Goal: Transaction & Acquisition: Obtain resource

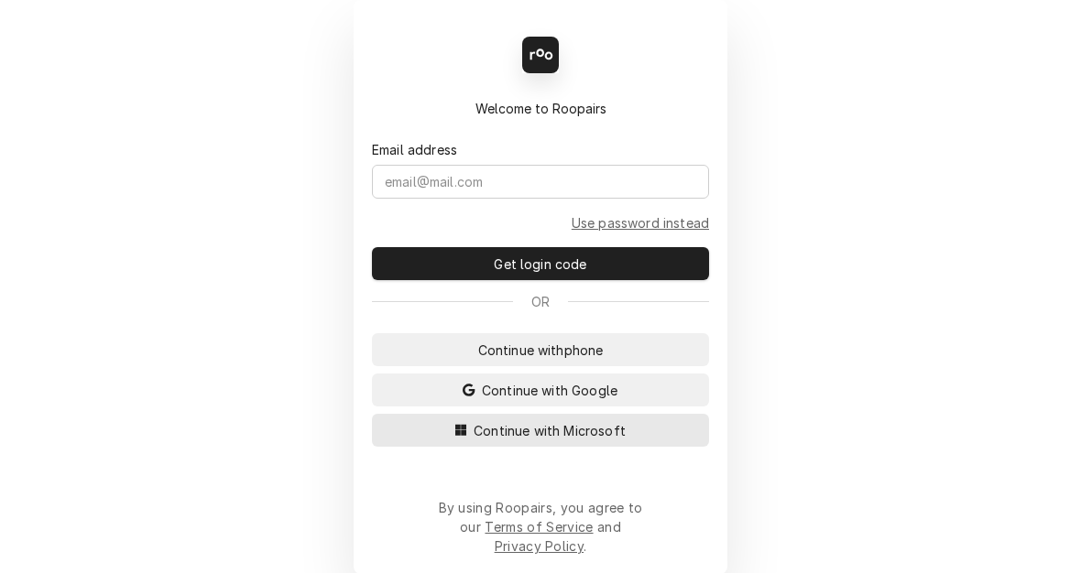
click at [550, 438] on span "Continue with Microsoft" at bounding box center [549, 430] width 159 height 19
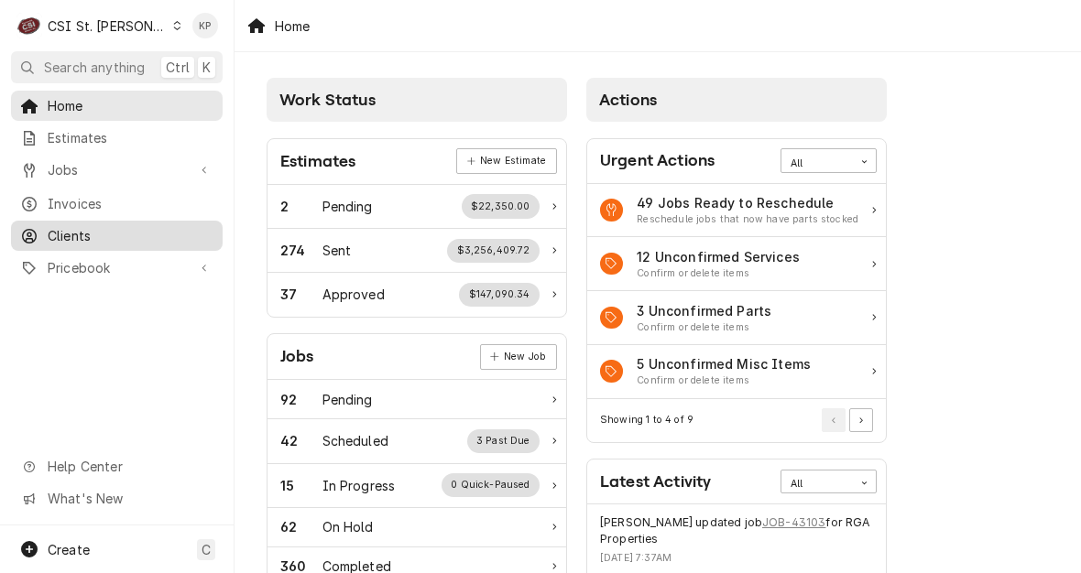
click at [81, 226] on span "Clients" at bounding box center [131, 235] width 166 height 19
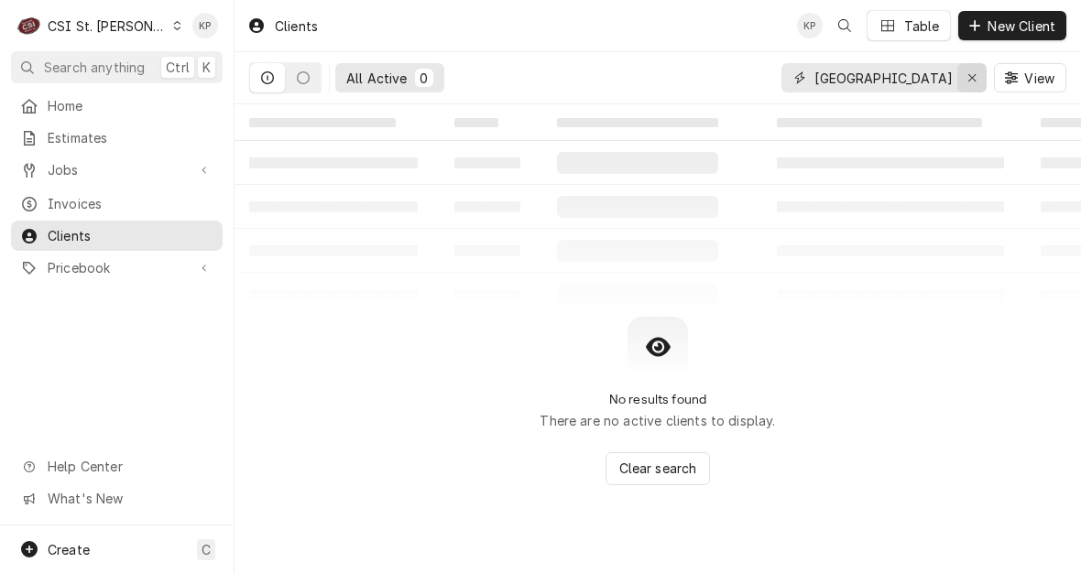
click at [974, 73] on icon "Erase input" at bounding box center [972, 77] width 10 height 13
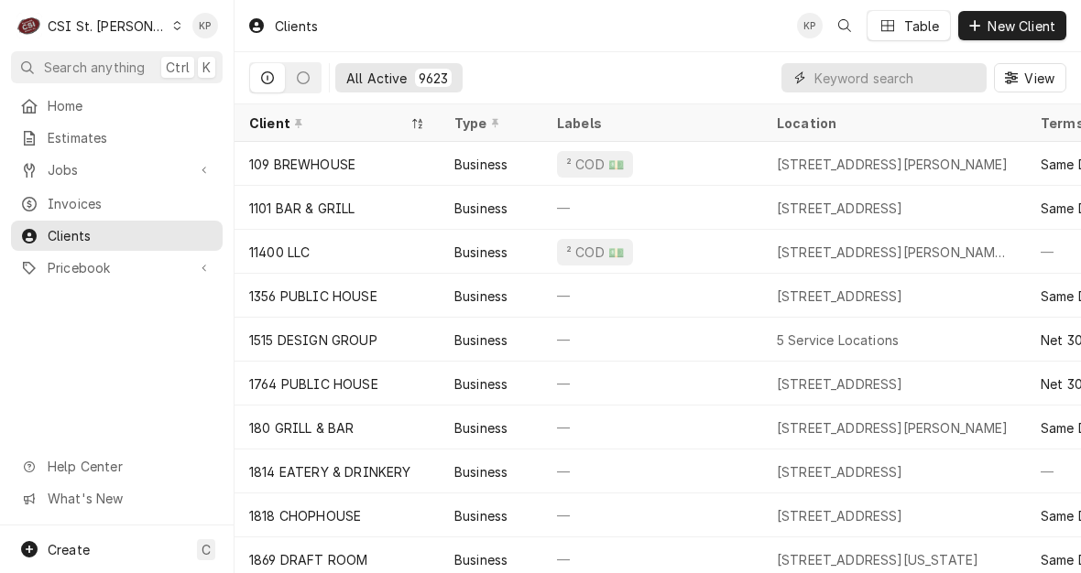
drag, startPoint x: 863, startPoint y: 88, endPoint x: 839, endPoint y: 79, distance: 25.5
click at [839, 79] on input "Dynamic Content Wrapper" at bounding box center [895, 77] width 163 height 29
drag, startPoint x: 839, startPoint y: 79, endPoint x: 143, endPoint y: 27, distance: 698.0
click at [174, 27] on icon "Dynamic Content Wrapper" at bounding box center [177, 25] width 7 height 9
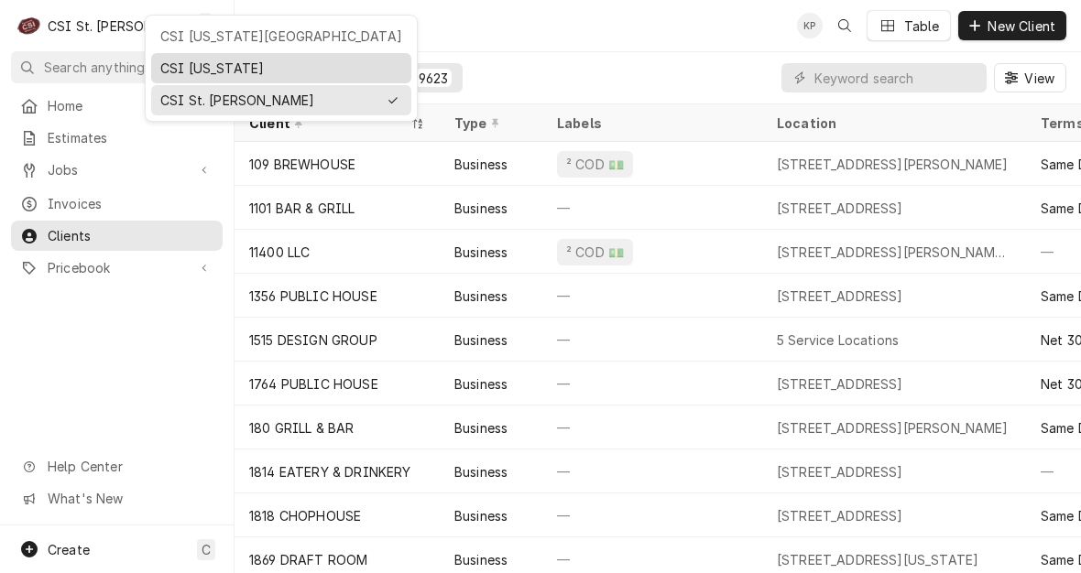
click at [176, 74] on div "CSI [US_STATE]" at bounding box center [281, 68] width 242 height 19
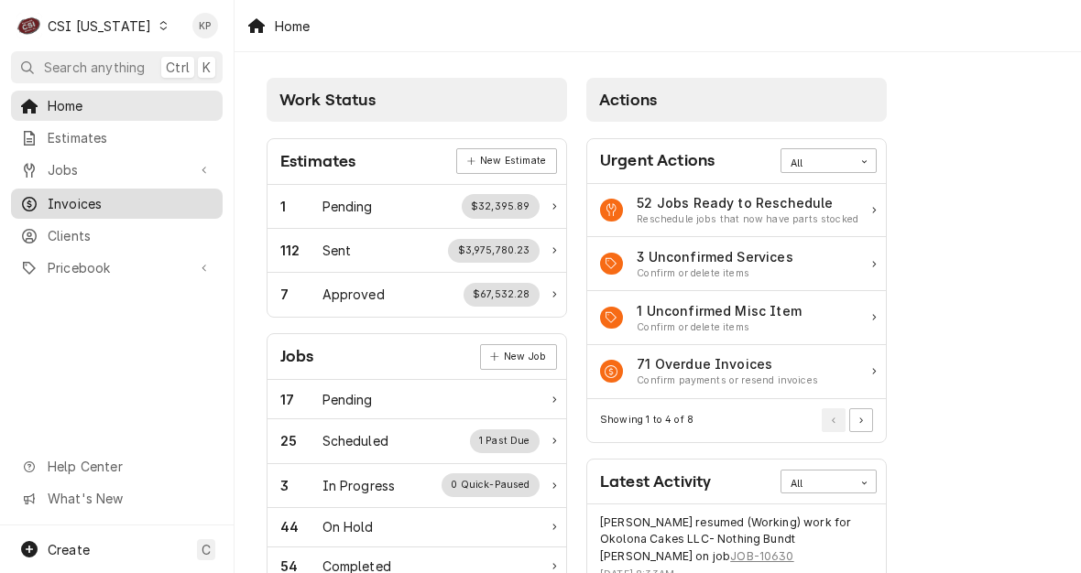
click at [83, 200] on span "Invoices" at bounding box center [131, 203] width 166 height 19
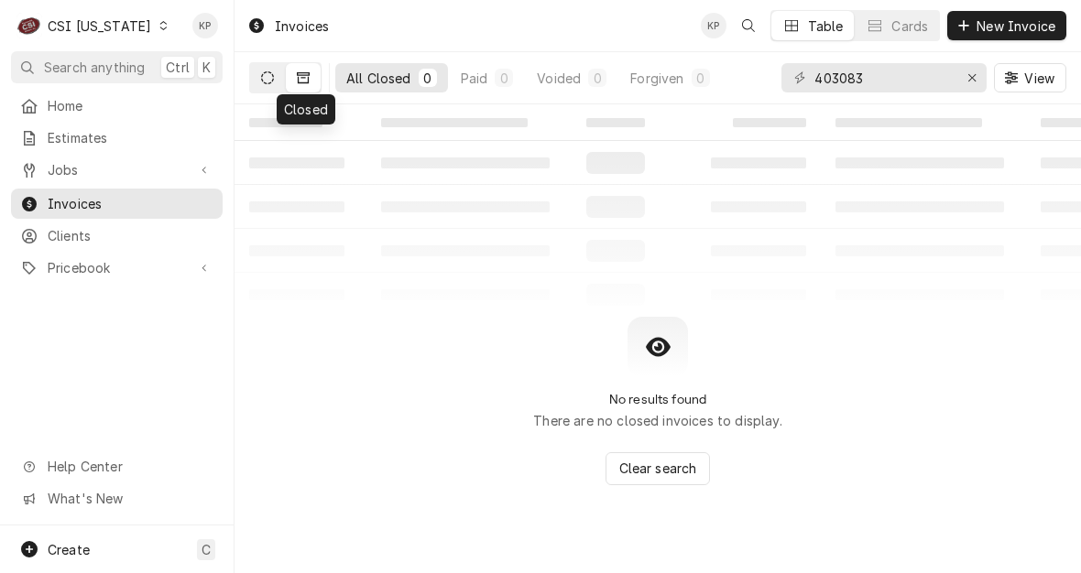
click at [266, 84] on button "Dynamic Content Wrapper" at bounding box center [267, 77] width 35 height 29
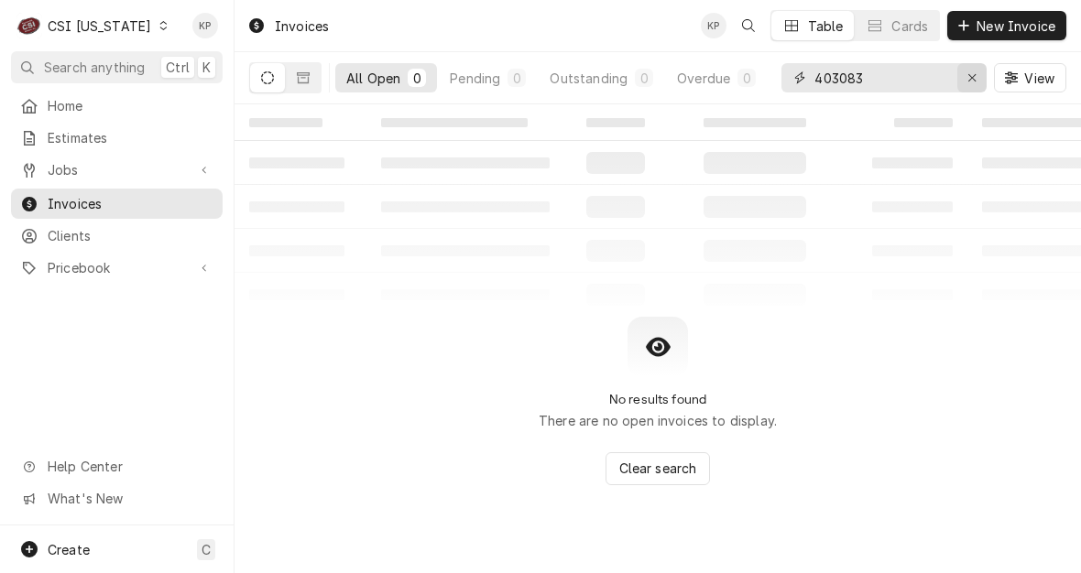
click at [980, 74] on div "Erase input" at bounding box center [972, 78] width 18 height 18
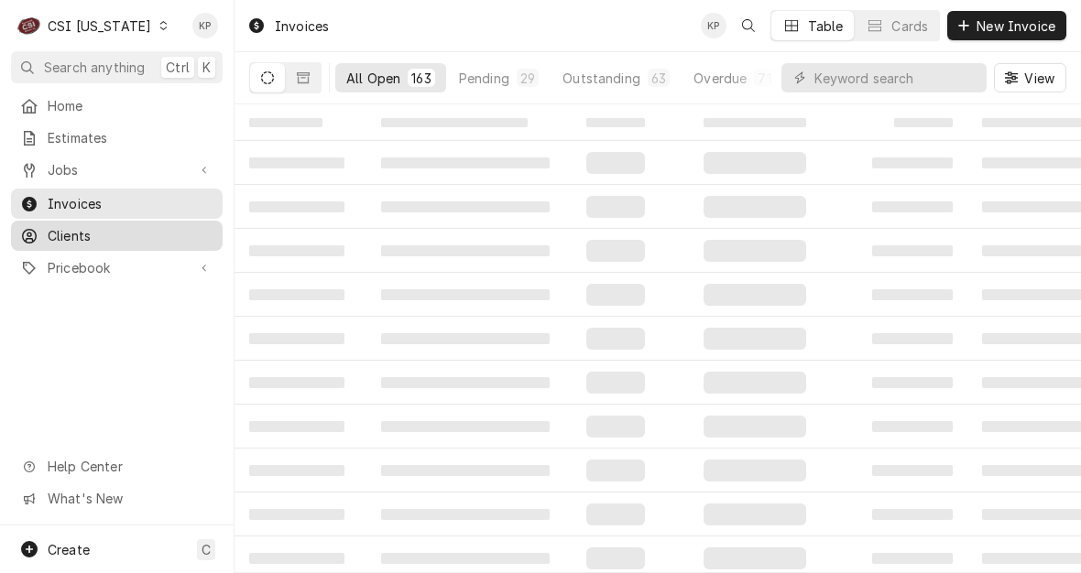
click at [80, 229] on span "Clients" at bounding box center [131, 235] width 166 height 19
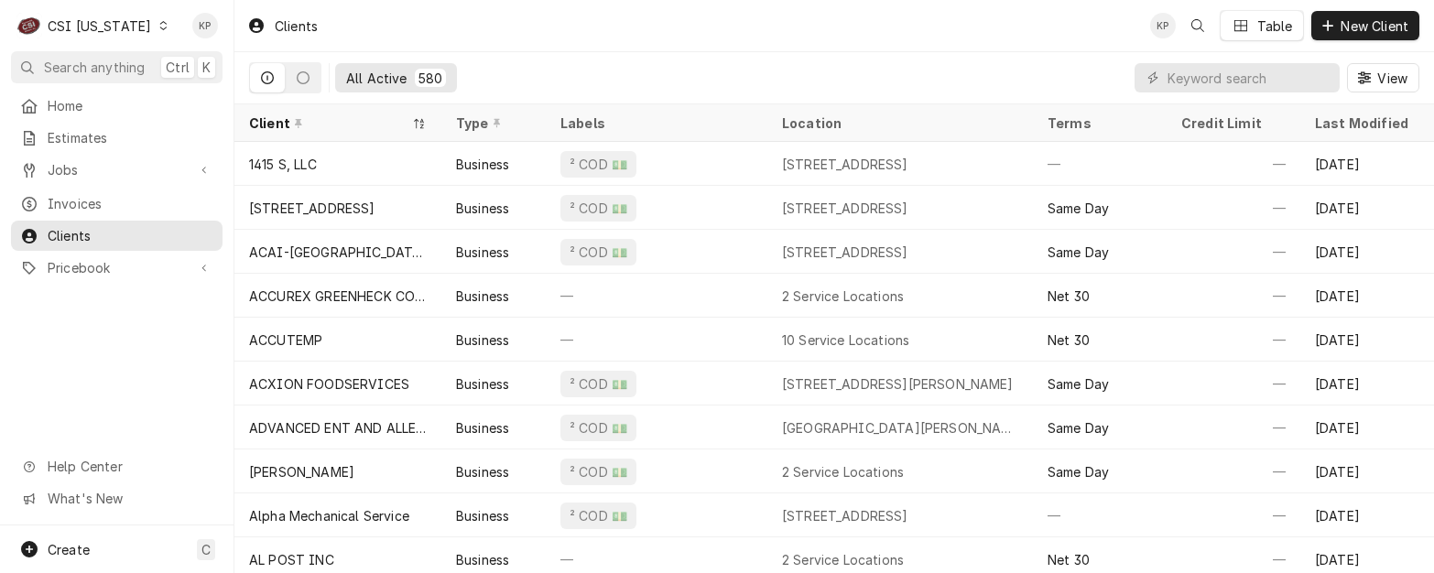
drag, startPoint x: 1171, startPoint y: 74, endPoint x: 1068, endPoint y: 58, distance: 104.8
click at [1068, 61] on div "All Active 580 View" at bounding box center [834, 77] width 1171 height 51
click at [1080, 77] on input "Dynamic Content Wrapper" at bounding box center [1249, 77] width 163 height 29
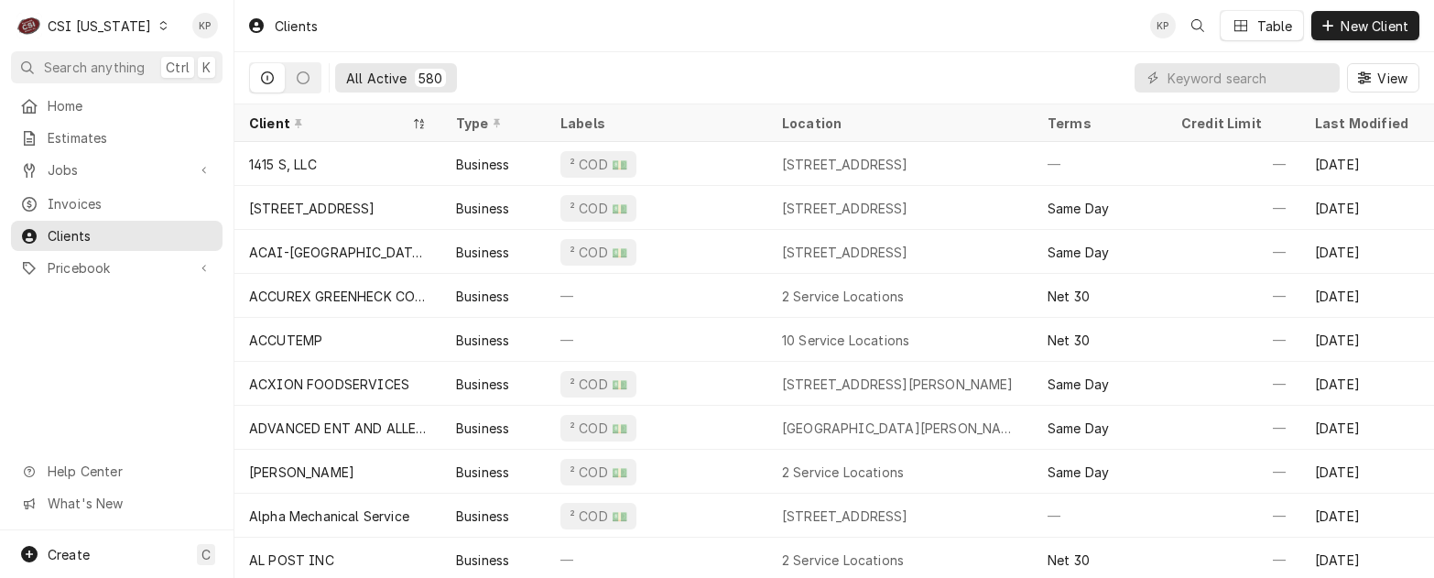
click at [159, 26] on icon "Dynamic Content Wrapper" at bounding box center [163, 25] width 8 height 9
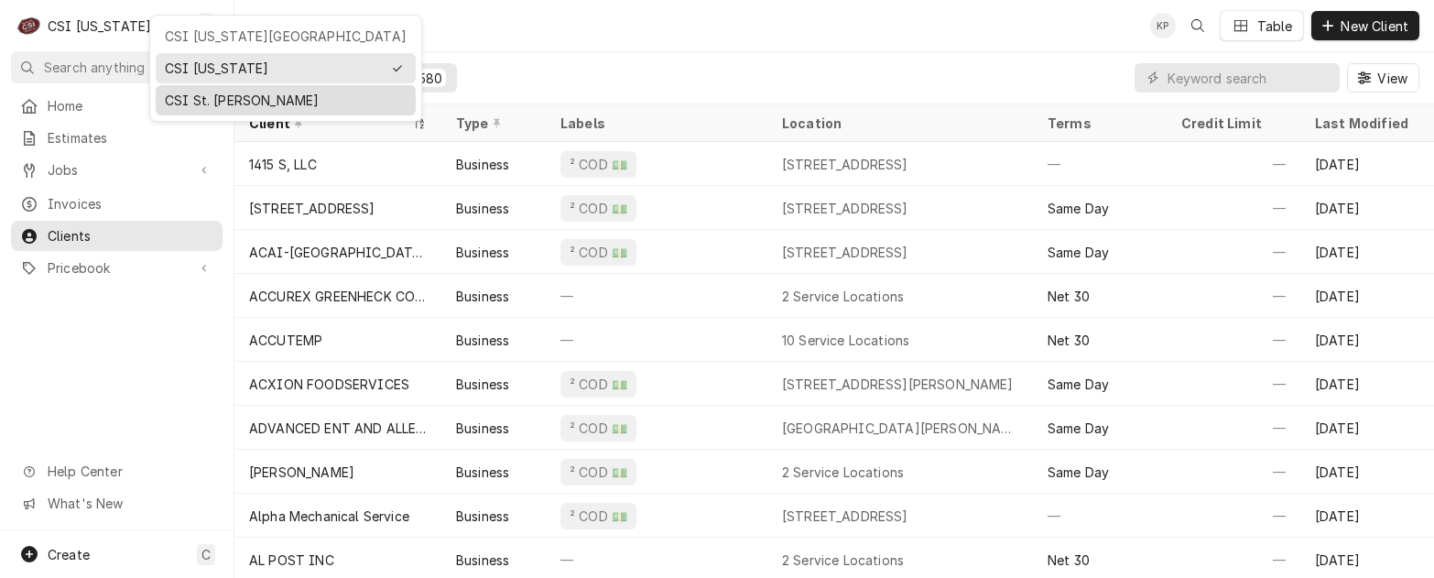
click at [174, 96] on div "CSI St. [PERSON_NAME]" at bounding box center [286, 100] width 242 height 19
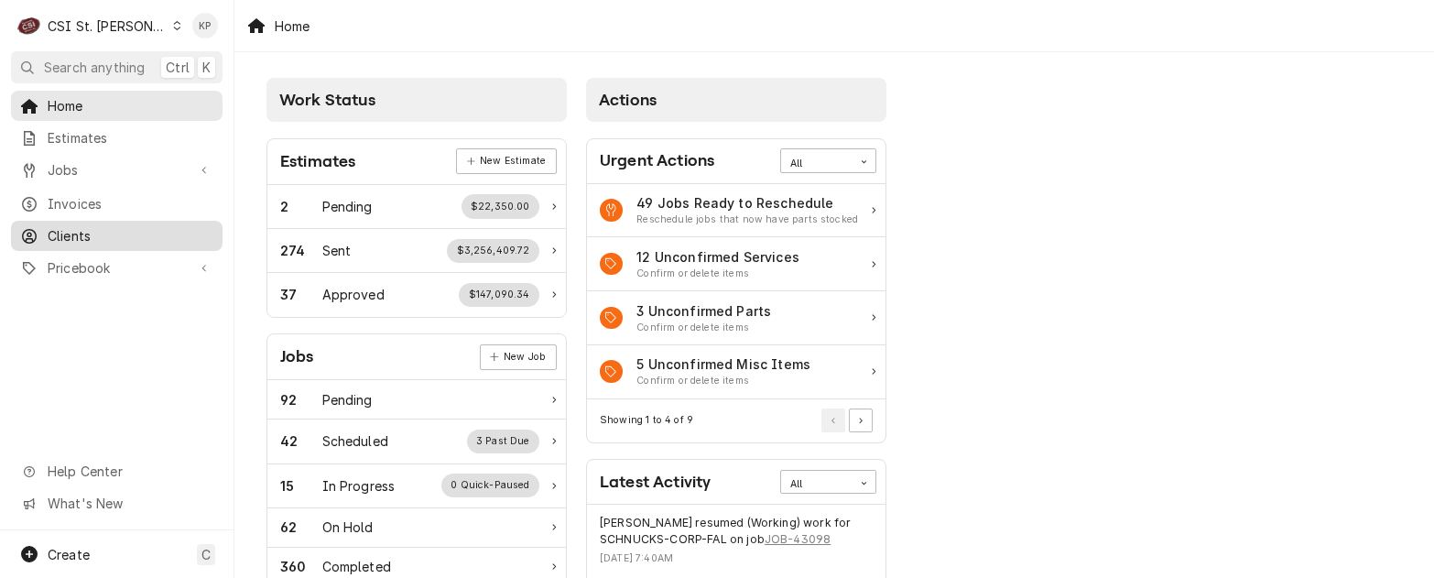
click at [104, 230] on span "Clients" at bounding box center [131, 235] width 166 height 19
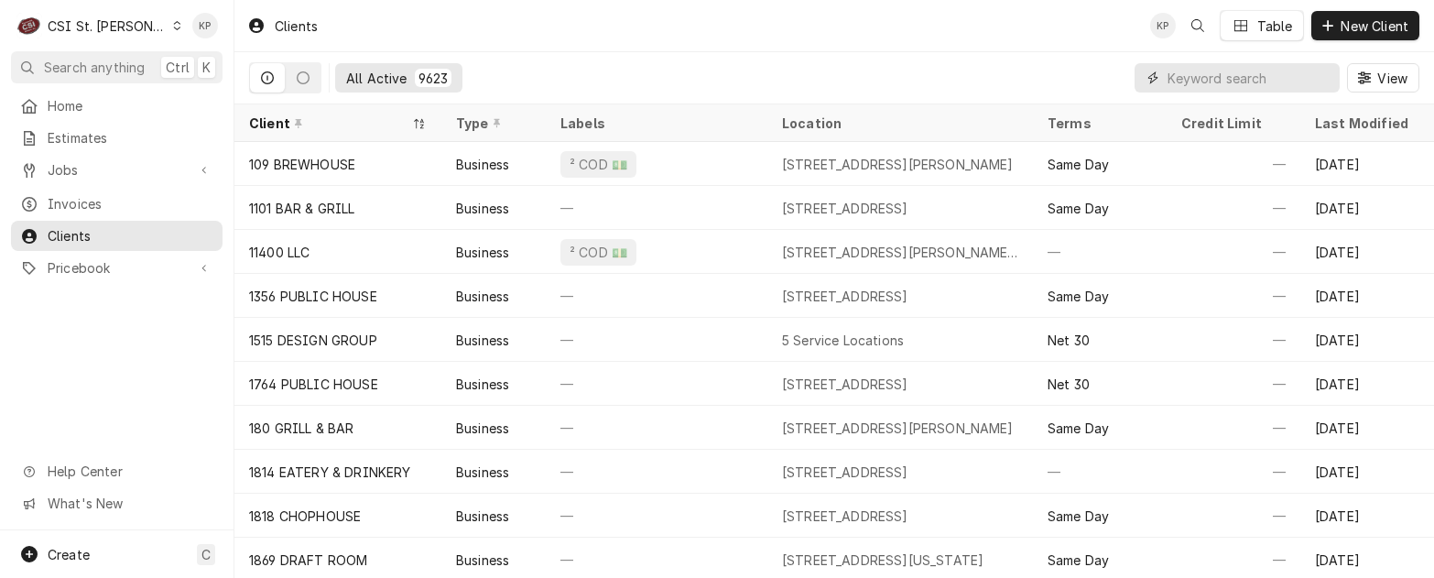
click at [1218, 82] on input "Dynamic Content Wrapper" at bounding box center [1249, 77] width 163 height 29
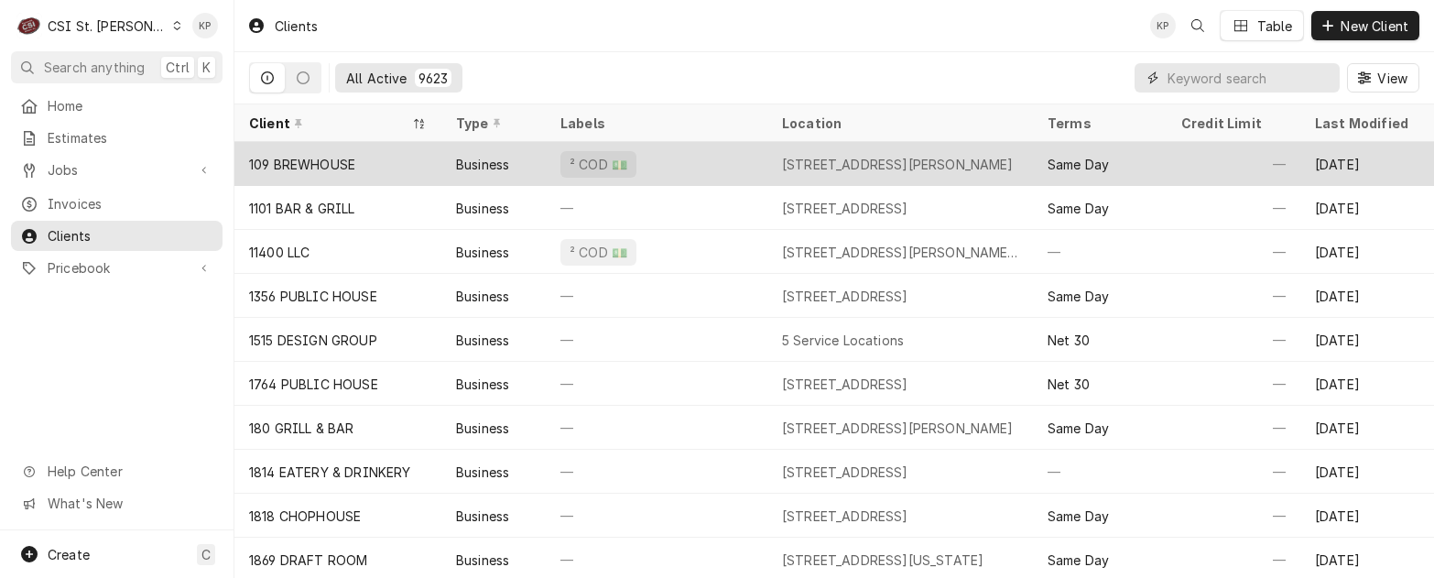
paste input "Redbirds Sports Bar & Grill"
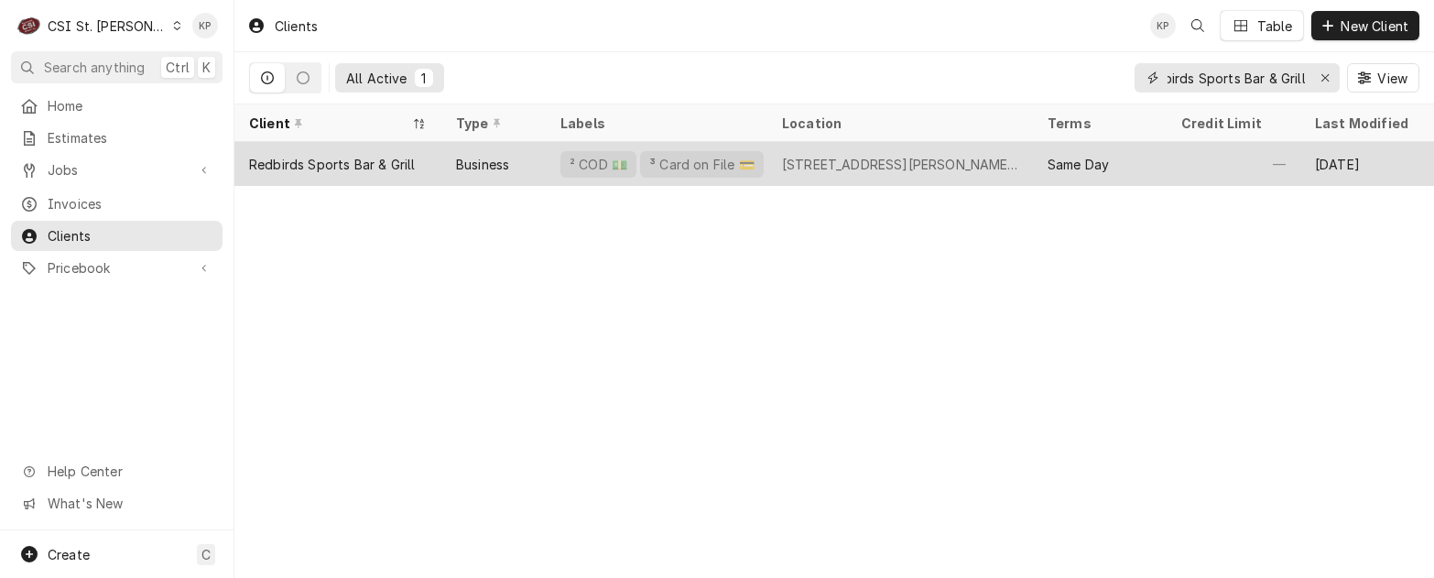
type input "Redbirds Sports Bar & Grill"
click at [379, 164] on div "Redbirds Sports Bar & Grill" at bounding box center [332, 164] width 166 height 19
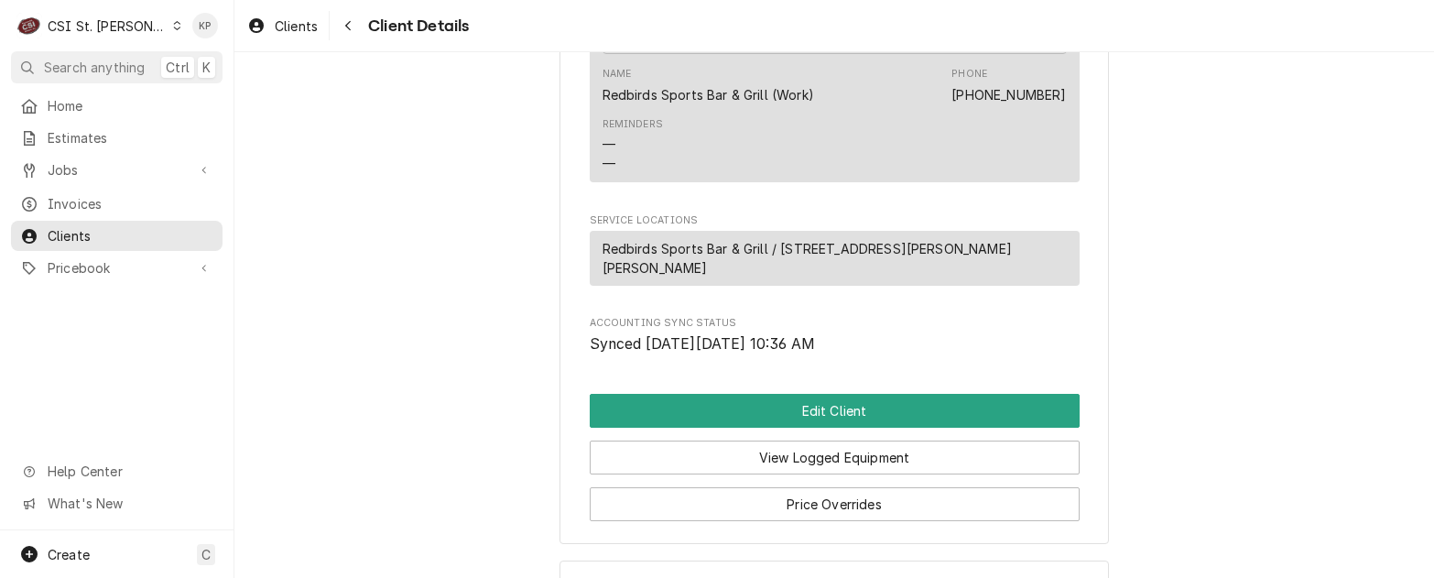
scroll to position [866, 0]
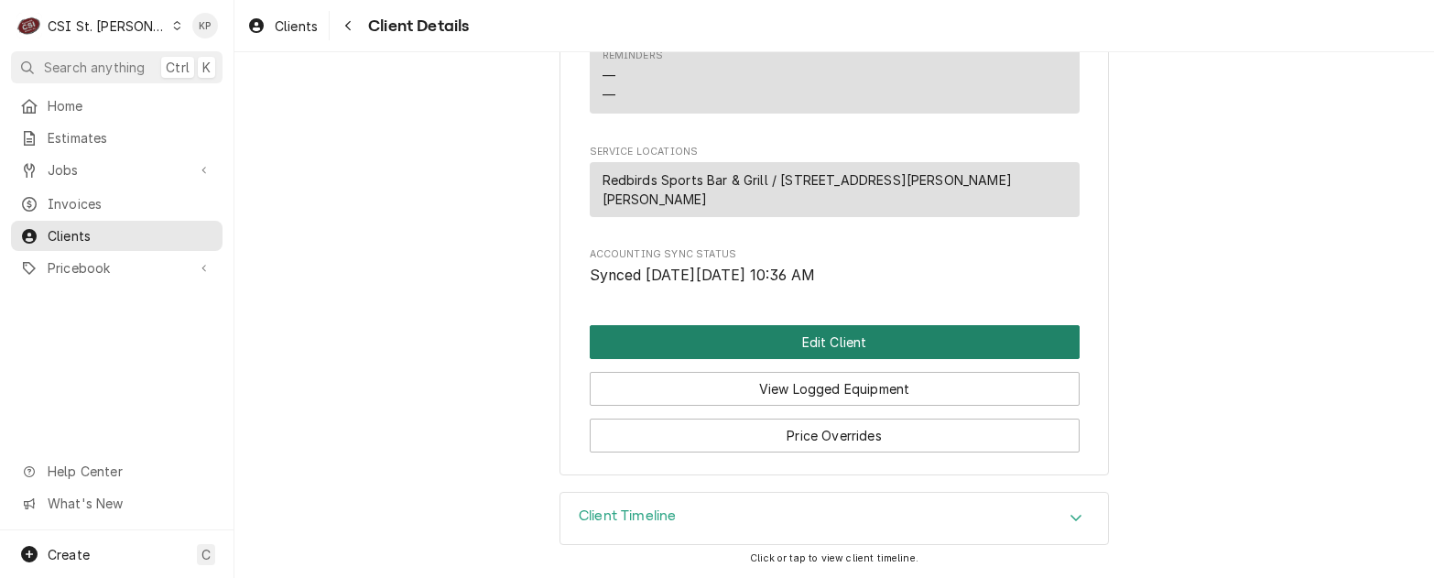
click at [833, 337] on button "Edit Client" at bounding box center [835, 342] width 490 height 34
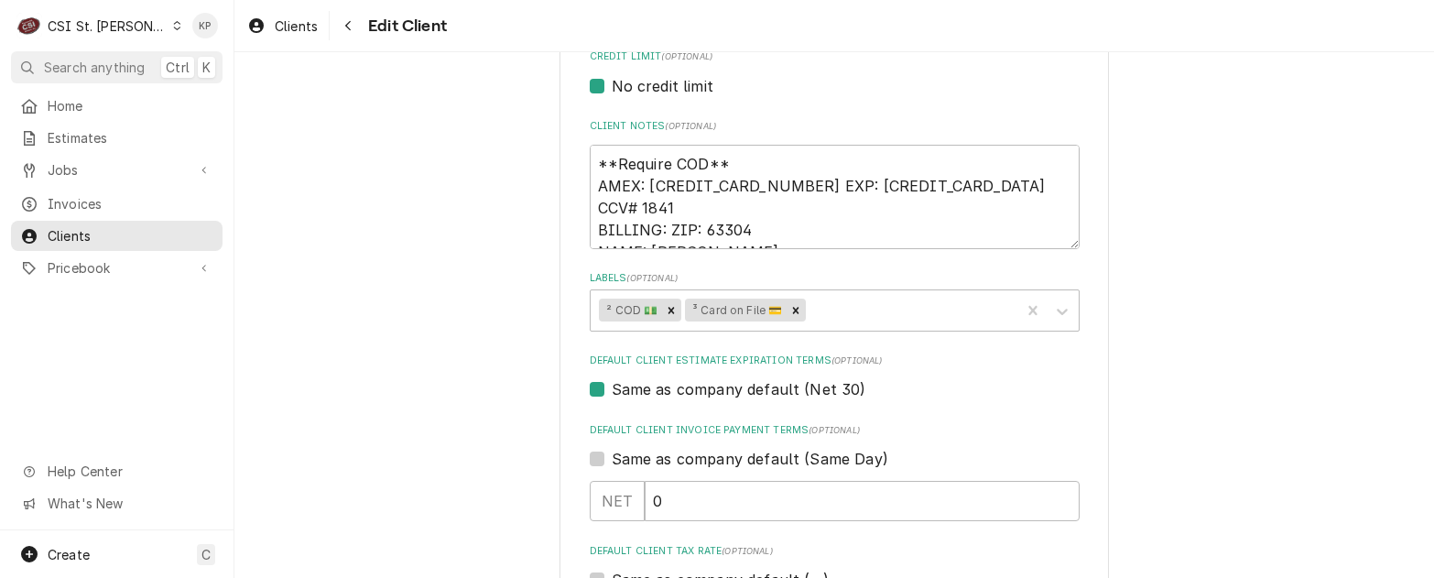
scroll to position [916, 0]
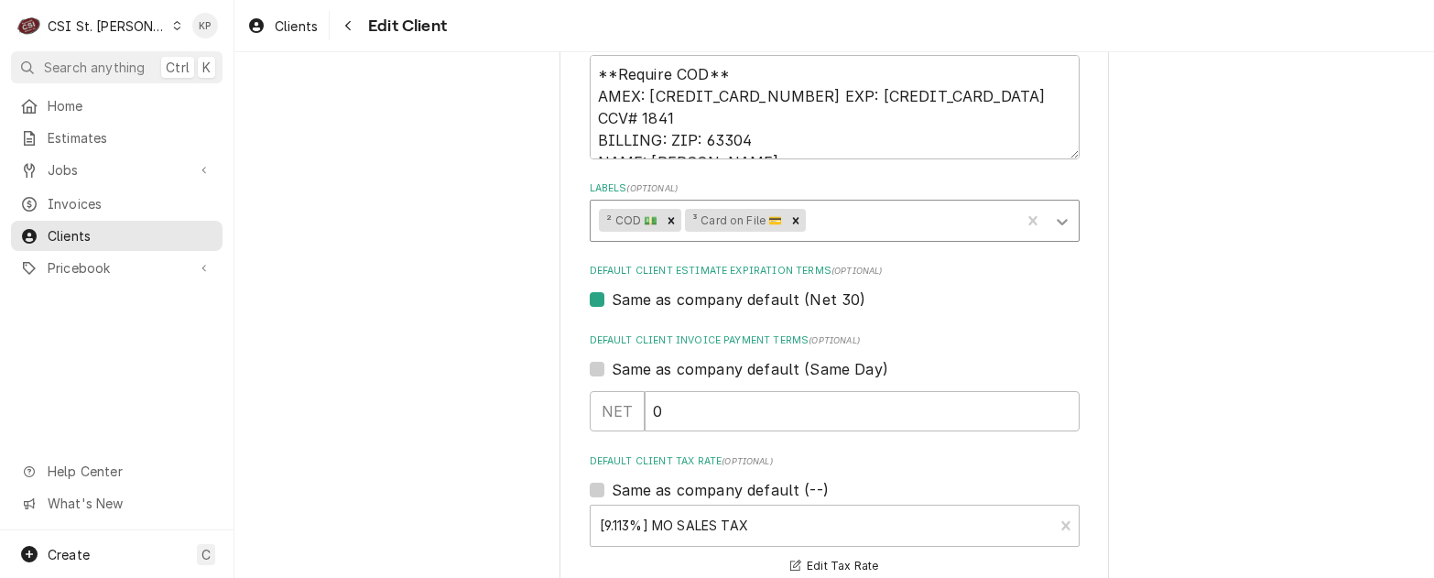
click at [1057, 222] on icon "Labels" at bounding box center [1062, 222] width 11 height 6
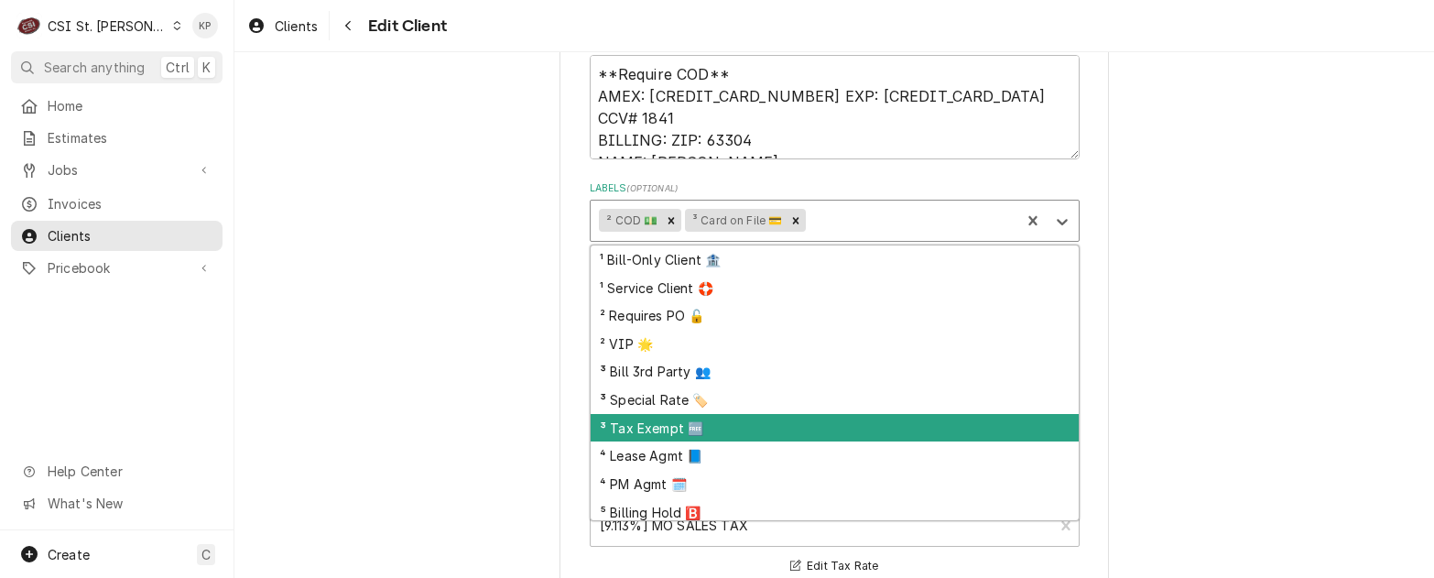
scroll to position [62, 0]
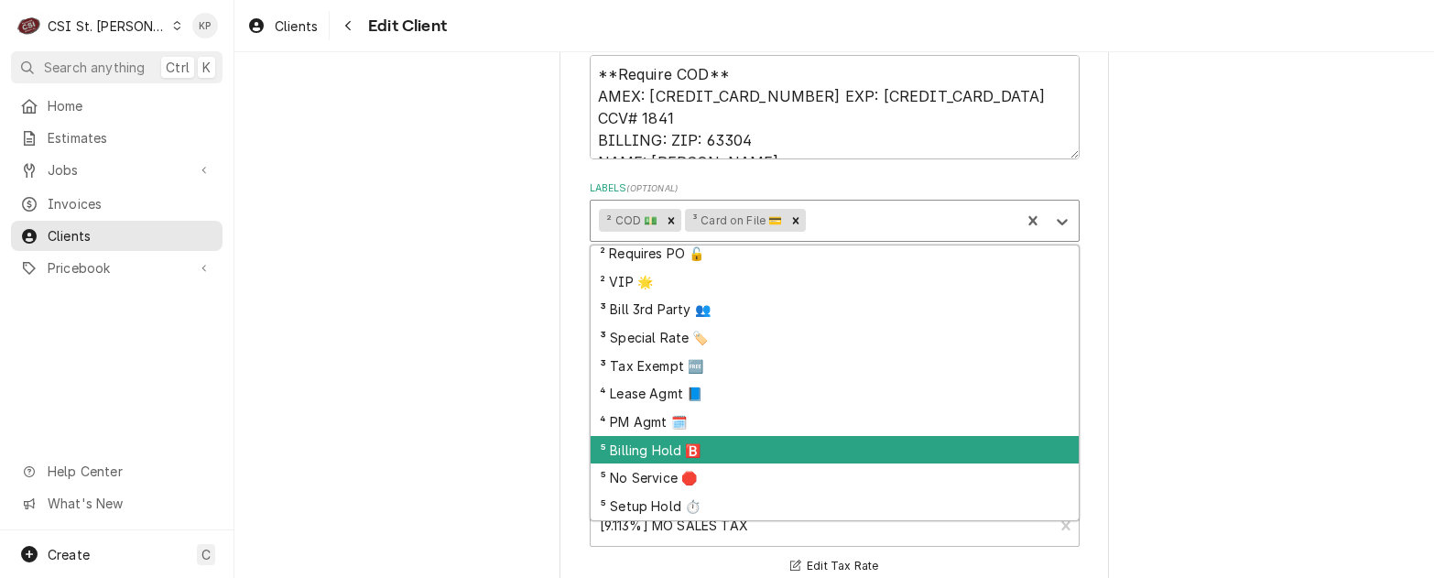
click at [676, 455] on div "⁵ Billing Hold 🅱️" at bounding box center [835, 450] width 488 height 28
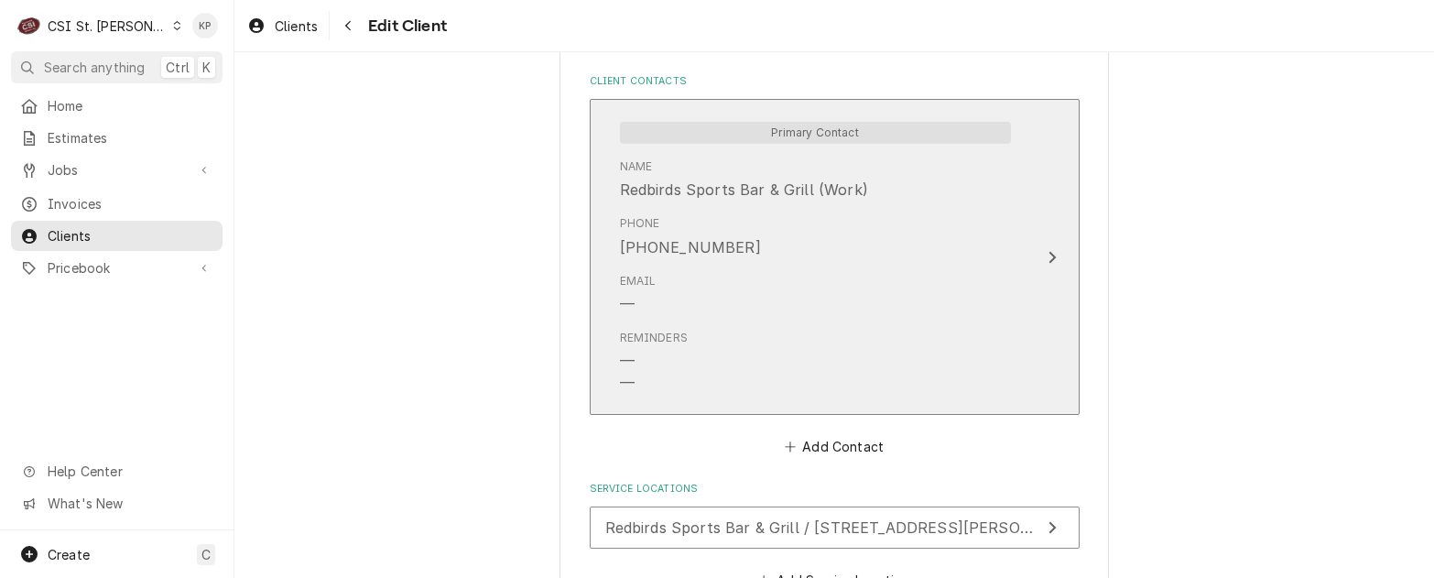
scroll to position [1569, 0]
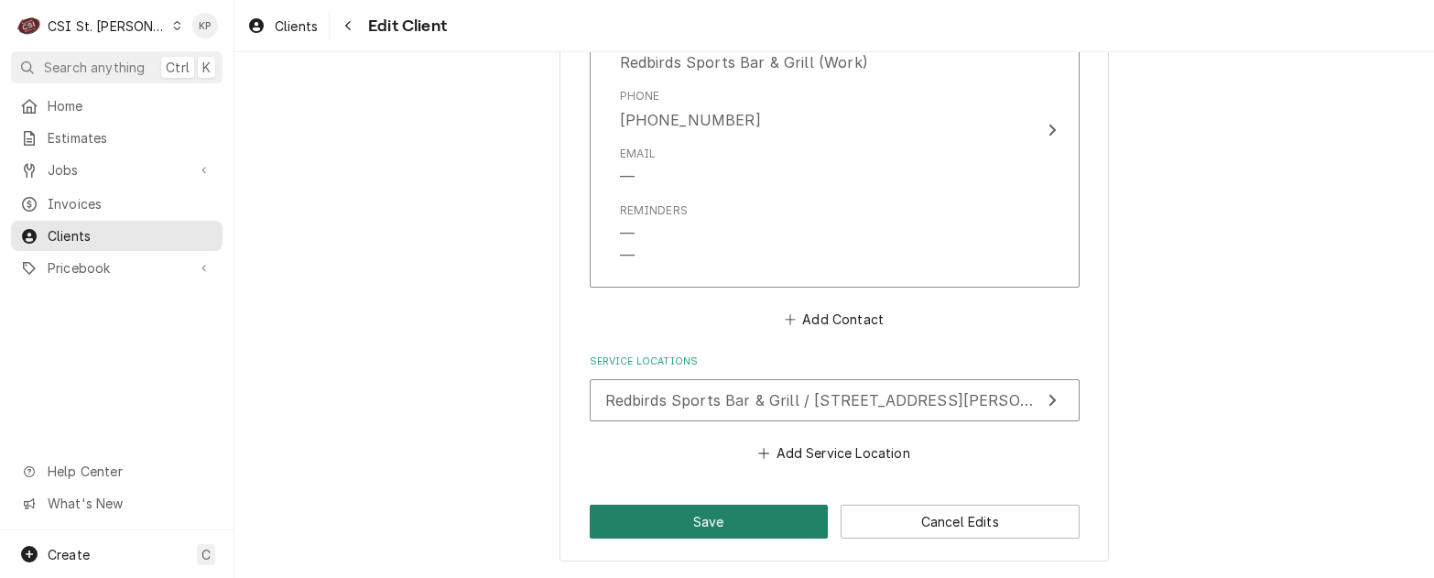
click at [717, 516] on button "Save" at bounding box center [709, 522] width 239 height 34
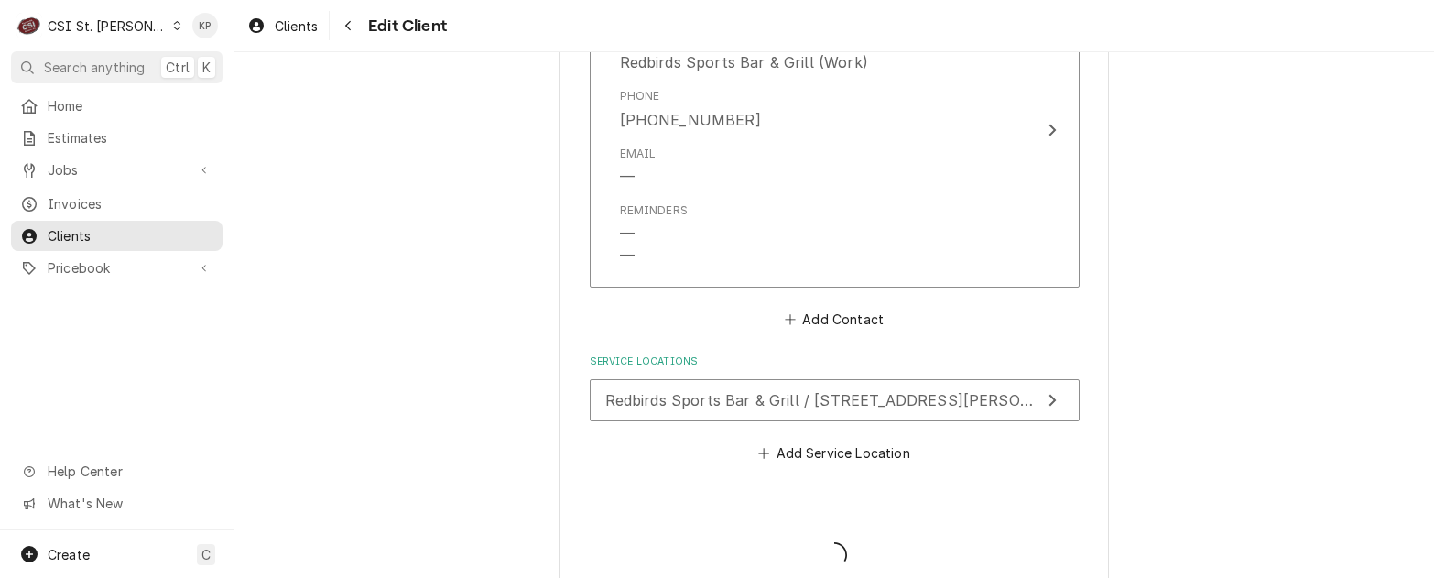
type textarea "x"
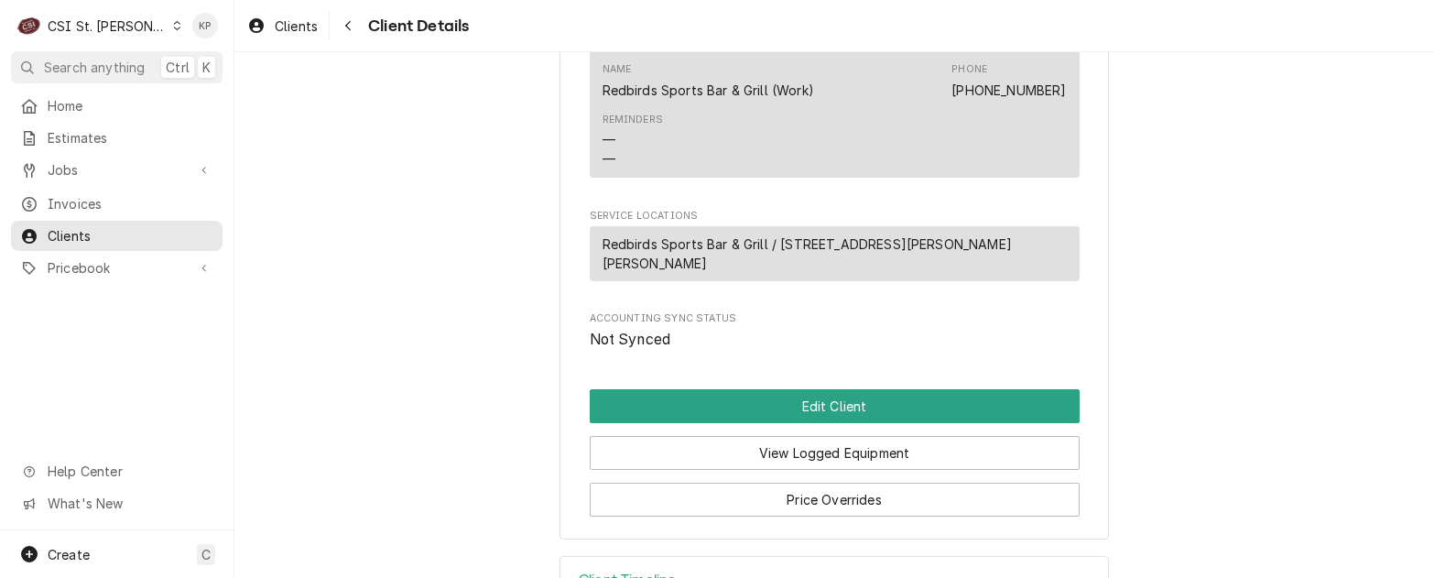
scroll to position [775, 0]
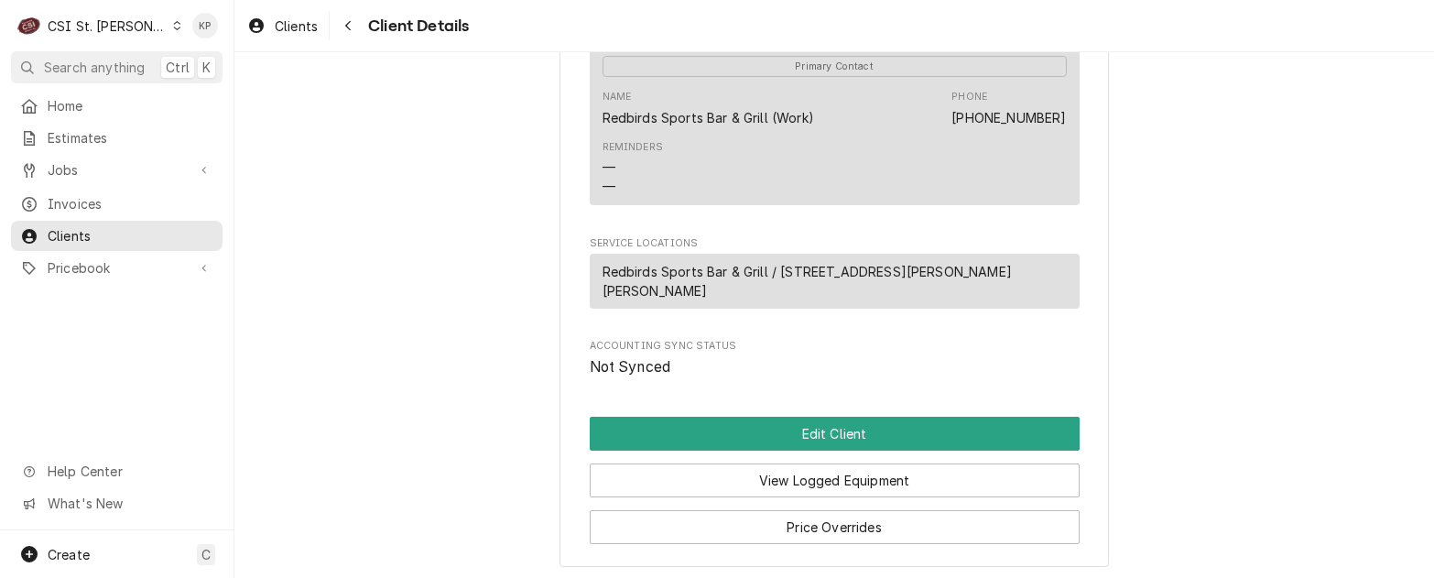
click at [173, 21] on icon "Dynamic Content Wrapper" at bounding box center [177, 25] width 8 height 9
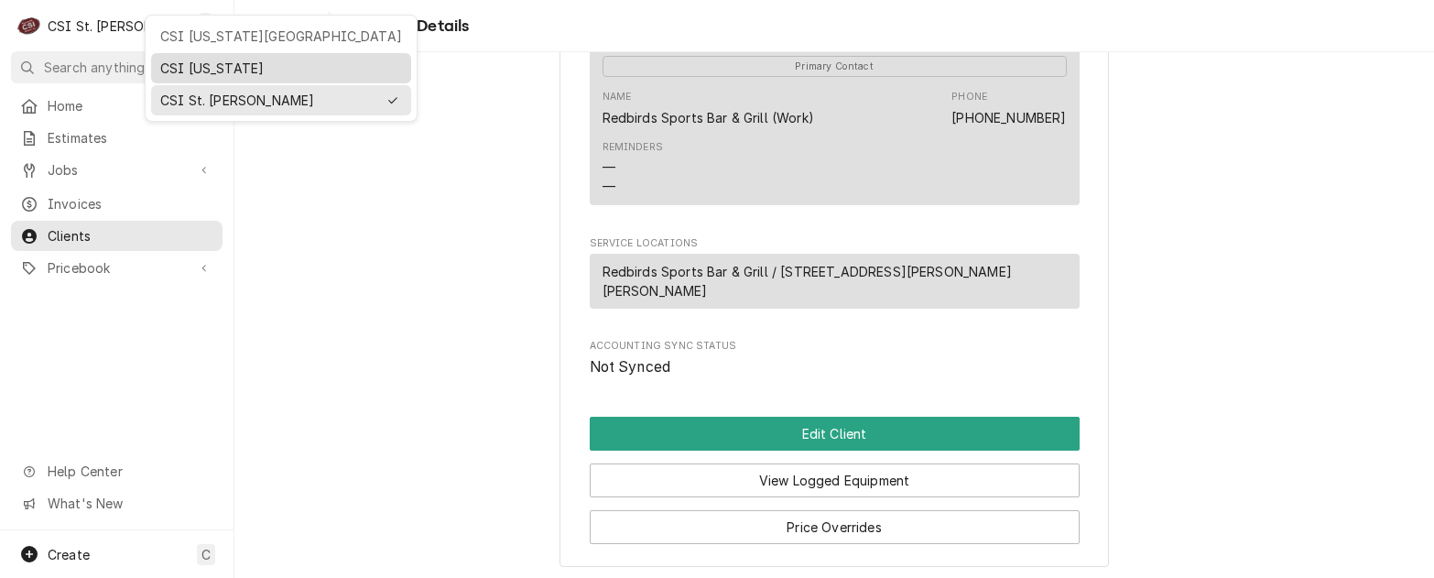
click at [161, 66] on div "CSI Kentucky" at bounding box center [281, 68] width 242 height 19
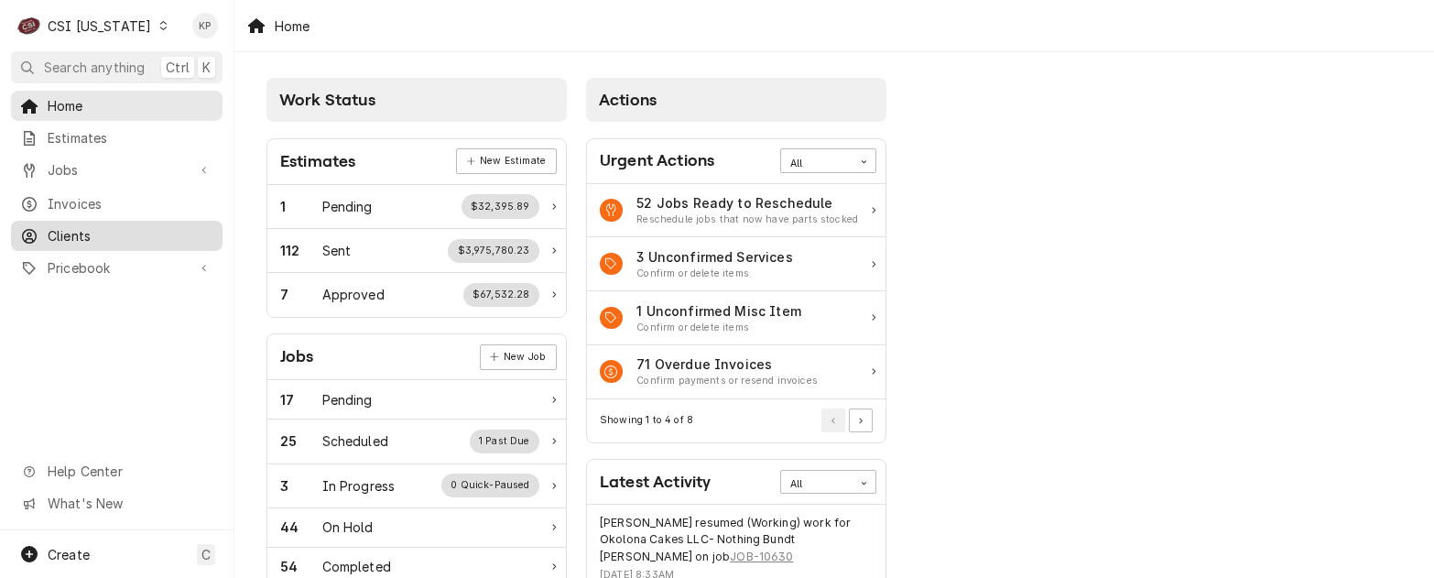
click at [59, 226] on span "Clients" at bounding box center [131, 235] width 166 height 19
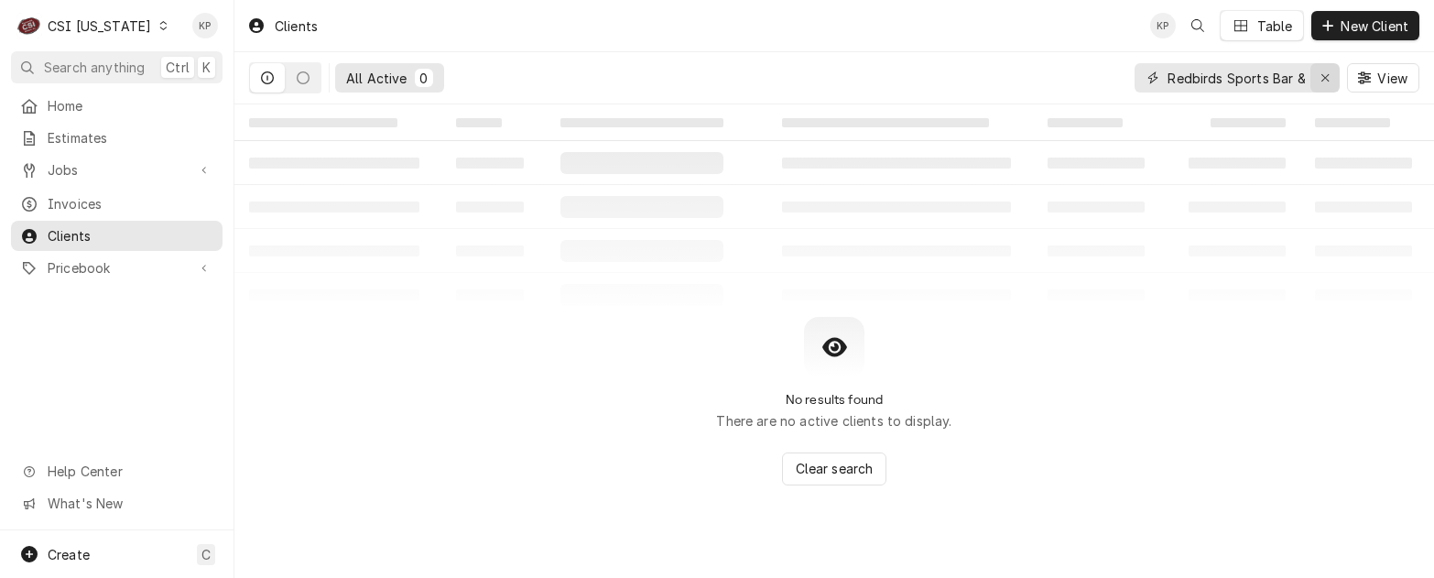
click at [1319, 77] on div "Erase input" at bounding box center [1325, 78] width 18 height 18
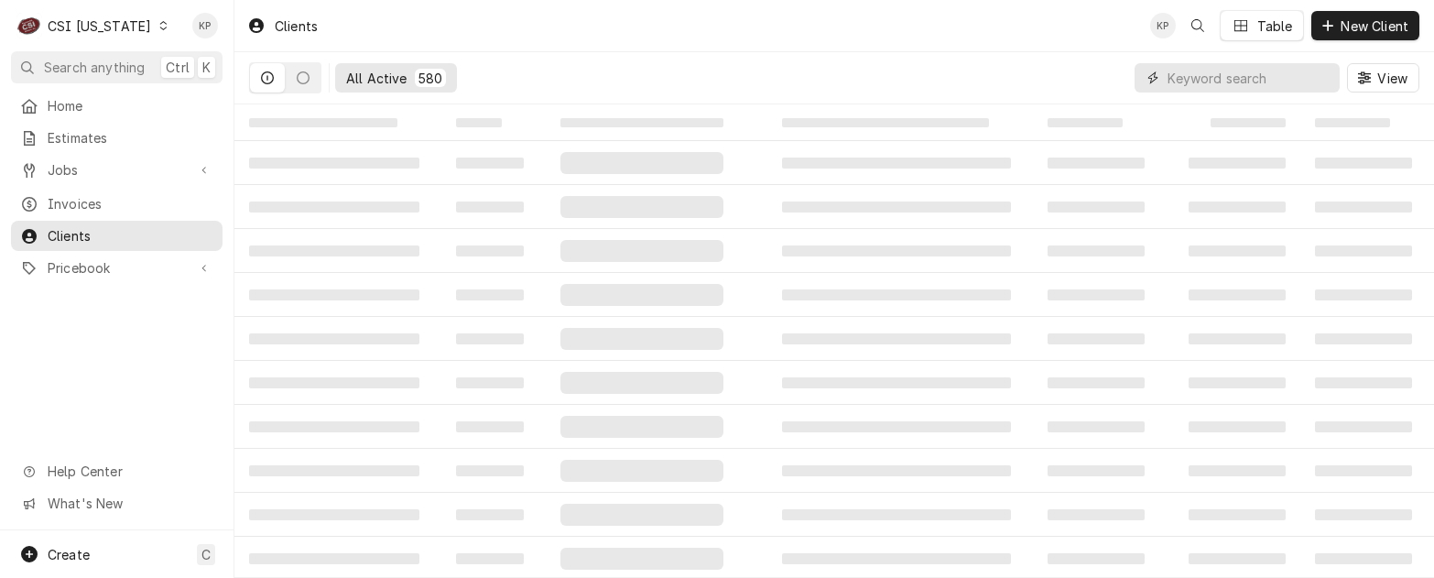
click at [1226, 77] on input "Dynamic Content Wrapper" at bounding box center [1249, 77] width 163 height 29
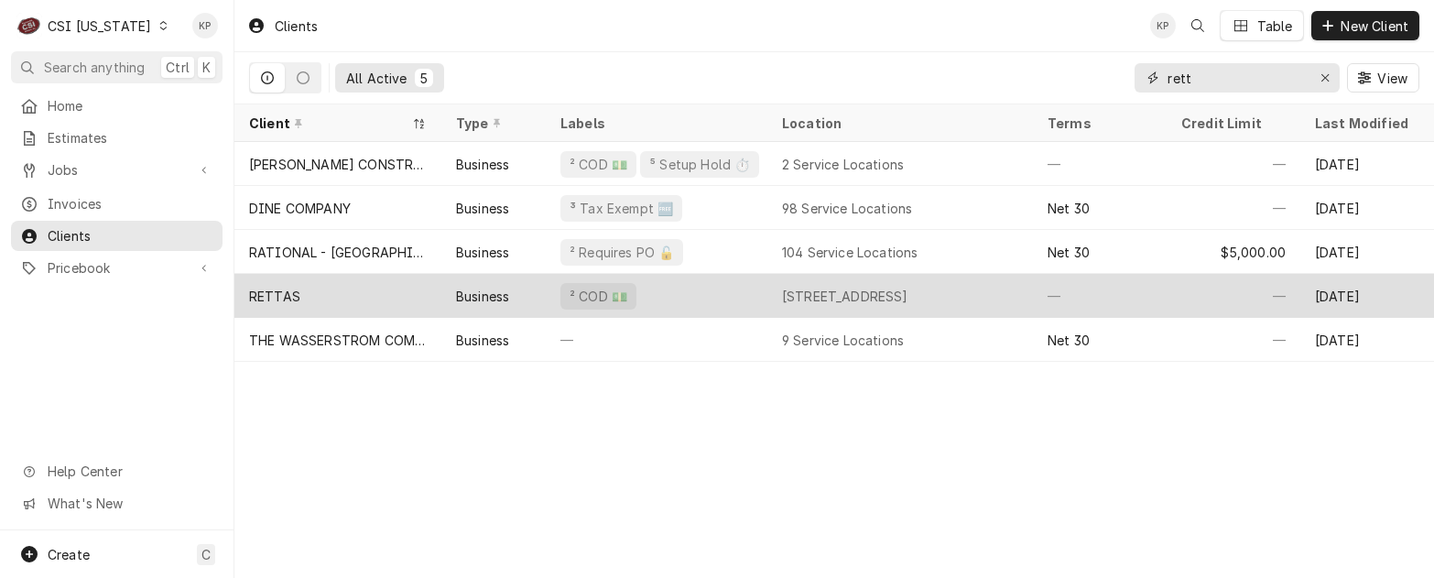
type input "rett"
click at [280, 293] on div "RETTAS" at bounding box center [274, 296] width 51 height 19
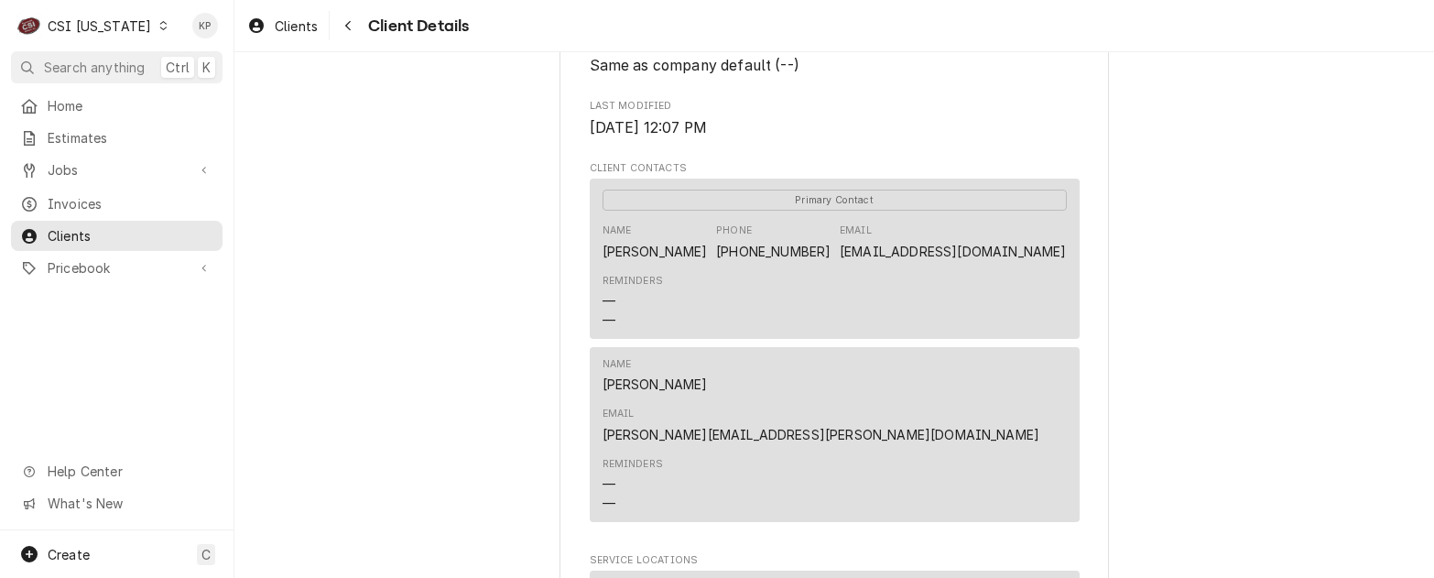
scroll to position [733, 0]
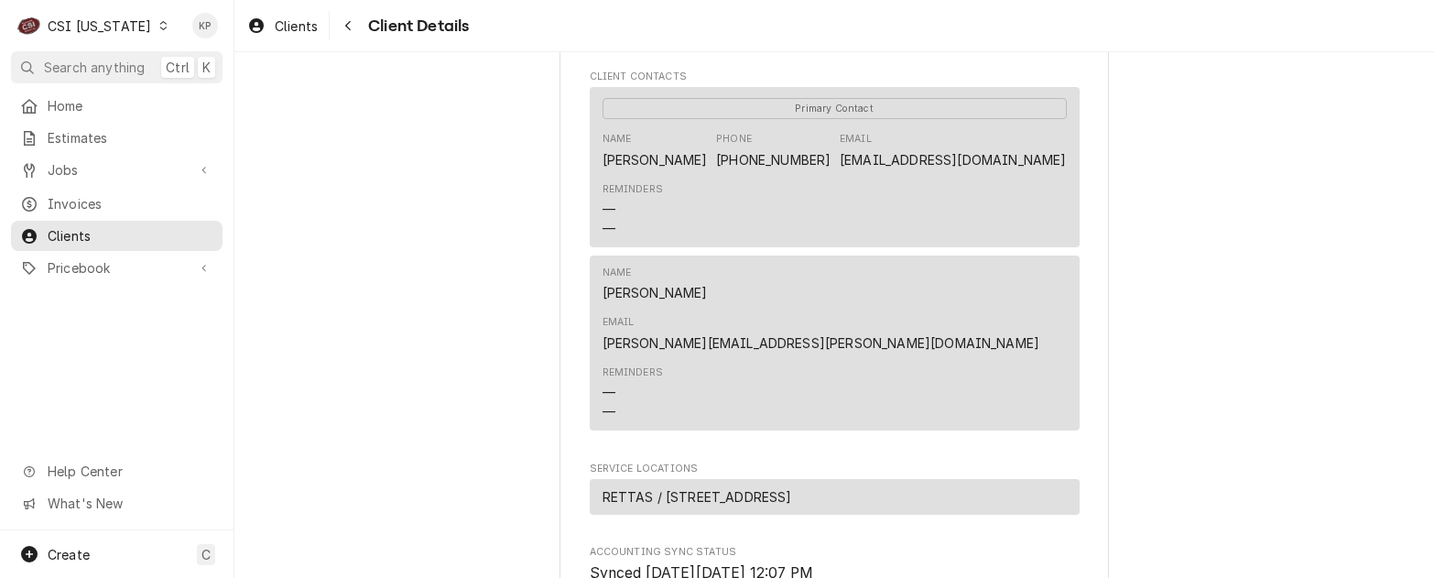
click at [1145, 202] on div "RETTAS Client Type Business Industry Type Commercial Billing Address [STREET_AD…" at bounding box center [834, 54] width 1200 height 1470
click at [1075, 218] on div "RETTAS Client Type Business Industry Type Commercial Billing Address [STREET_AD…" at bounding box center [835, 55] width 550 height 1438
drag, startPoint x: 1060, startPoint y: 202, endPoint x: 957, endPoint y: 205, distance: 102.6
click at [957, 205] on div "Primary Contact Name [PERSON_NAME] Phone [PHONE_NUMBER] Email [EMAIL_ADDRESS][D…" at bounding box center [835, 167] width 490 height 160
copy link "[EMAIL_ADDRESS][DOMAIN_NAME]"
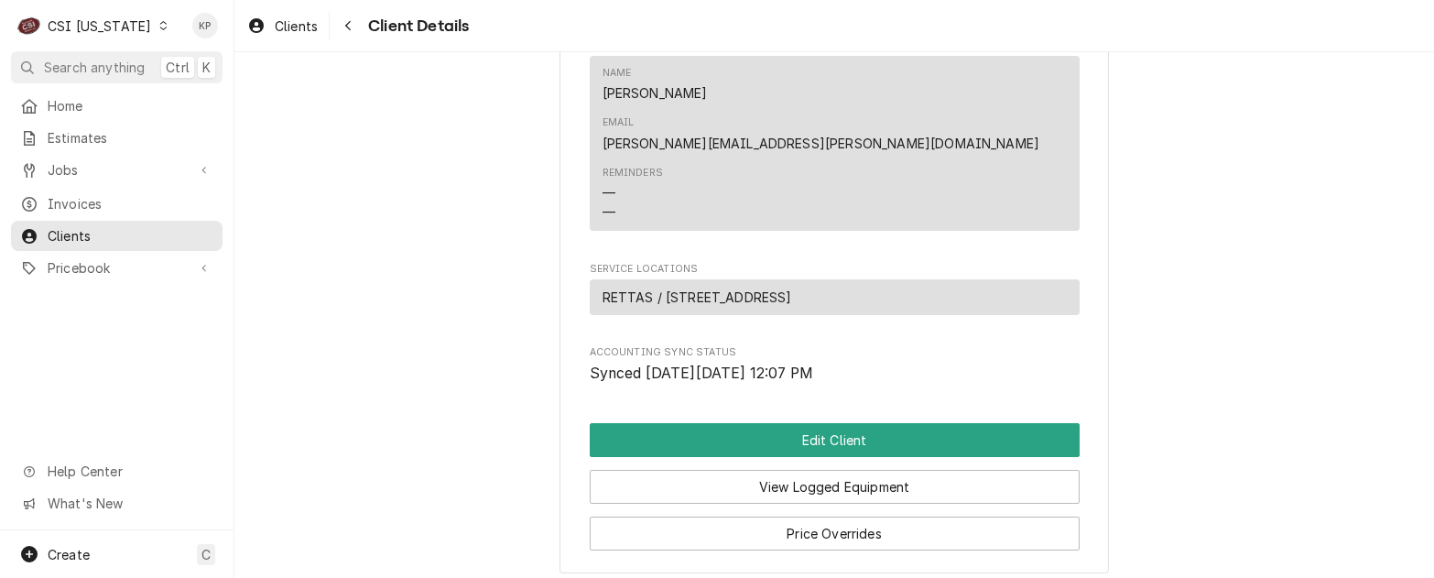
scroll to position [1024, 0]
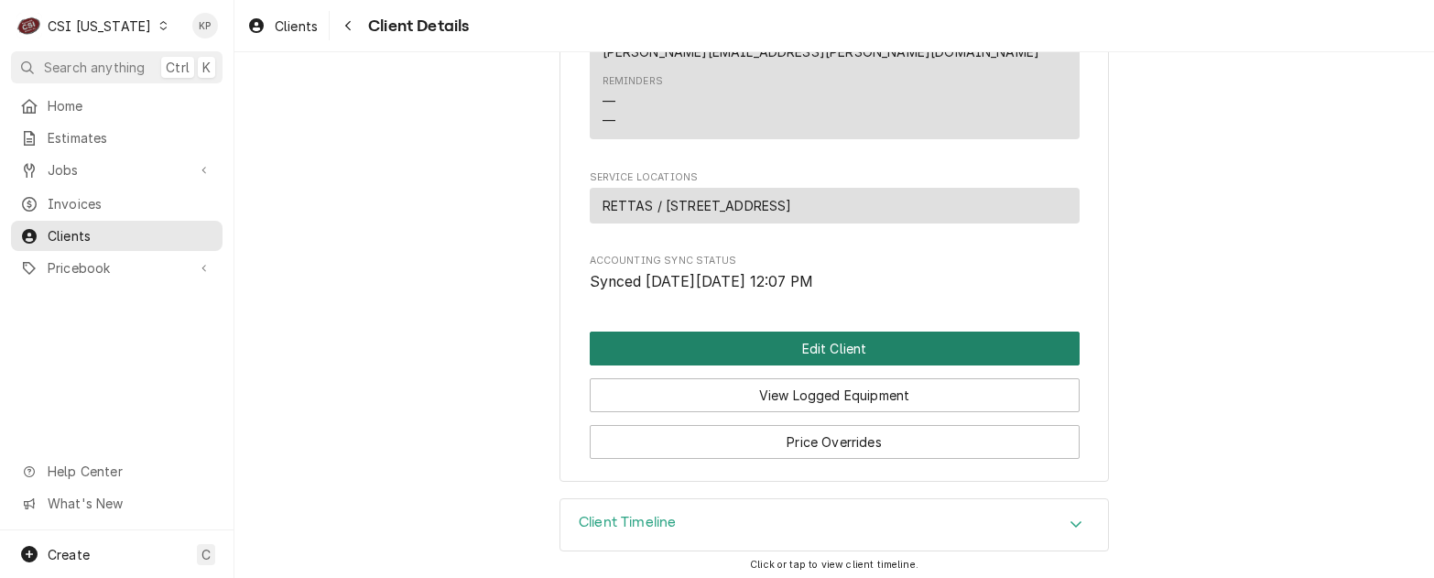
click at [763, 346] on button "Edit Client" at bounding box center [835, 349] width 490 height 34
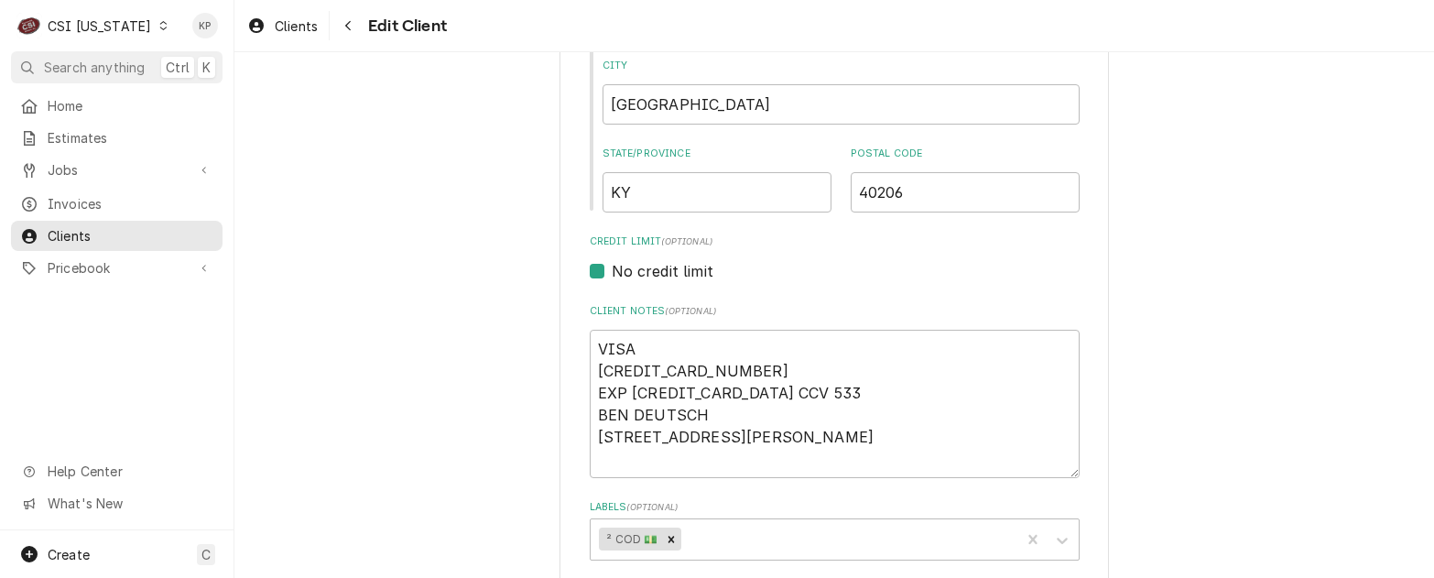
scroll to position [824, 0]
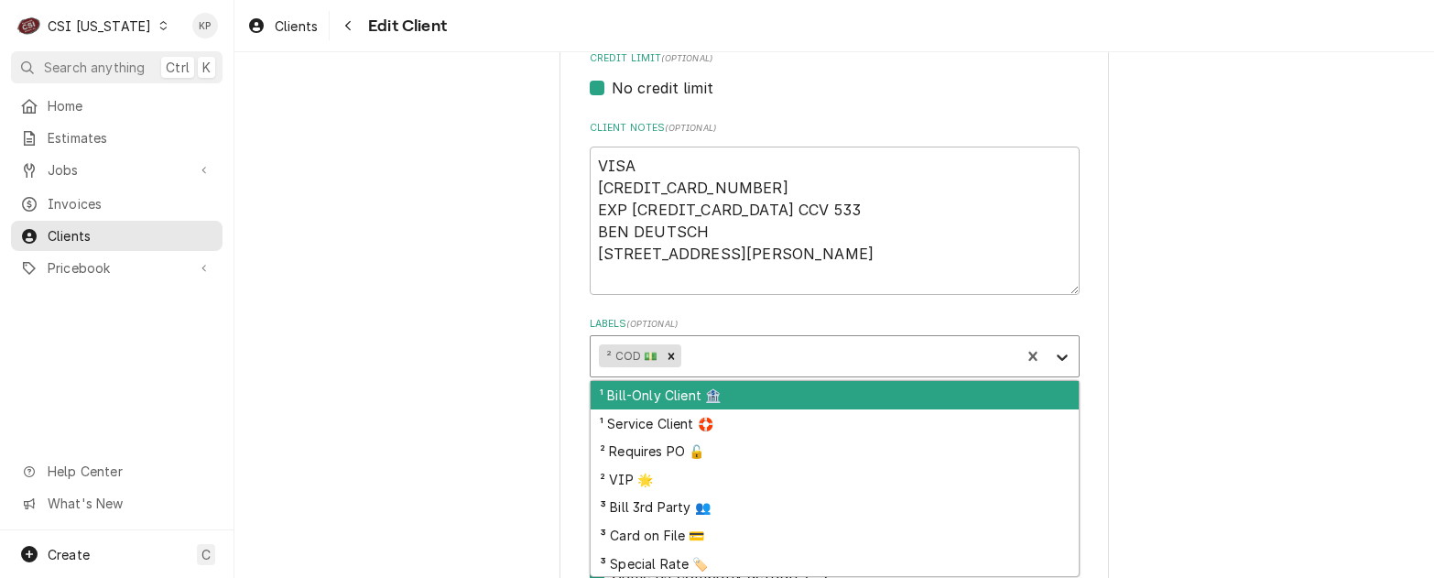
click at [1060, 353] on icon "Labels" at bounding box center [1062, 357] width 18 height 18
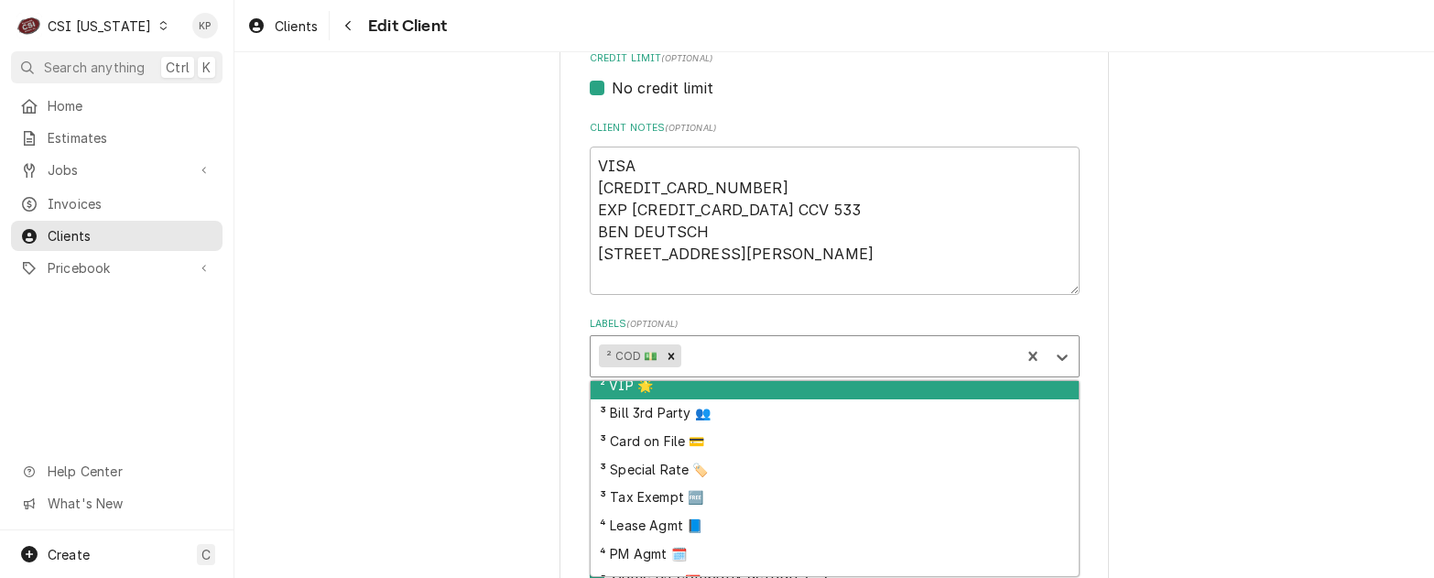
scroll to position [169, 0]
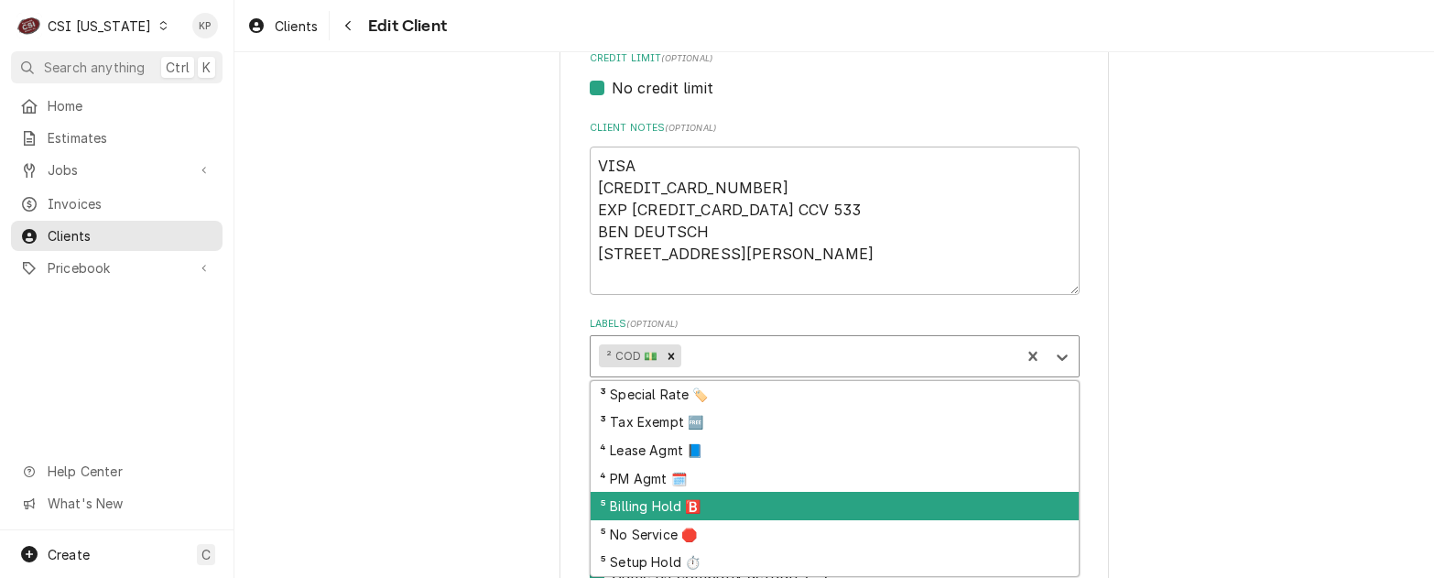
click at [683, 506] on div "⁵ Billing Hold 🅱️" at bounding box center [835, 506] width 488 height 28
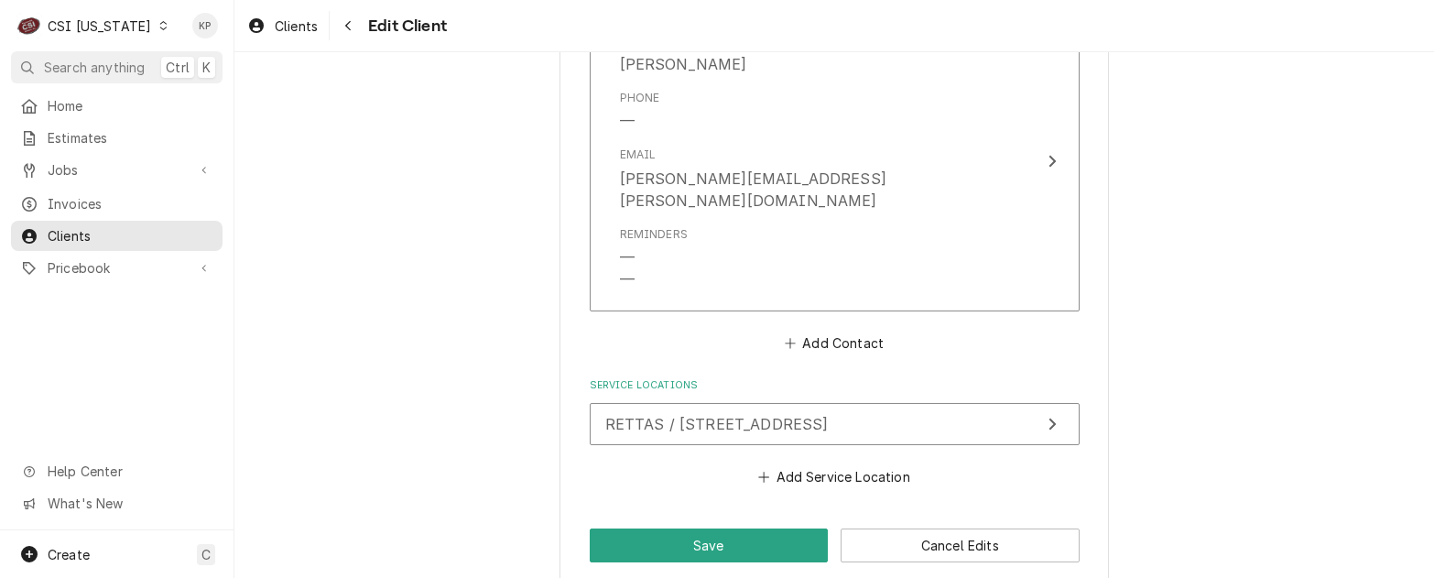
scroll to position [1772, 0]
click at [735, 527] on button "Save" at bounding box center [709, 544] width 239 height 34
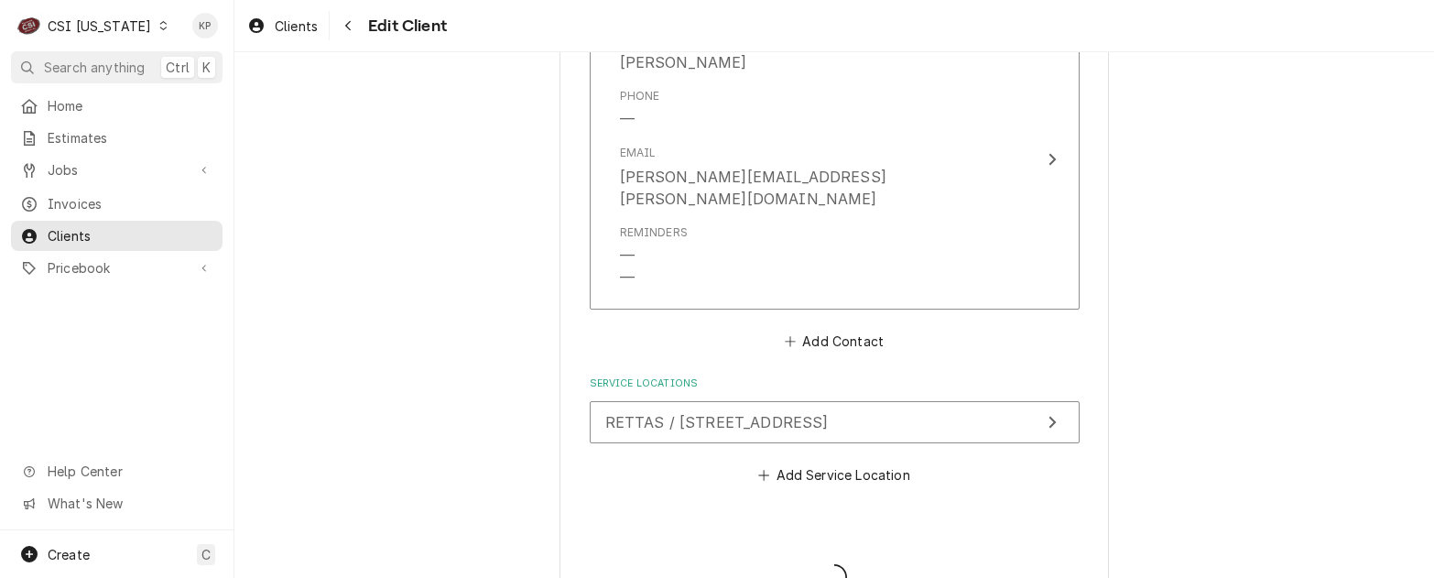
type textarea "x"
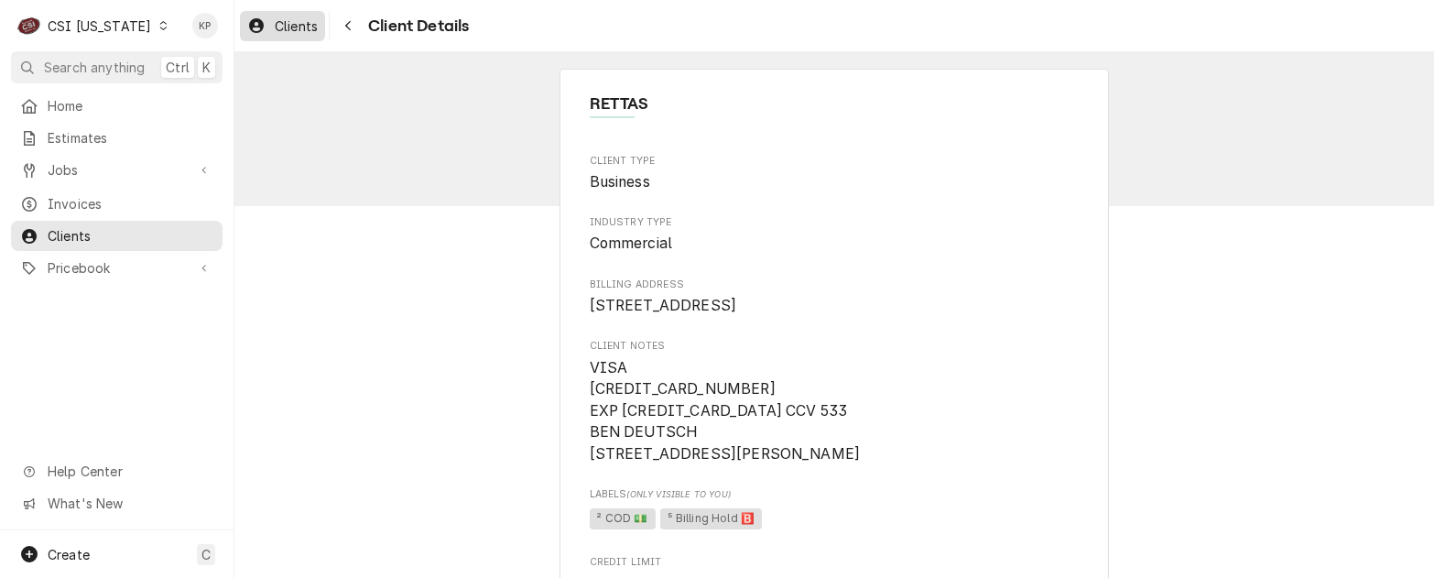
click at [311, 22] on span "Clients" at bounding box center [296, 25] width 43 height 19
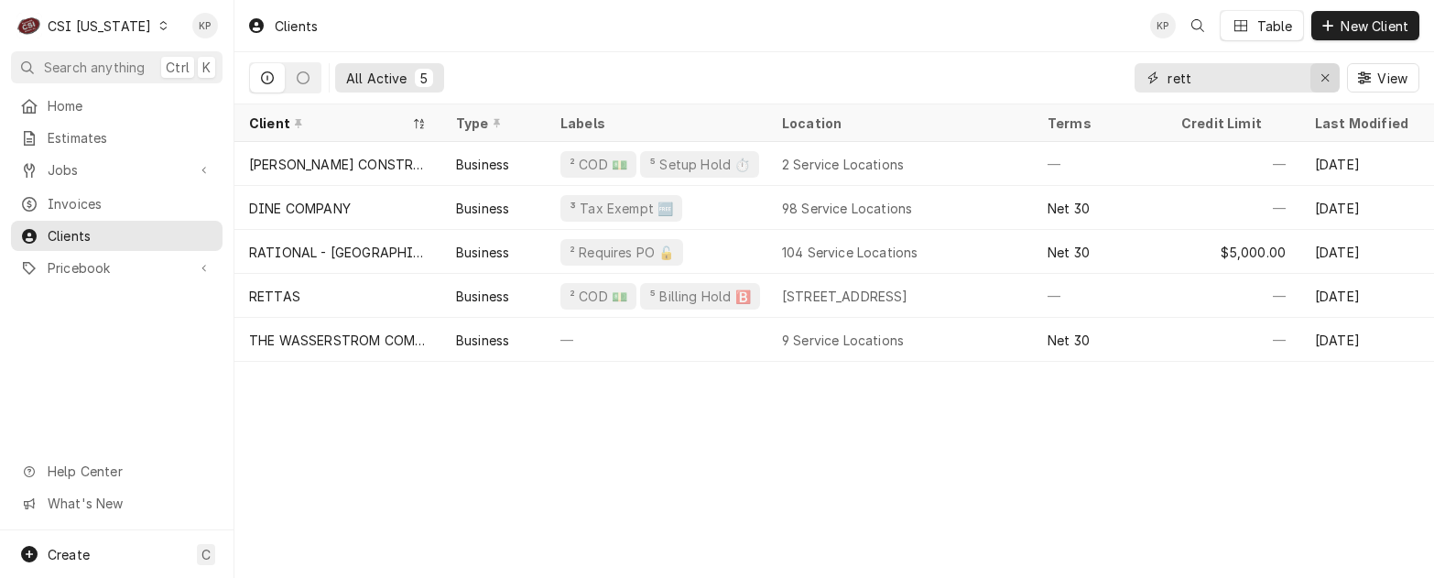
click at [1324, 78] on icon "Erase input" at bounding box center [1326, 77] width 10 height 13
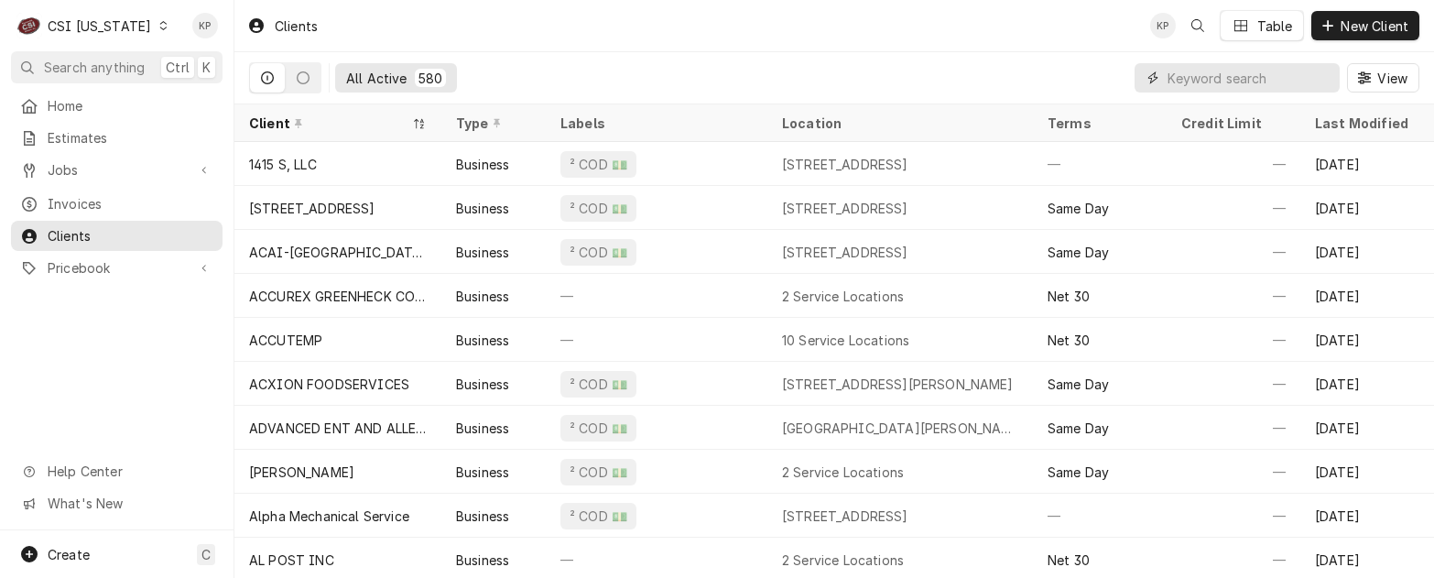
drag, startPoint x: 1196, startPoint y: 81, endPoint x: 1169, endPoint y: 77, distance: 27.7
click at [1169, 77] on input "Dynamic Content Wrapper" at bounding box center [1249, 77] width 163 height 29
drag, startPoint x: 1169, startPoint y: 77, endPoint x: 1065, endPoint y: 65, distance: 104.2
click at [1066, 65] on div "All Active 580 View" at bounding box center [834, 77] width 1171 height 51
click at [1210, 73] on input "Dynamic Content Wrapper" at bounding box center [1249, 77] width 163 height 29
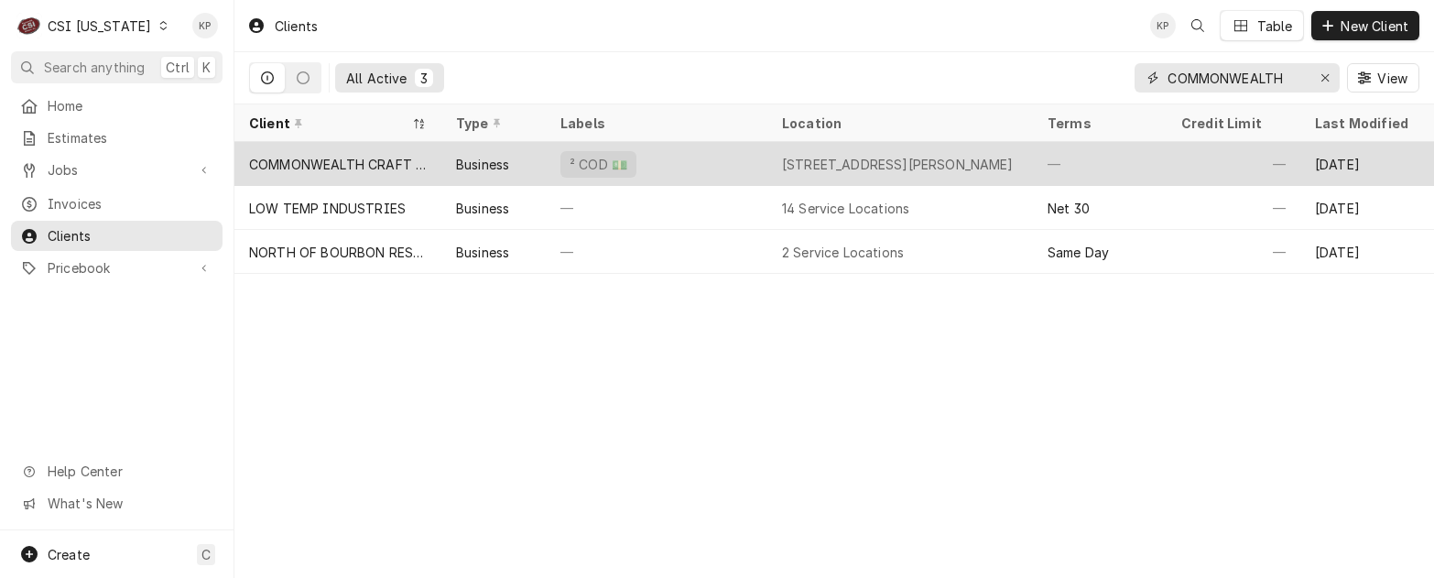
type input "COMMONWEALTH"
click at [390, 162] on div "COMMONWEALTH CRAFT AND ICE" at bounding box center [338, 164] width 178 height 19
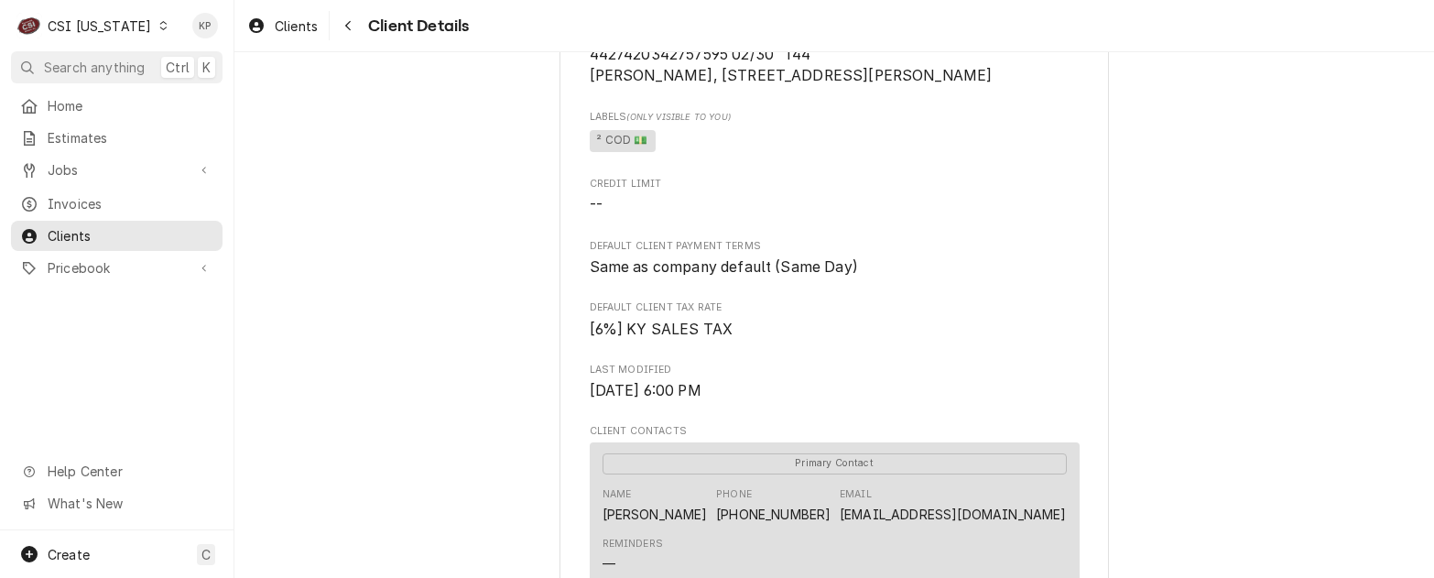
scroll to position [458, 0]
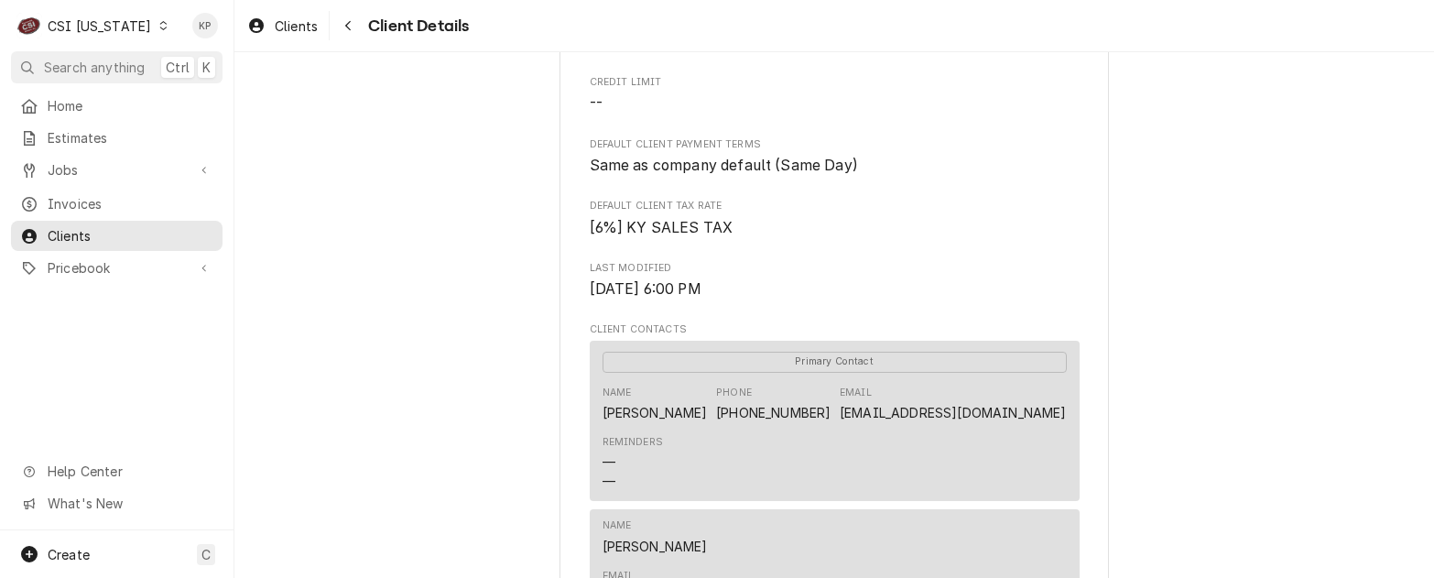
click at [1188, 462] on div "COMMONWEALTH CRAFT AND ICE Client Type Business Industry Type Commercial Billin…" at bounding box center [834, 318] width 1200 height 1448
drag, startPoint x: 1062, startPoint y: 437, endPoint x: 870, endPoint y: 438, distance: 192.3
click at [870, 438] on div "Primary Contact Name Daniel Holyfield Phone (502) 471-4859 Email highlandhardwo…" at bounding box center [835, 421] width 490 height 160
copy link "highlandhardwood@gmail.com"
click at [720, 429] on div "Name Daniel Holyfield Phone (502) 471-4859 Email highlandhardwood@gmail.com" at bounding box center [835, 403] width 464 height 49
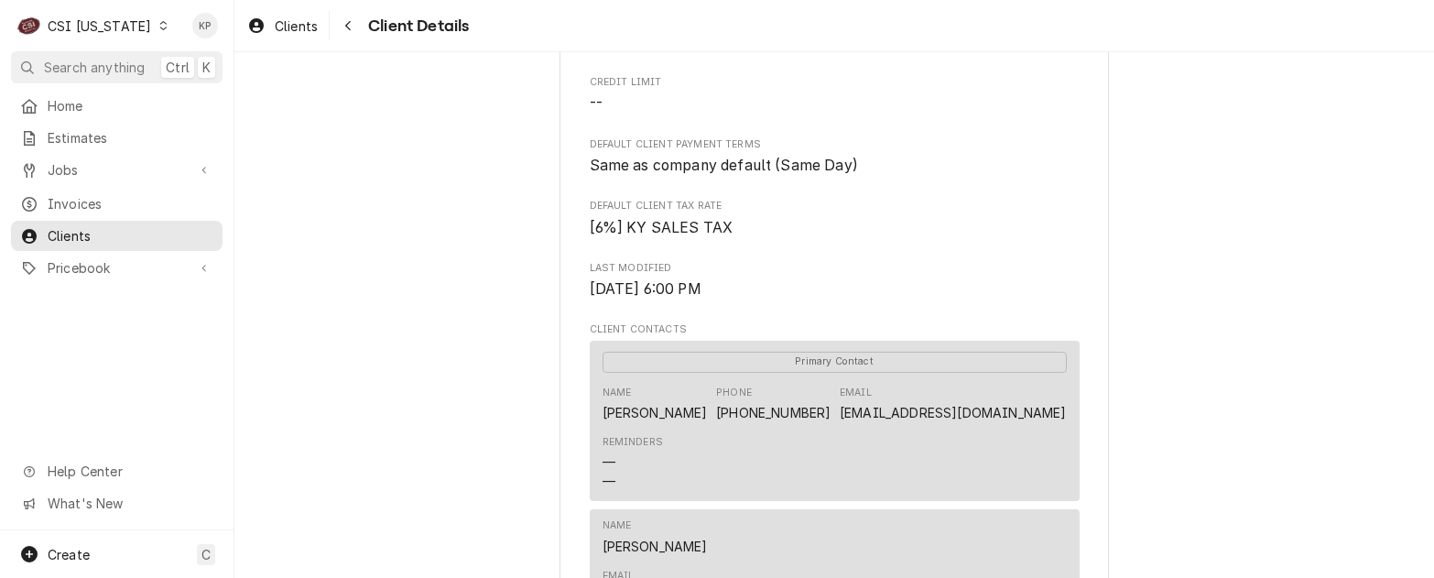
drag, startPoint x: 698, startPoint y: 438, endPoint x: 594, endPoint y: 440, distance: 103.5
click at [594, 440] on div "Primary Contact Name Daniel Holyfield Phone (502) 471-4859 Email highlandhardwo…" at bounding box center [835, 421] width 490 height 160
drag, startPoint x: 594, startPoint y: 440, endPoint x: 619, endPoint y: 437, distance: 24.9
copy div "Daniel Holyfield"
click at [1159, 368] on div "COMMONWEALTH CRAFT AND ICE Client Type Business Industry Type Commercial Billin…" at bounding box center [834, 318] width 1200 height 1448
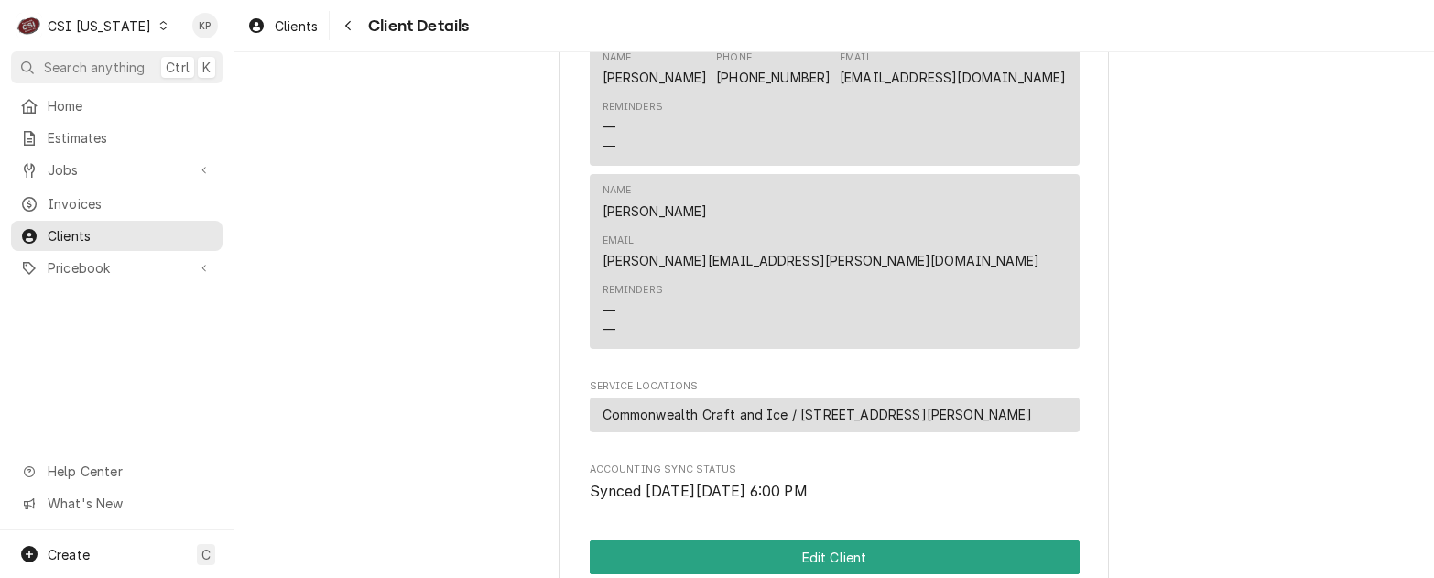
scroll to position [824, 0]
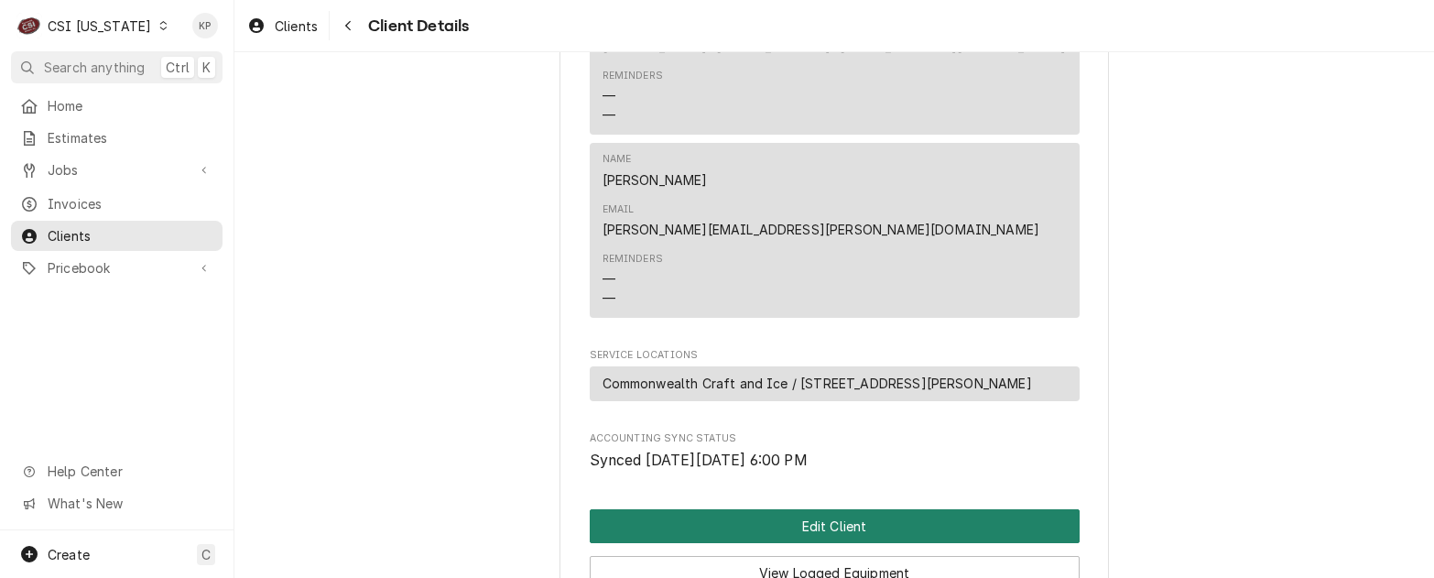
click at [960, 509] on button "Edit Client" at bounding box center [835, 526] width 490 height 34
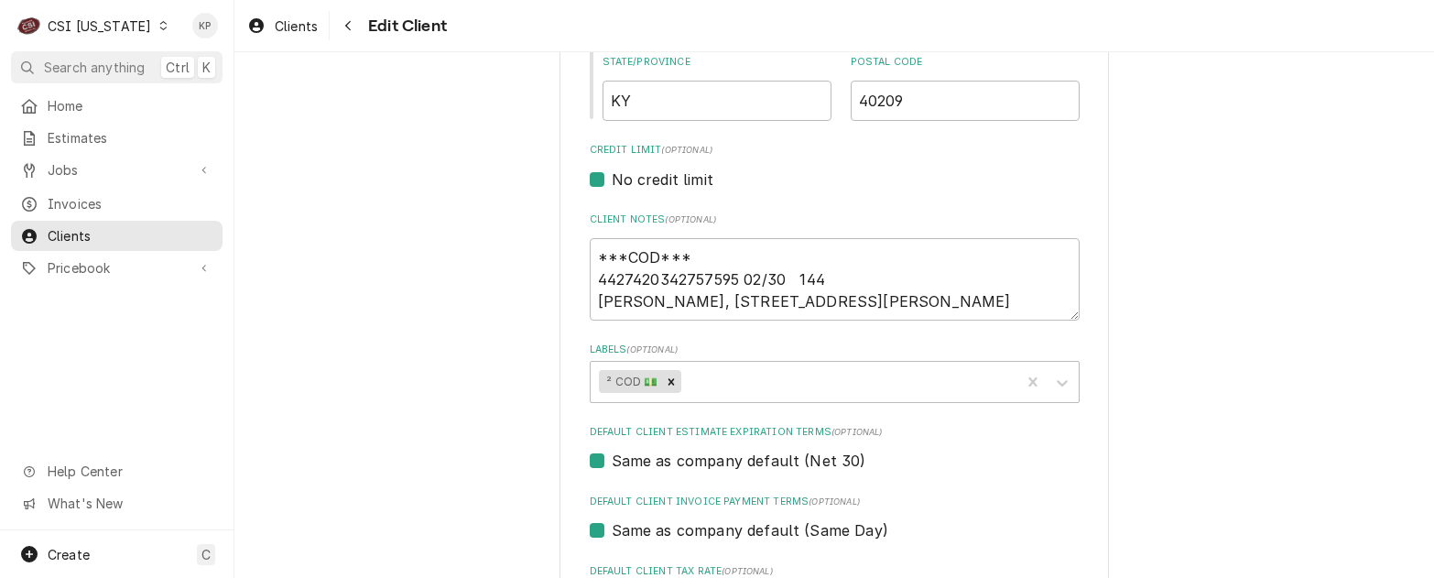
scroll to position [824, 0]
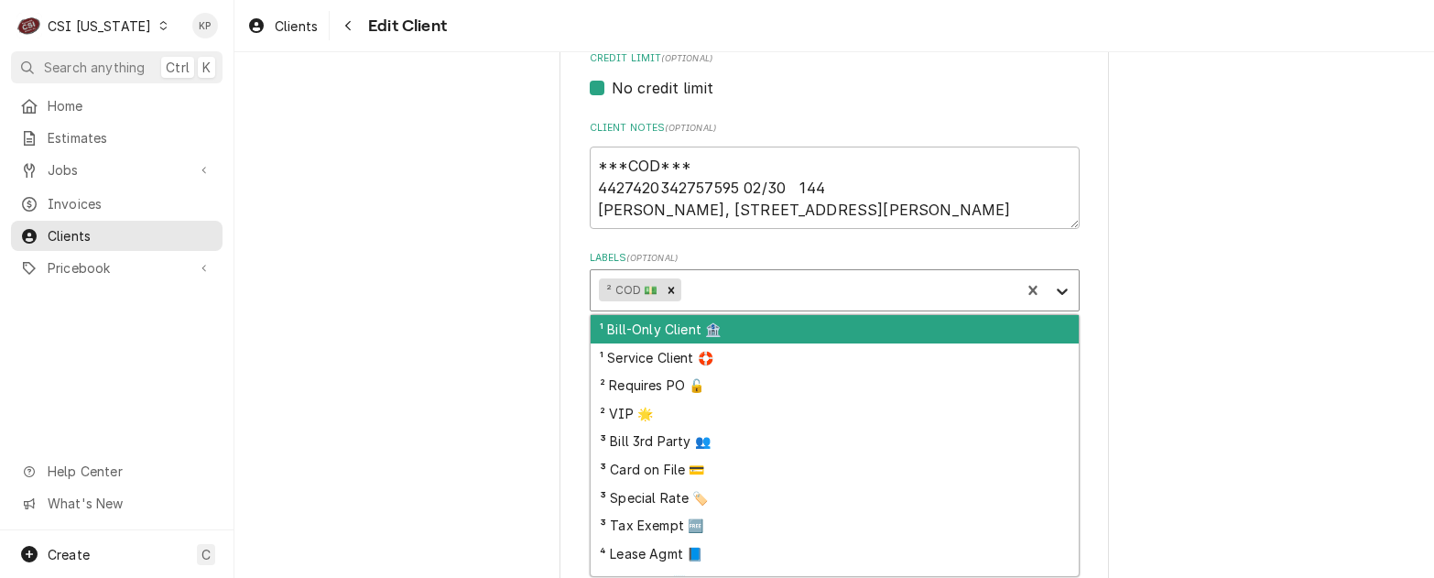
click at [1059, 294] on icon "Labels" at bounding box center [1062, 291] width 18 height 18
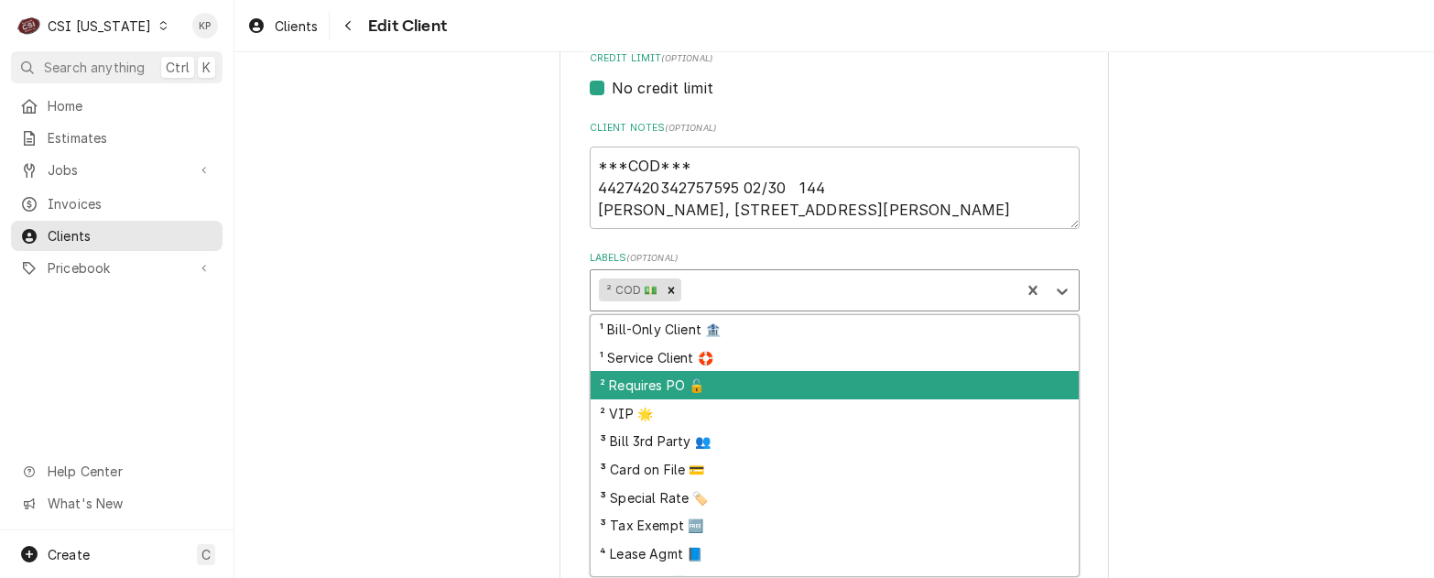
scroll to position [104, 0]
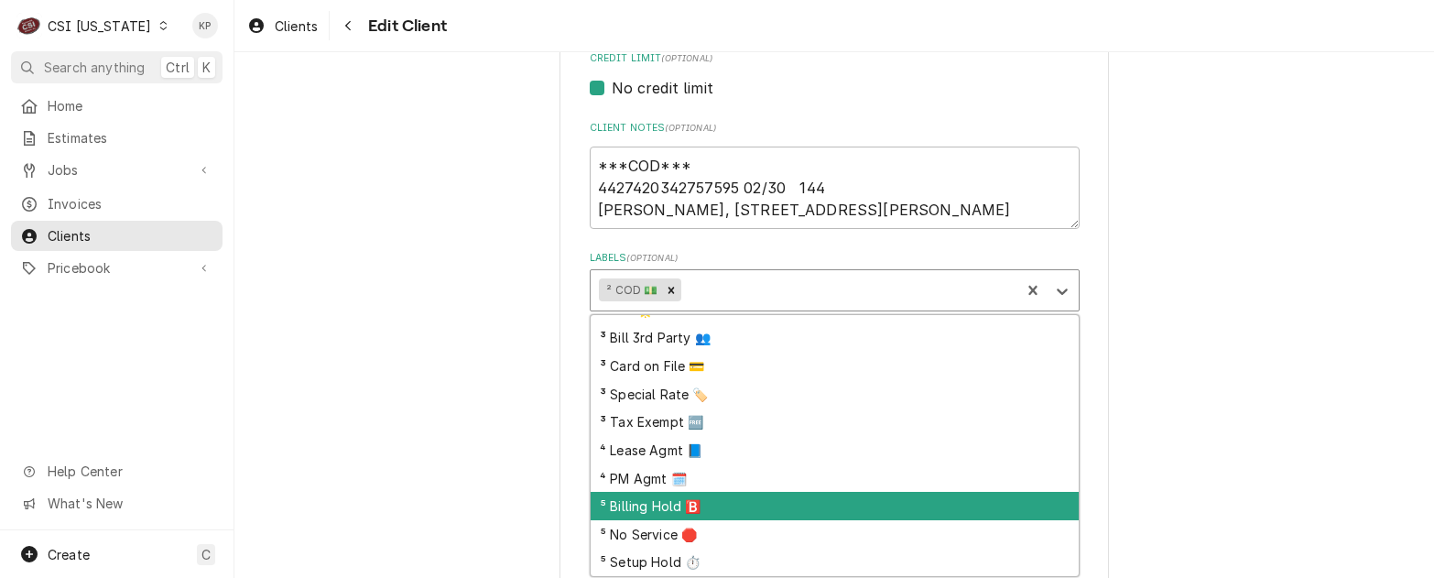
click at [678, 507] on div "⁵ Billing Hold 🅱️" at bounding box center [835, 506] width 488 height 28
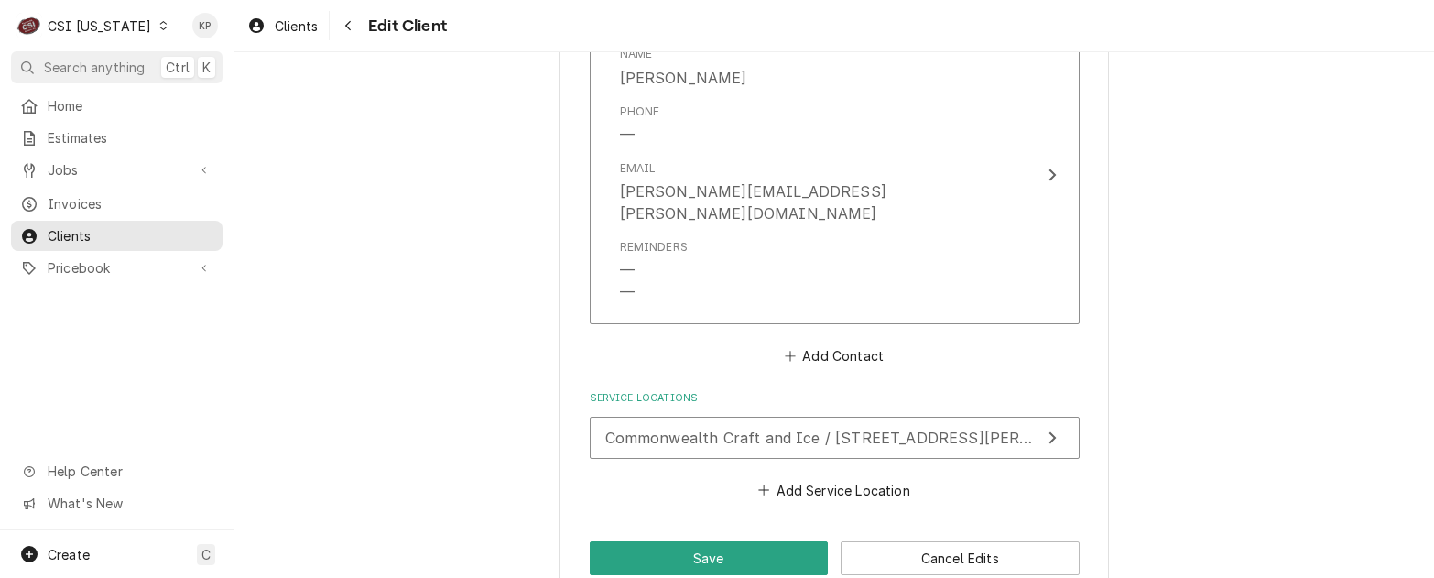
scroll to position [1782, 0]
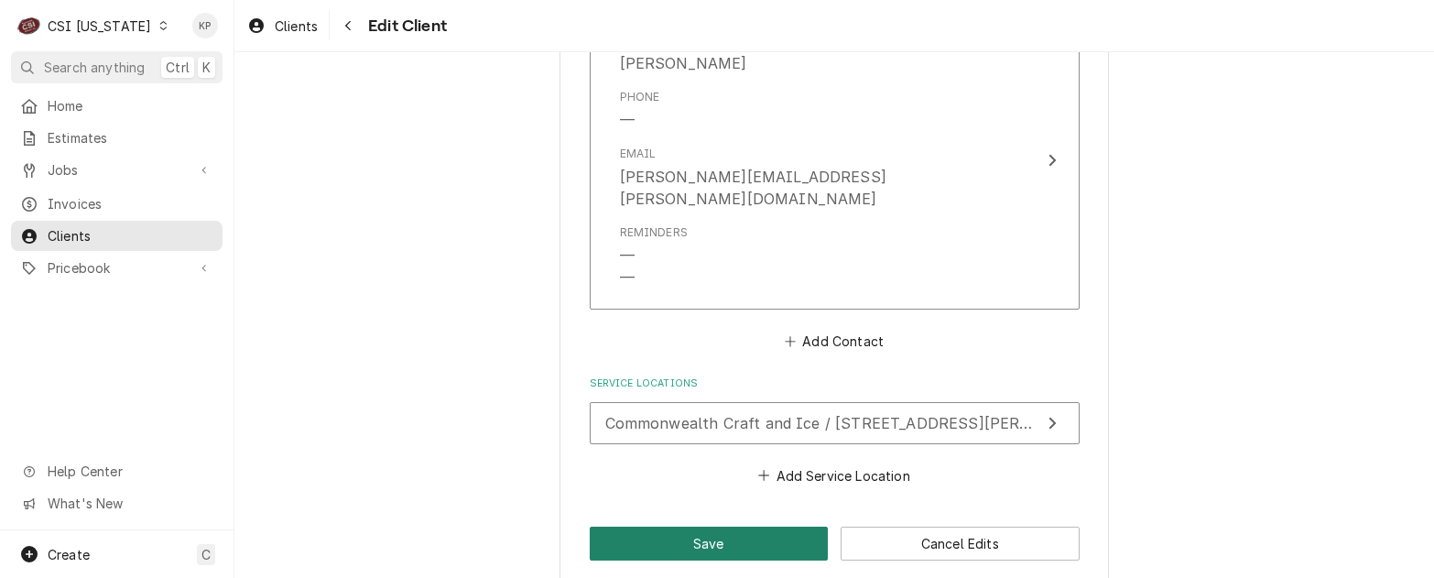
click at [729, 527] on button "Save" at bounding box center [709, 544] width 239 height 34
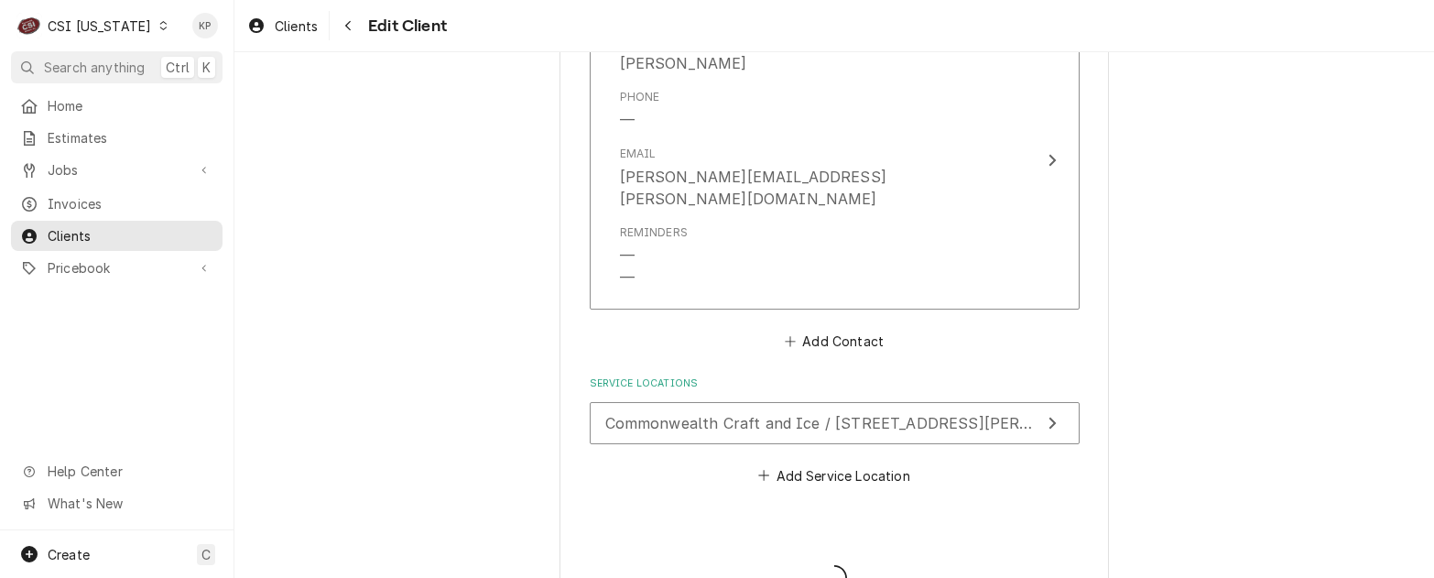
type textarea "x"
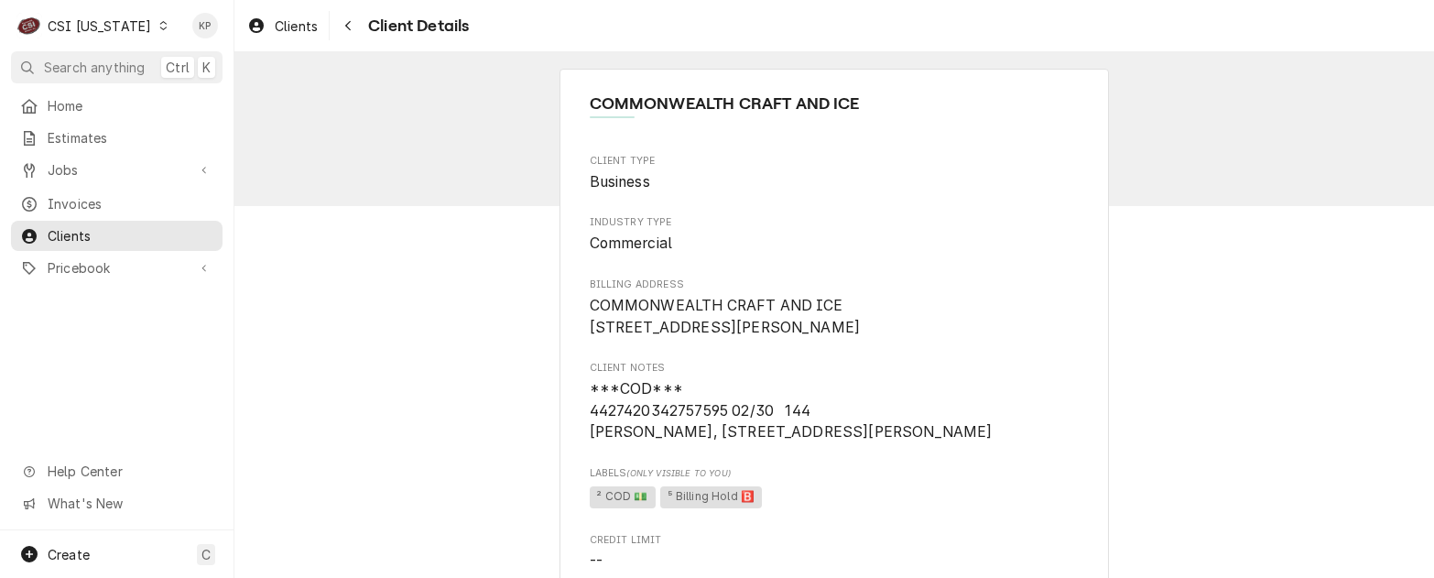
click at [159, 27] on icon "Dynamic Content Wrapper" at bounding box center [163, 25] width 8 height 9
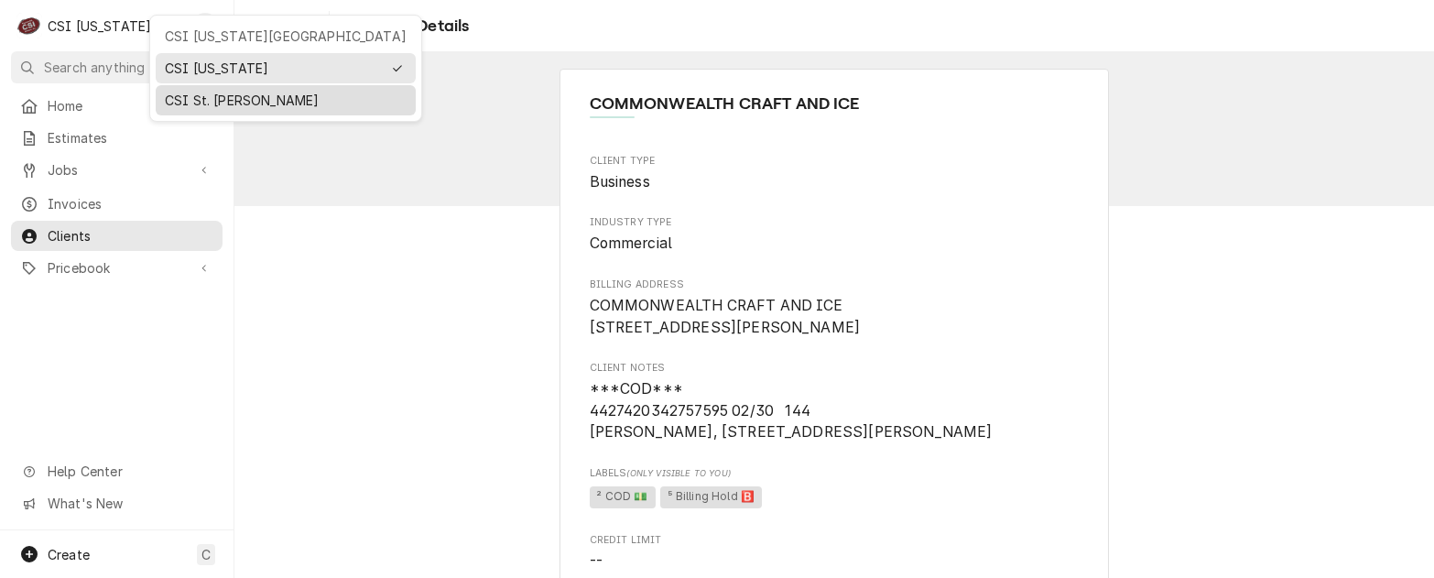
click at [193, 98] on div "CSI St. [PERSON_NAME]" at bounding box center [286, 100] width 242 height 19
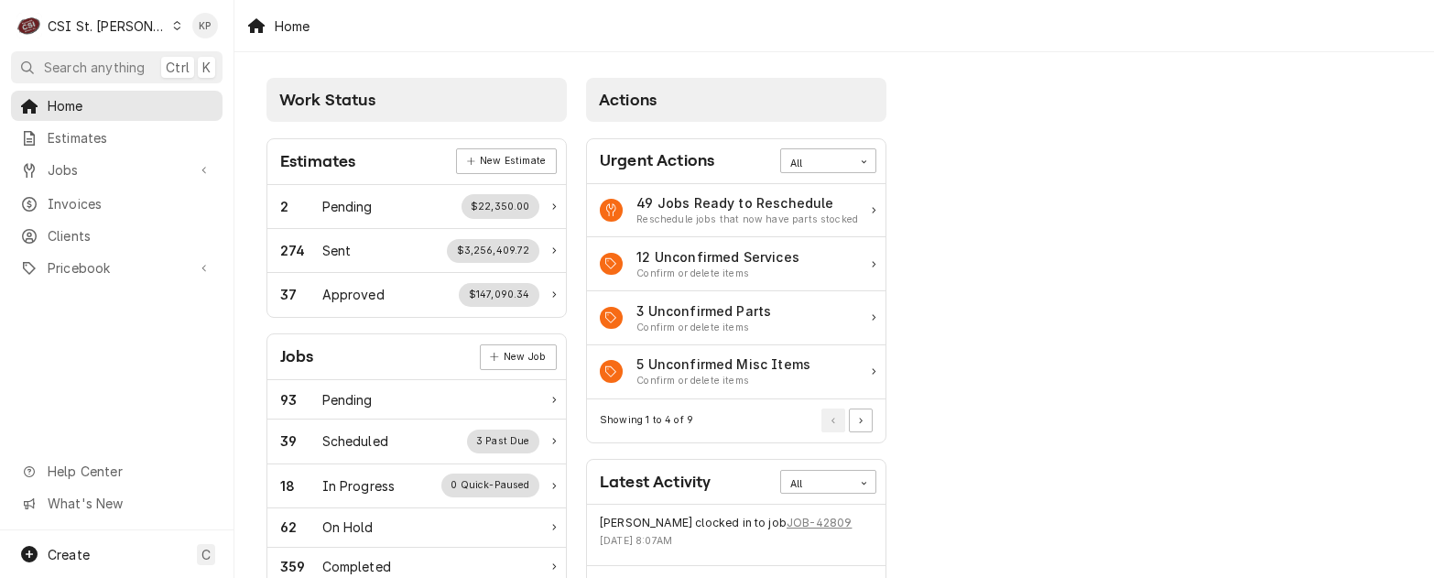
click at [69, 226] on span "Clients" at bounding box center [131, 235] width 166 height 19
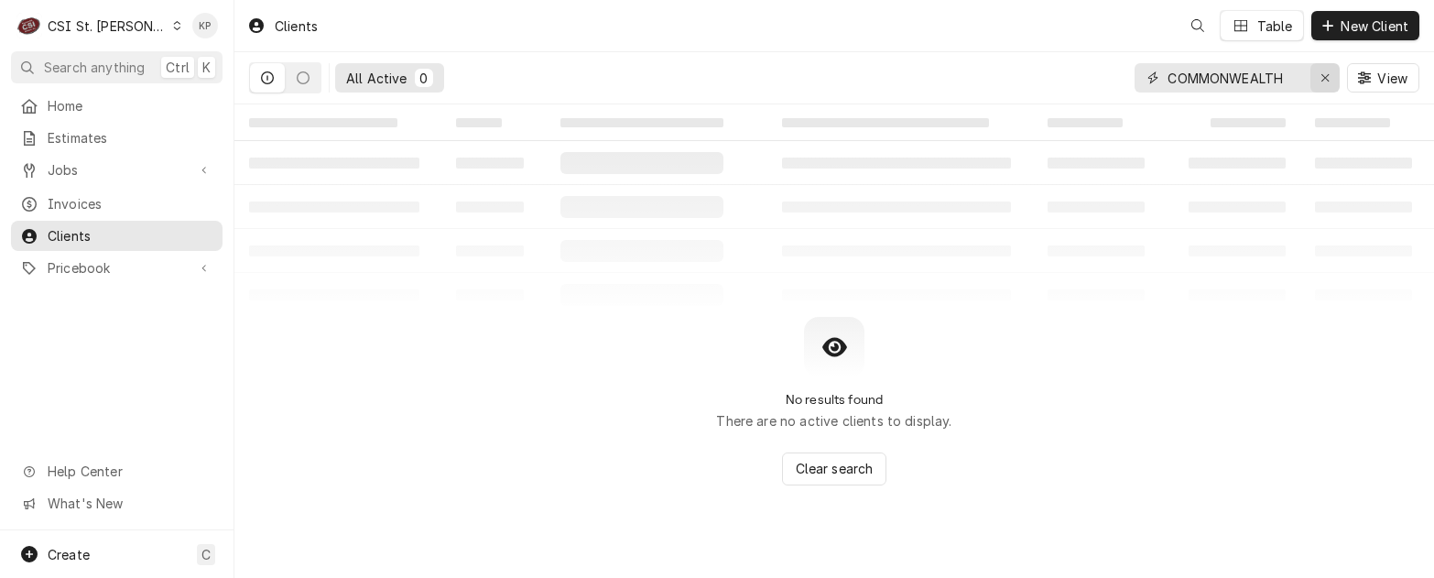
click at [1319, 77] on div "Erase input" at bounding box center [1325, 78] width 18 height 18
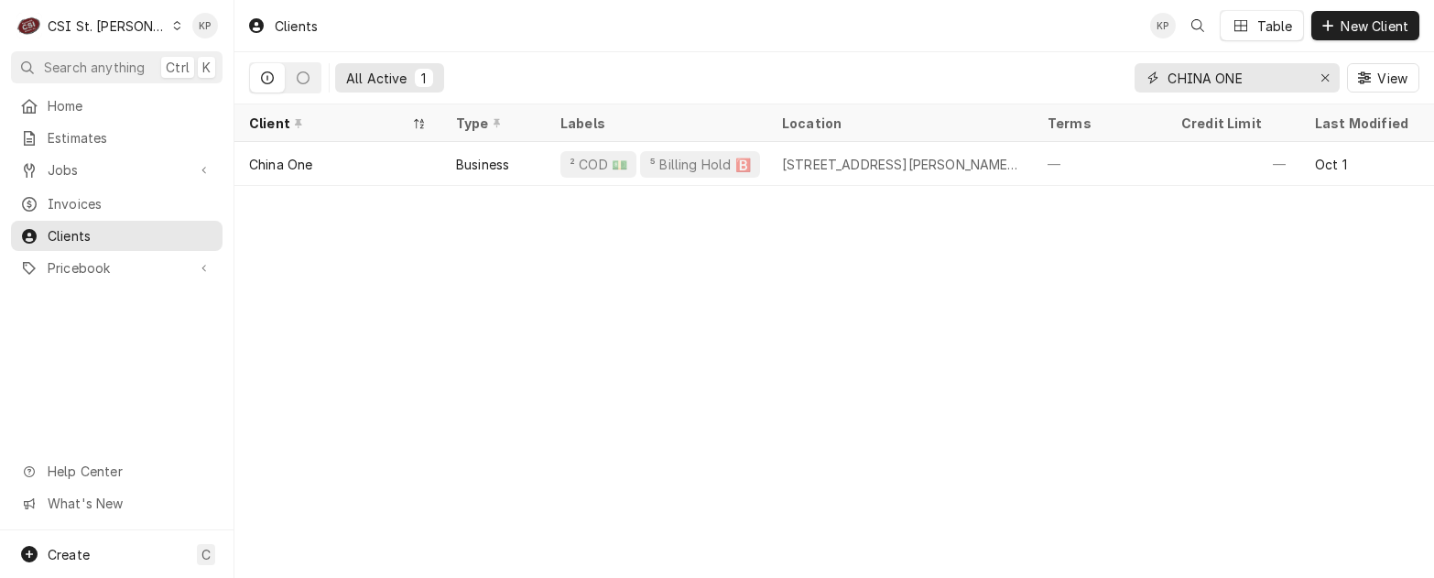
type input "CHINA ONE"
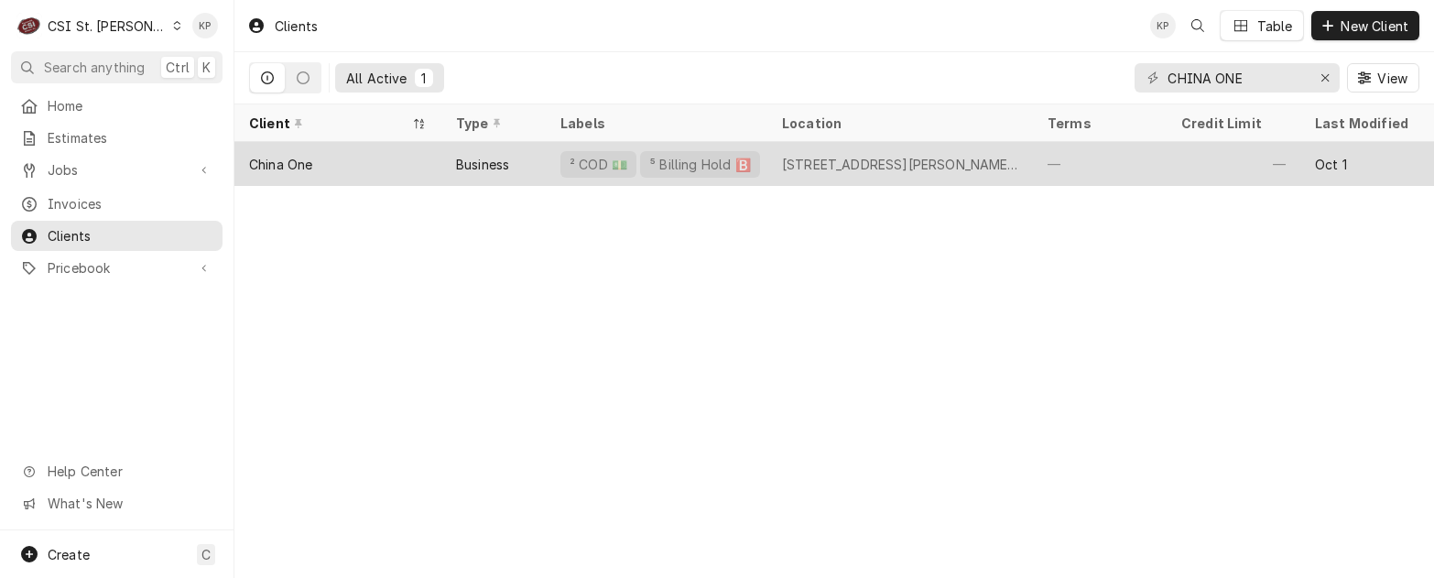
click at [293, 161] on div "China One" at bounding box center [280, 164] width 63 height 19
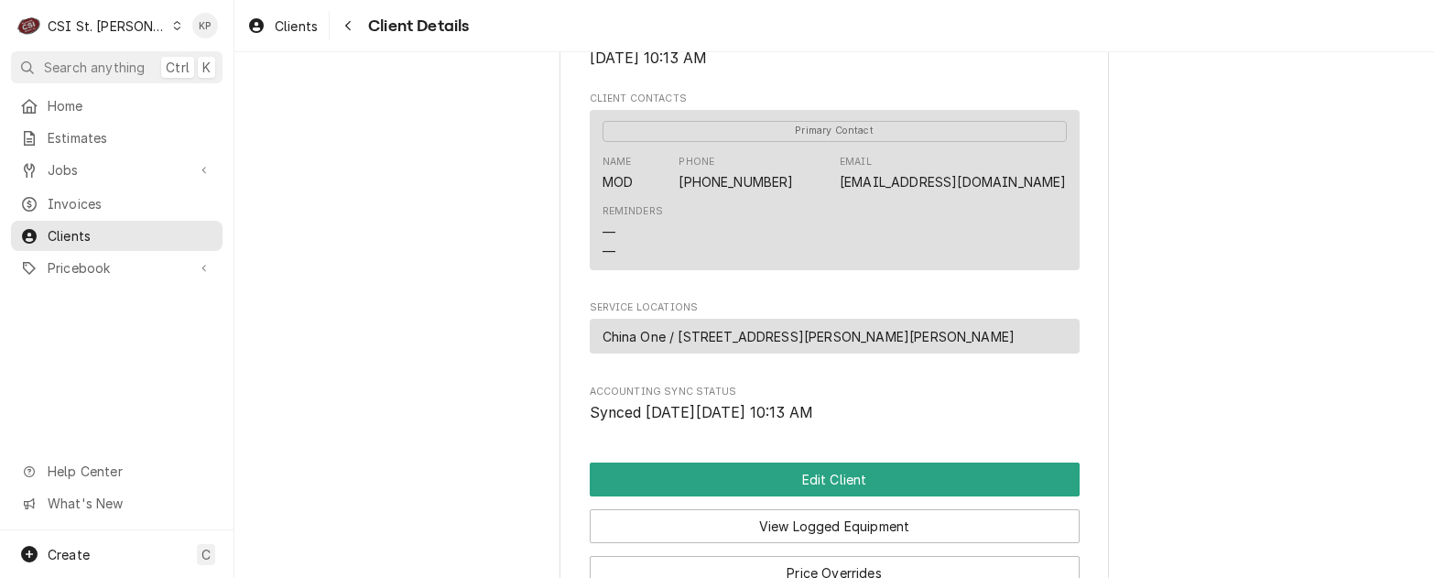
scroll to position [733, 0]
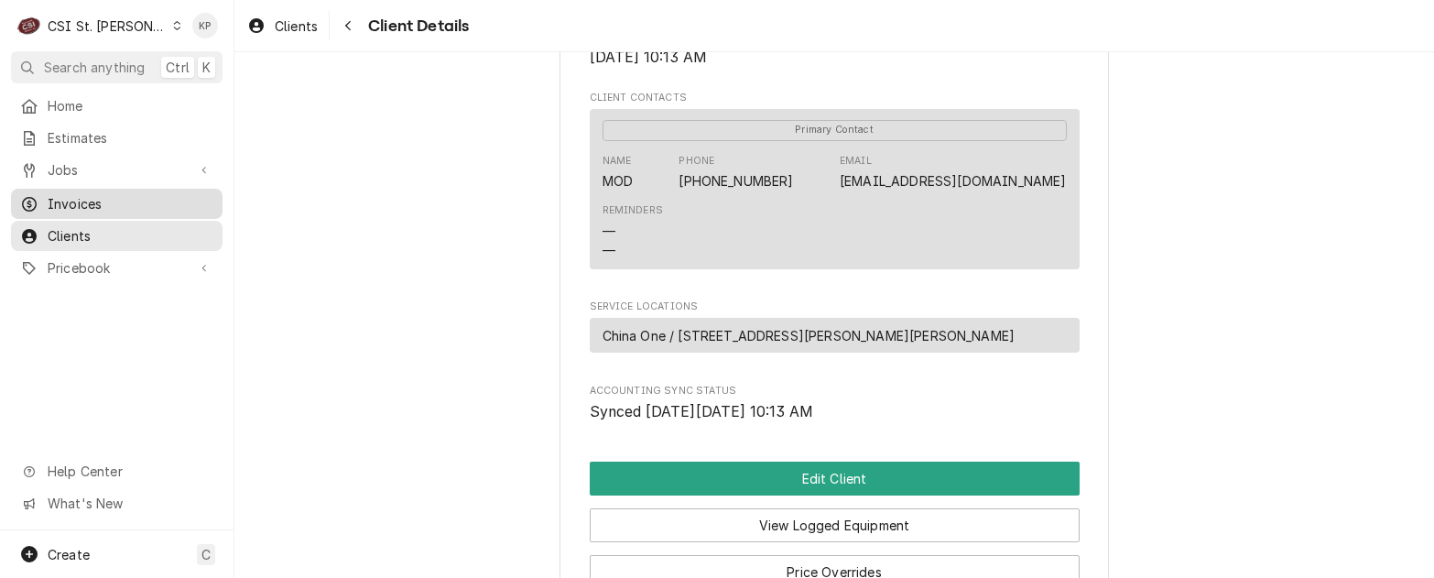
drag, startPoint x: 82, startPoint y: 203, endPoint x: 103, endPoint y: 203, distance: 20.2
click at [82, 203] on span "Invoices" at bounding box center [131, 203] width 166 height 19
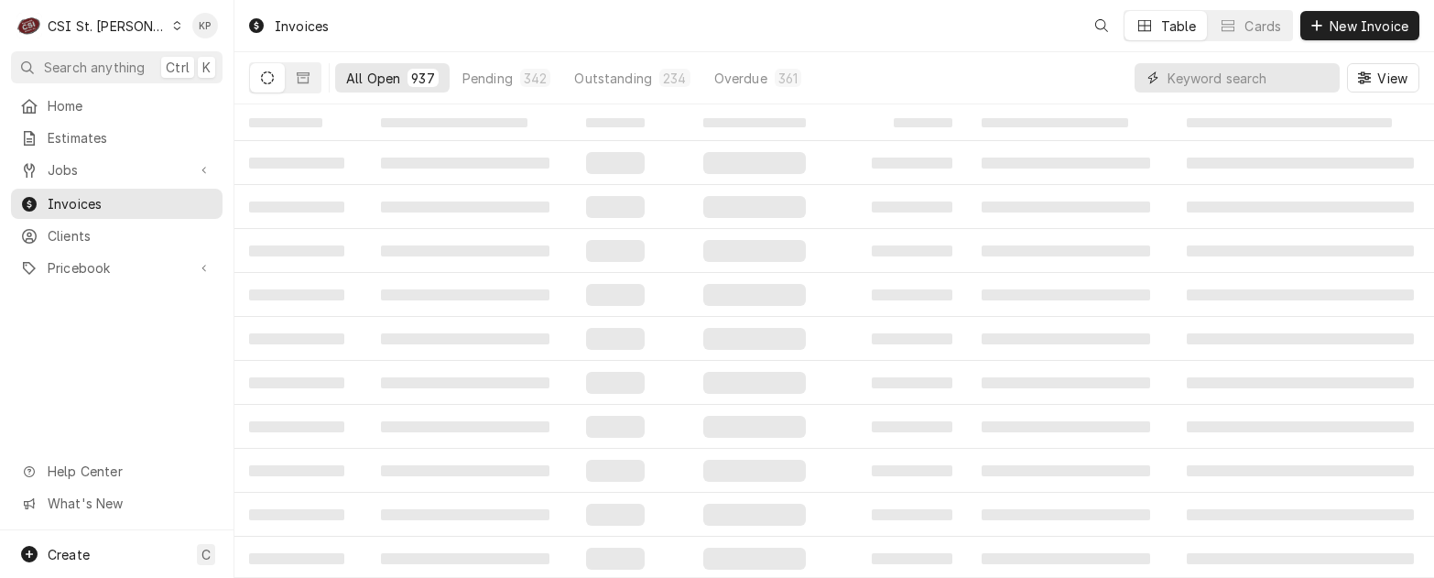
click at [1222, 79] on input "Dynamic Content Wrapper" at bounding box center [1249, 77] width 163 height 29
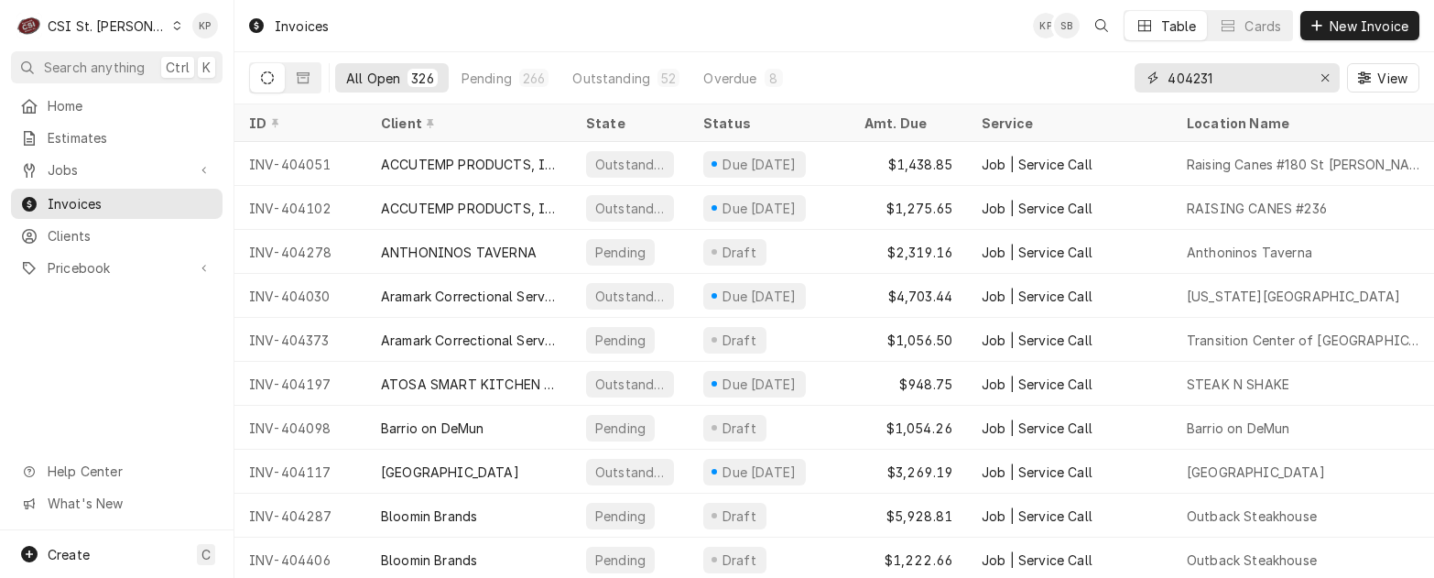
type input "404231"
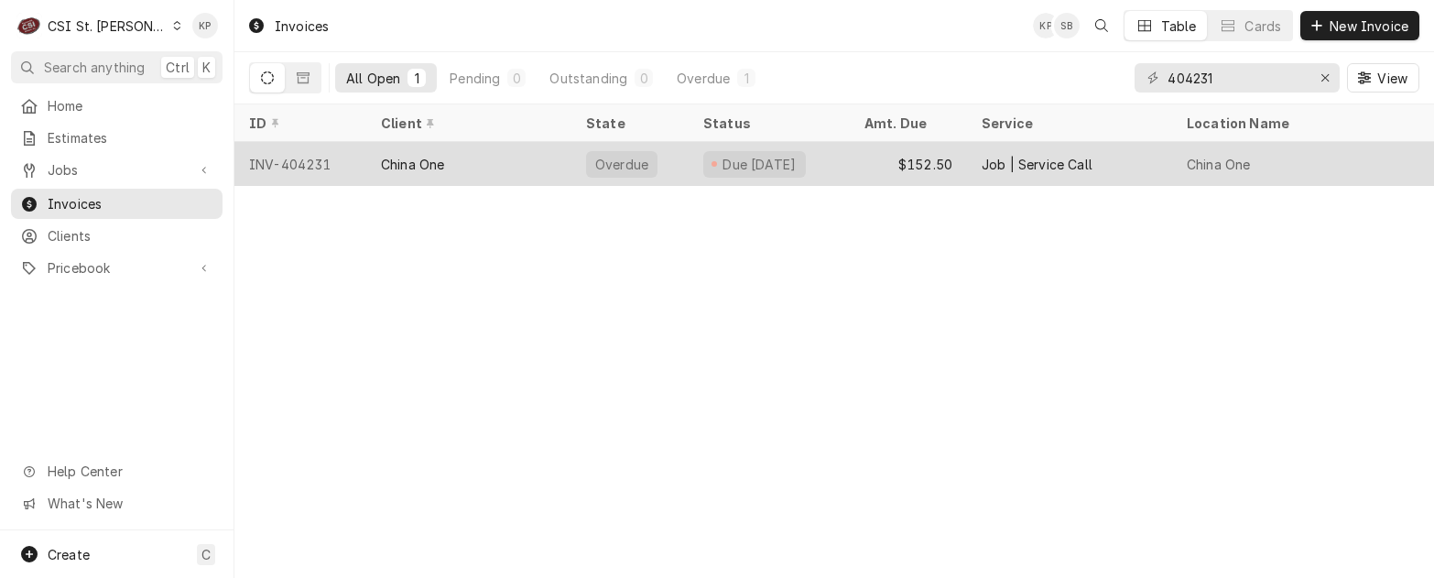
click at [274, 163] on div "INV-404231" at bounding box center [300, 164] width 132 height 44
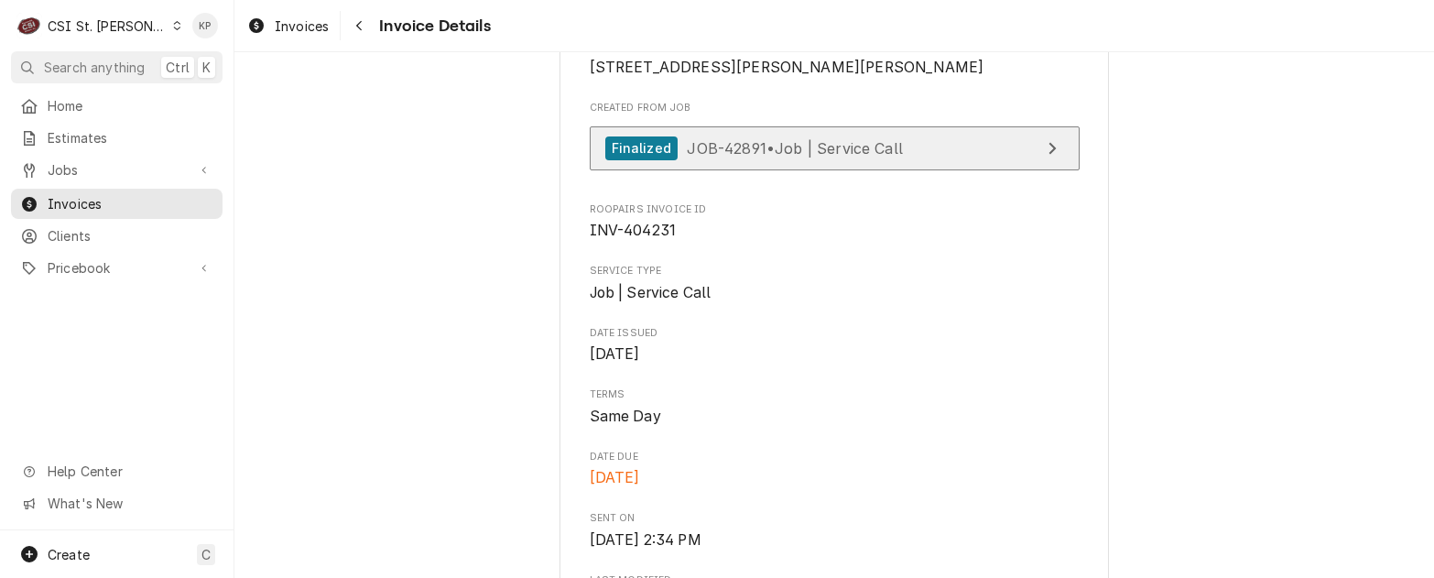
scroll to position [458, 0]
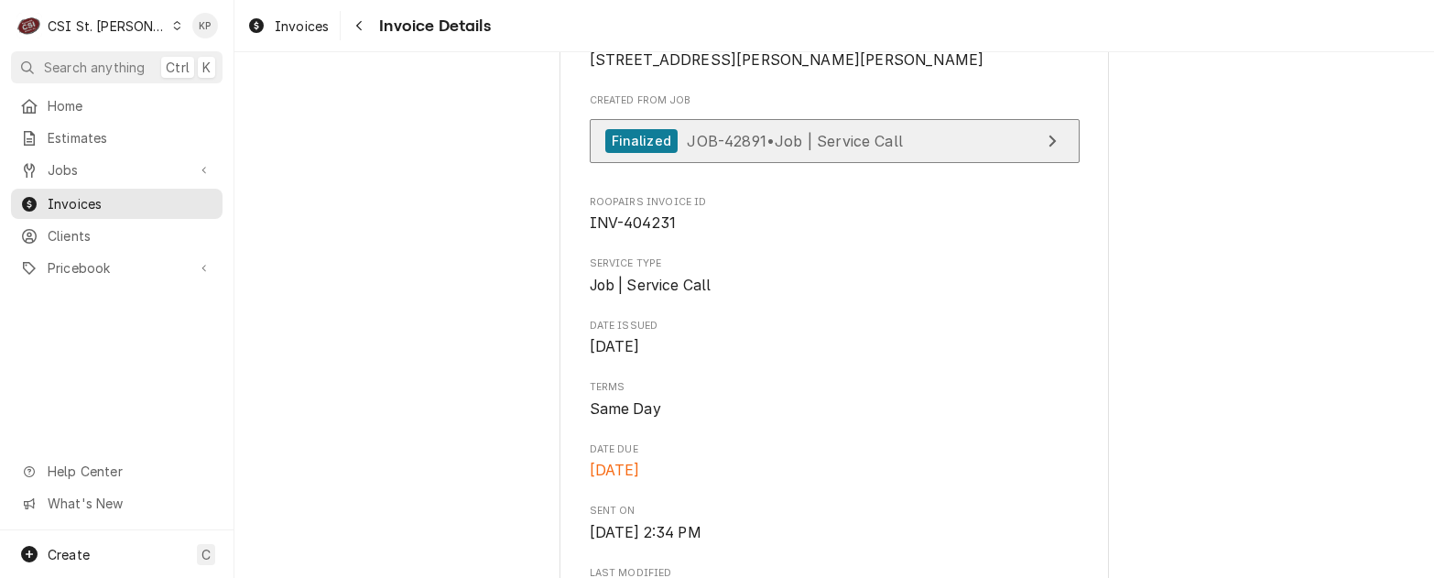
click at [605, 154] on div "Finalized" at bounding box center [641, 141] width 72 height 25
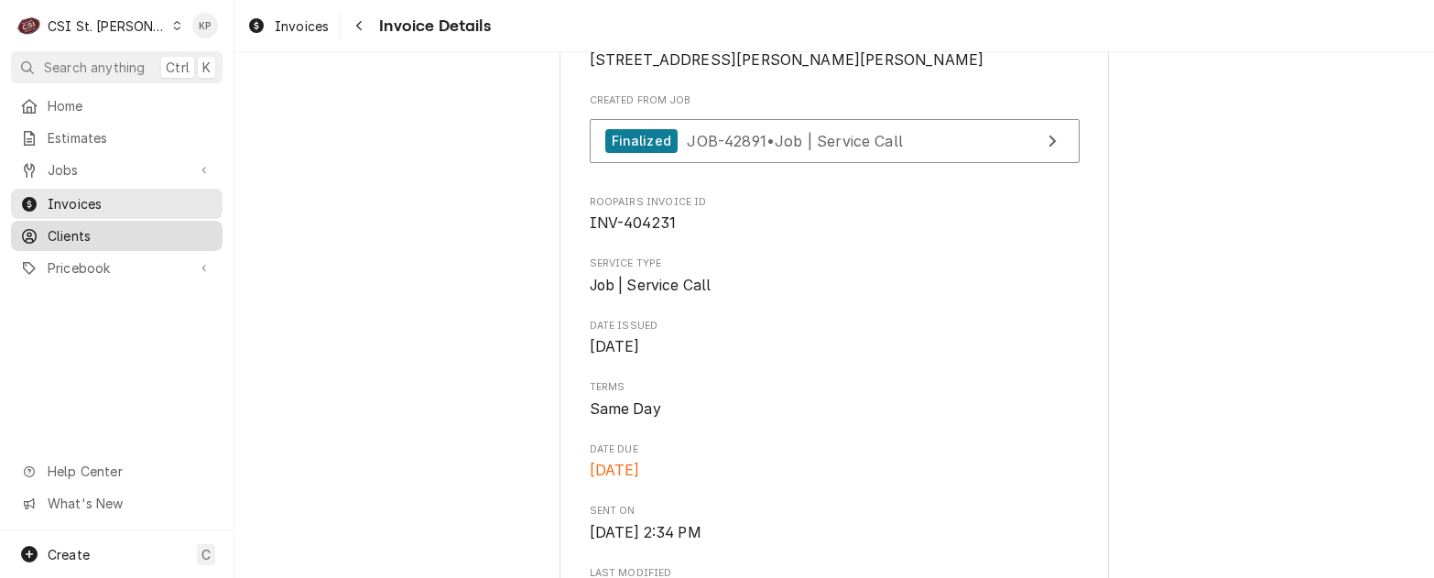
click at [87, 230] on span "Clients" at bounding box center [131, 235] width 166 height 19
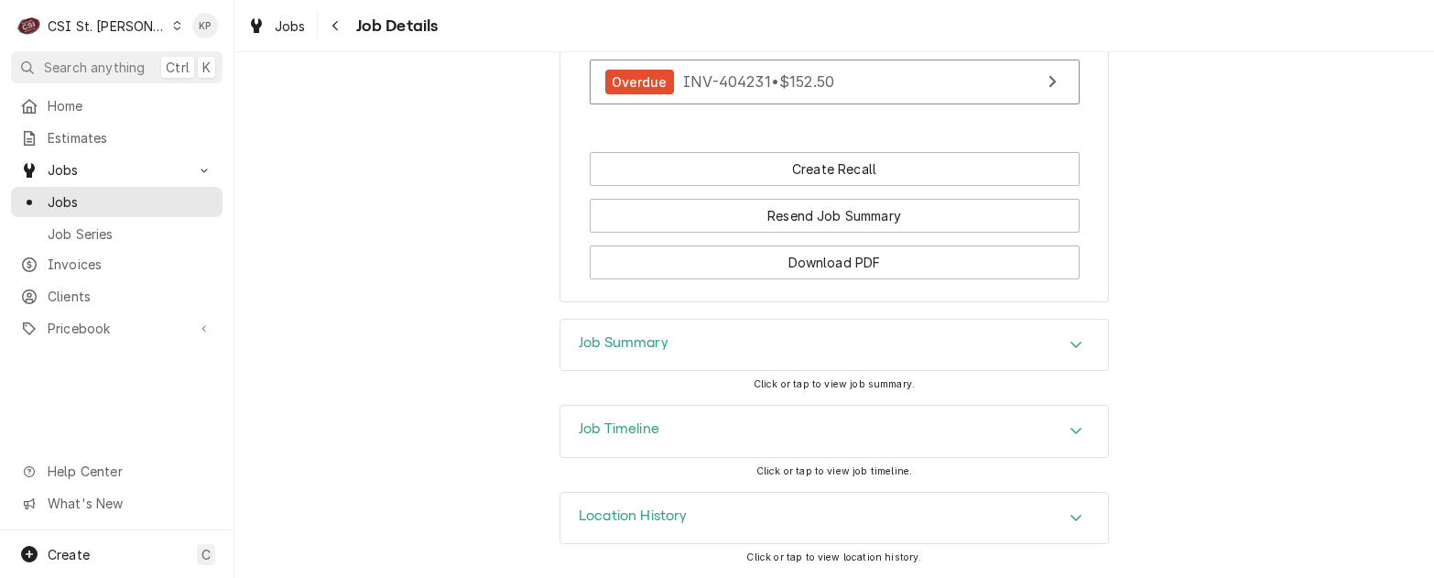
scroll to position [1828, 0]
click at [1071, 347] on icon "Accordion Header" at bounding box center [1076, 345] width 11 height 6
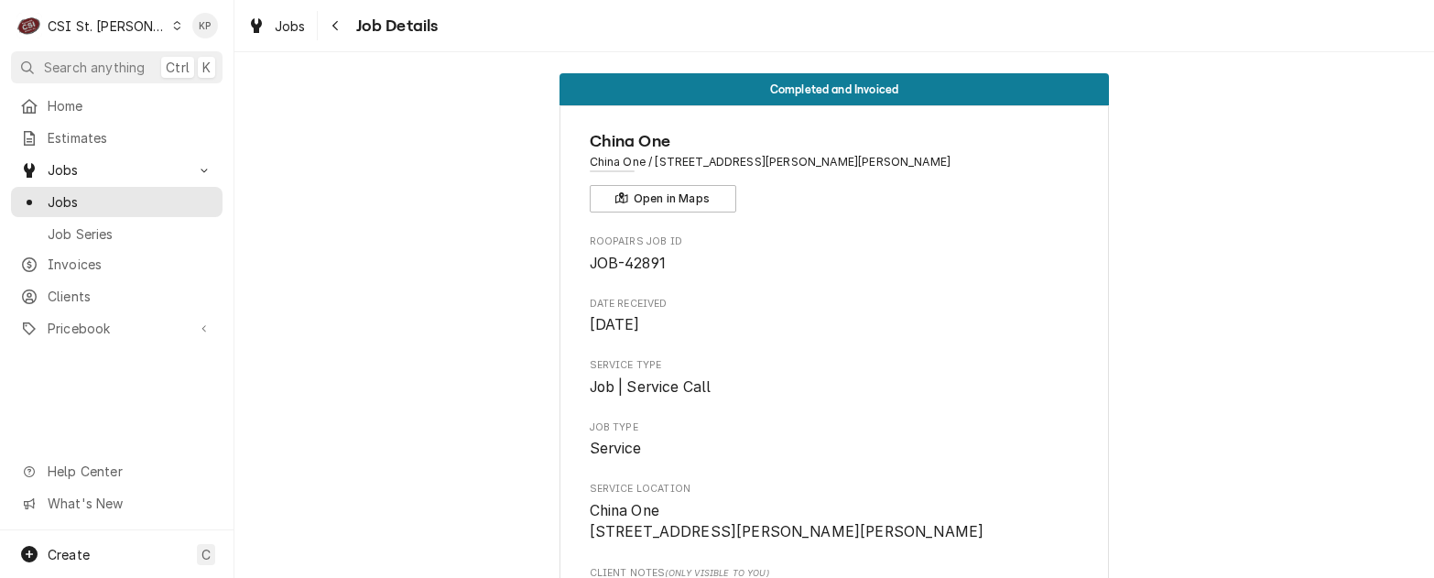
scroll to position [0, 0]
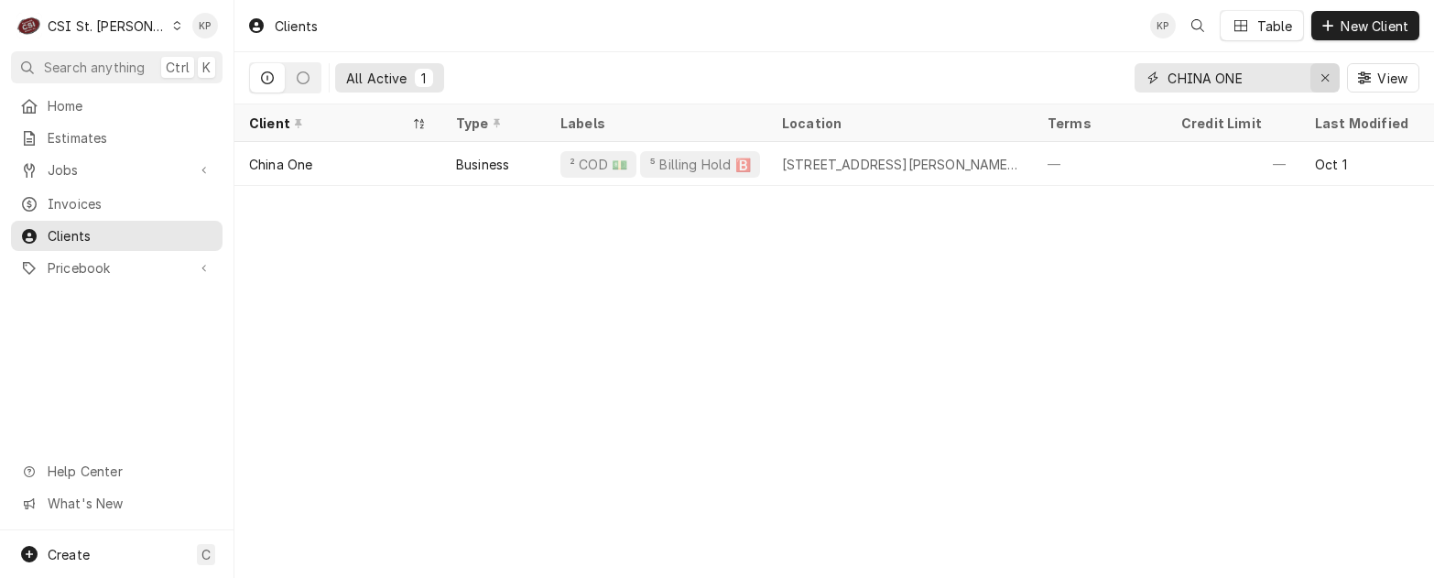
click at [1328, 79] on icon "Erase input" at bounding box center [1326, 77] width 10 height 13
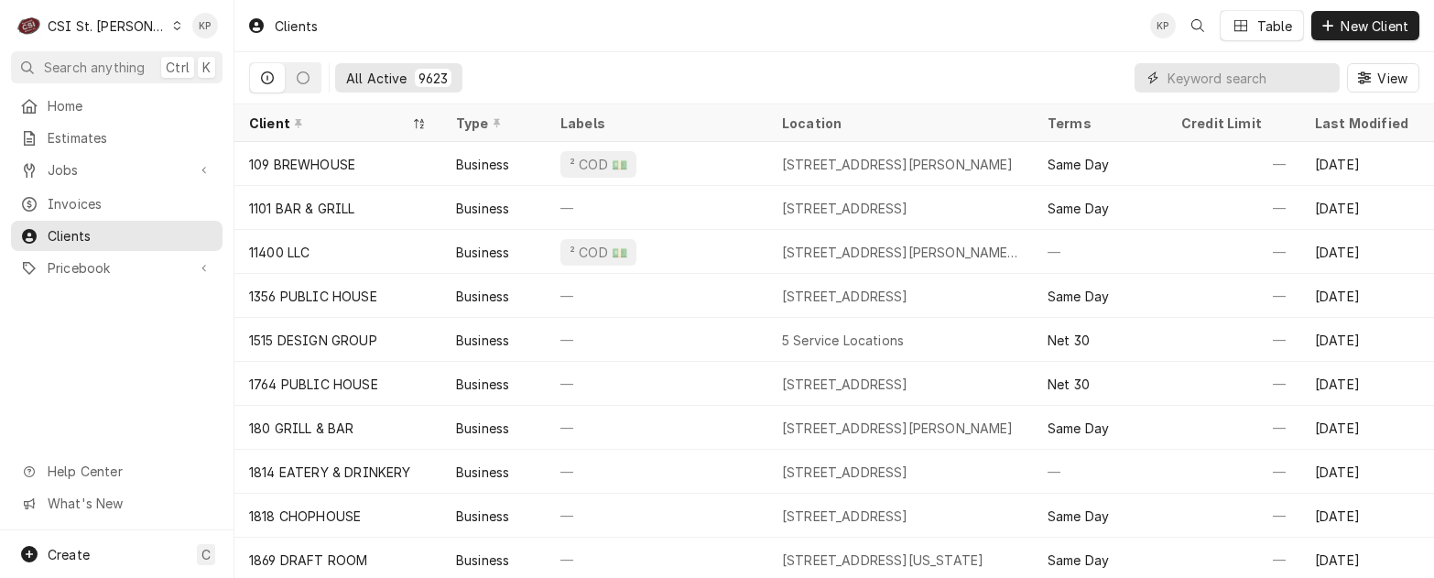
paste input "Radiance/Bake Tech Innovation"
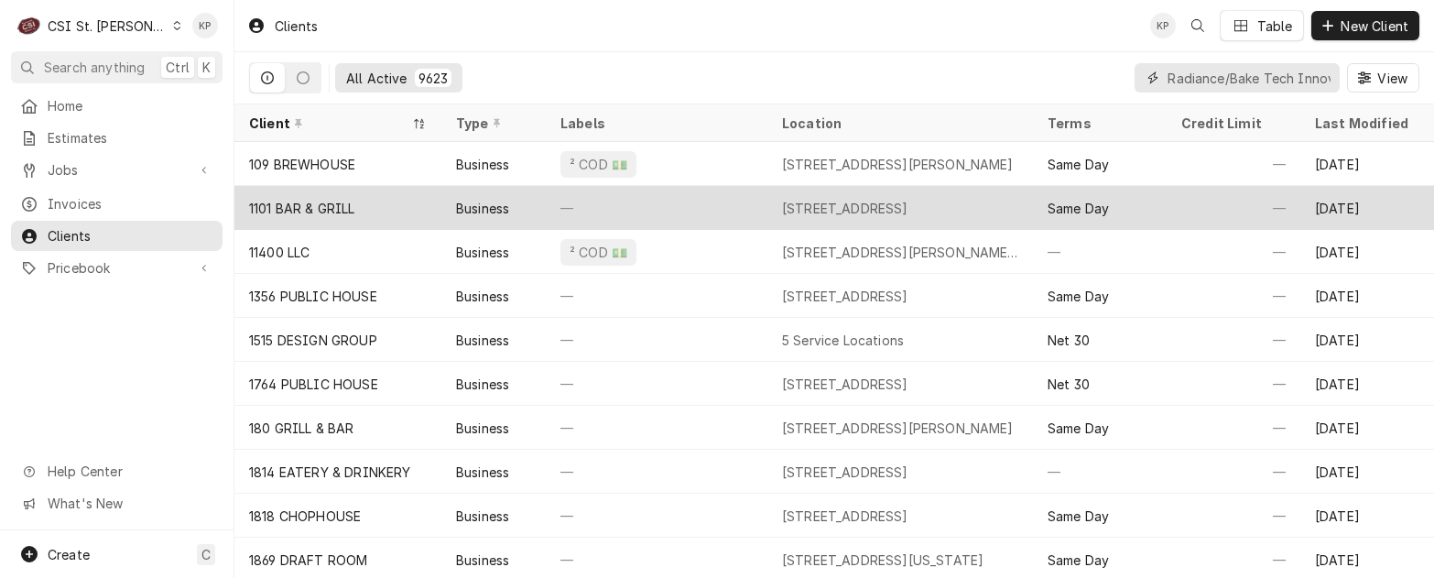
scroll to position [0, 61]
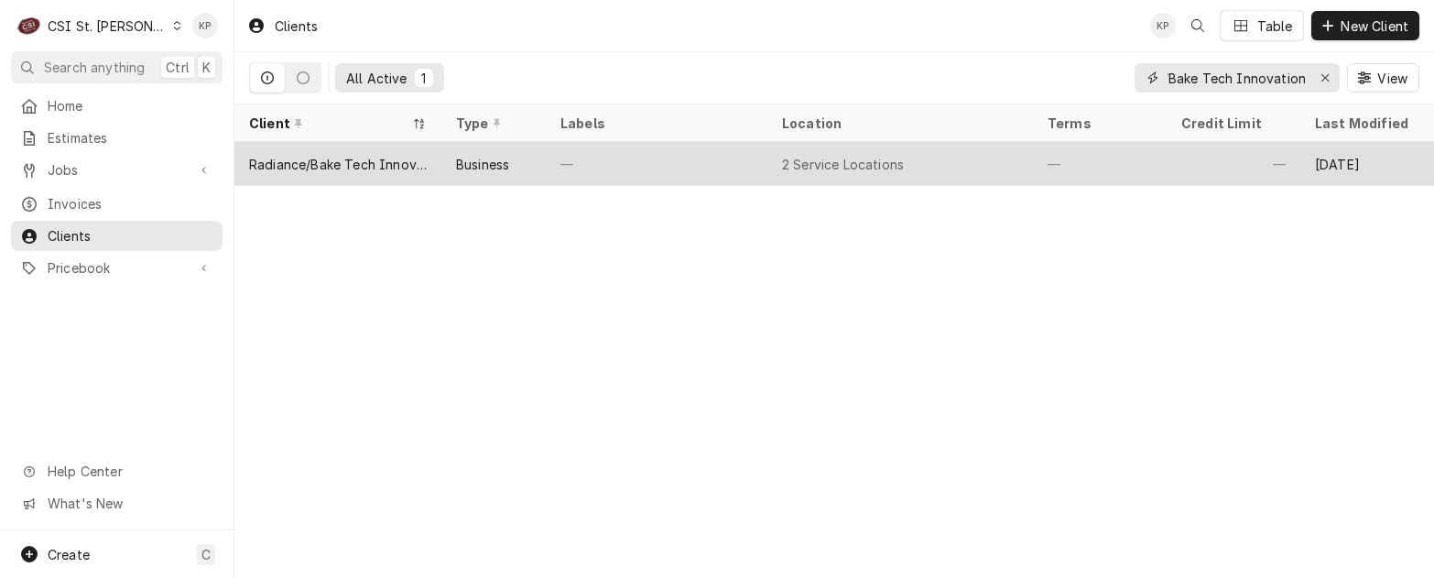
type input "Radiance/Bake Tech Innovation"
click at [392, 156] on div "Radiance/Bake Tech Innovation" at bounding box center [338, 164] width 178 height 19
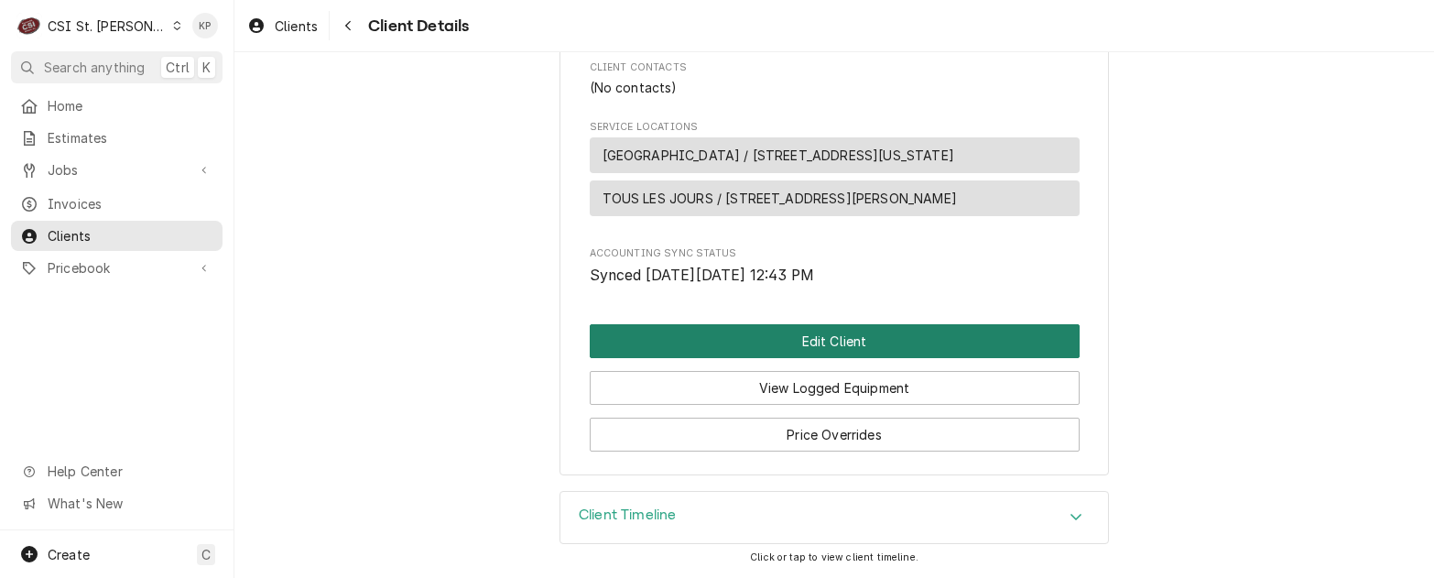
scroll to position [628, 0]
click at [854, 344] on button "Edit Client" at bounding box center [835, 341] width 490 height 34
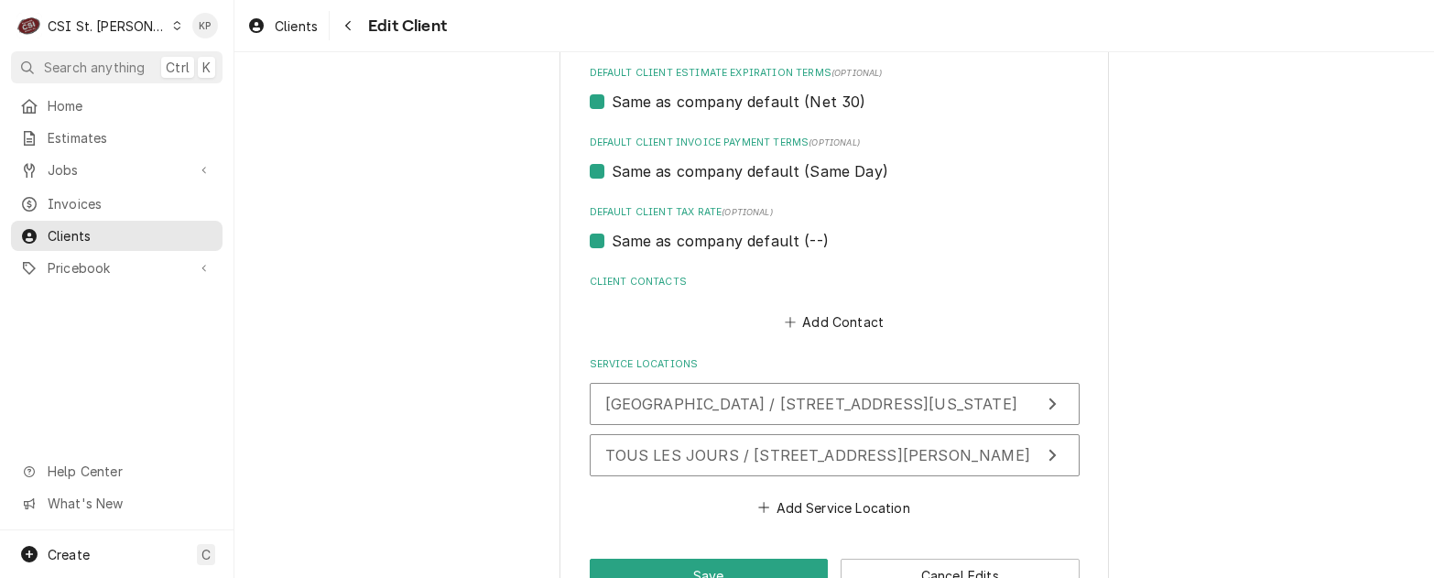
scroll to position [1099, 0]
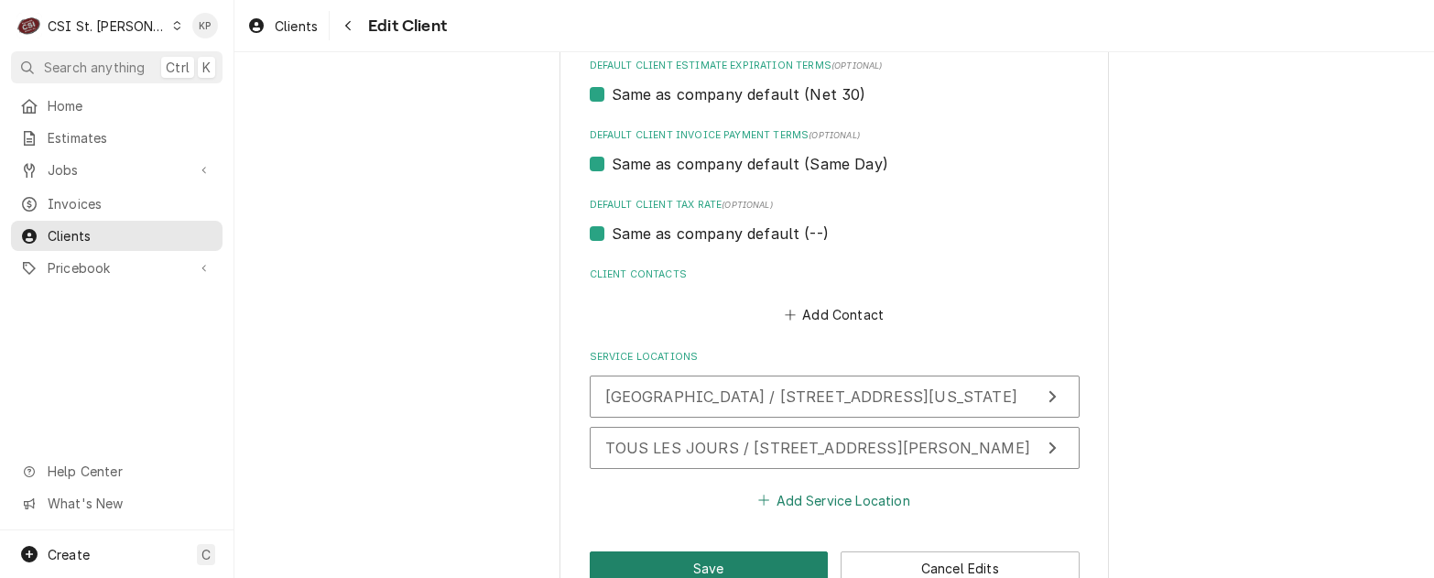
drag, startPoint x: 678, startPoint y: 561, endPoint x: 801, endPoint y: 506, distance: 134.9
click at [678, 561] on button "Save" at bounding box center [709, 568] width 239 height 34
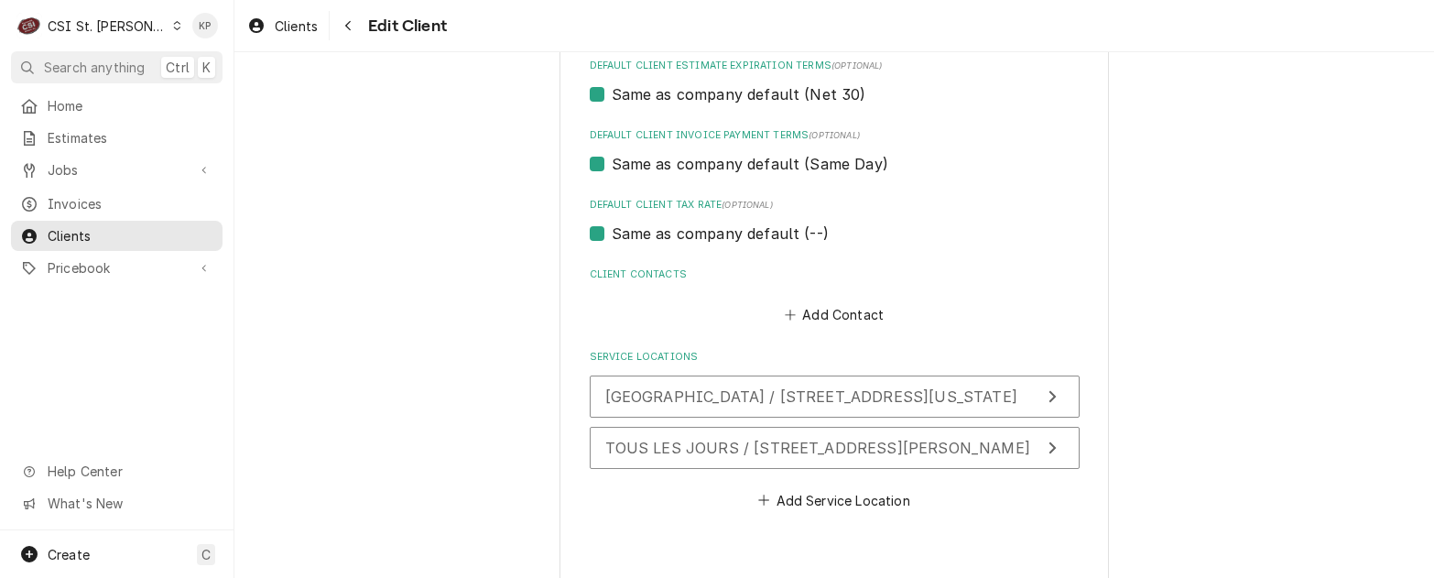
type textarea "x"
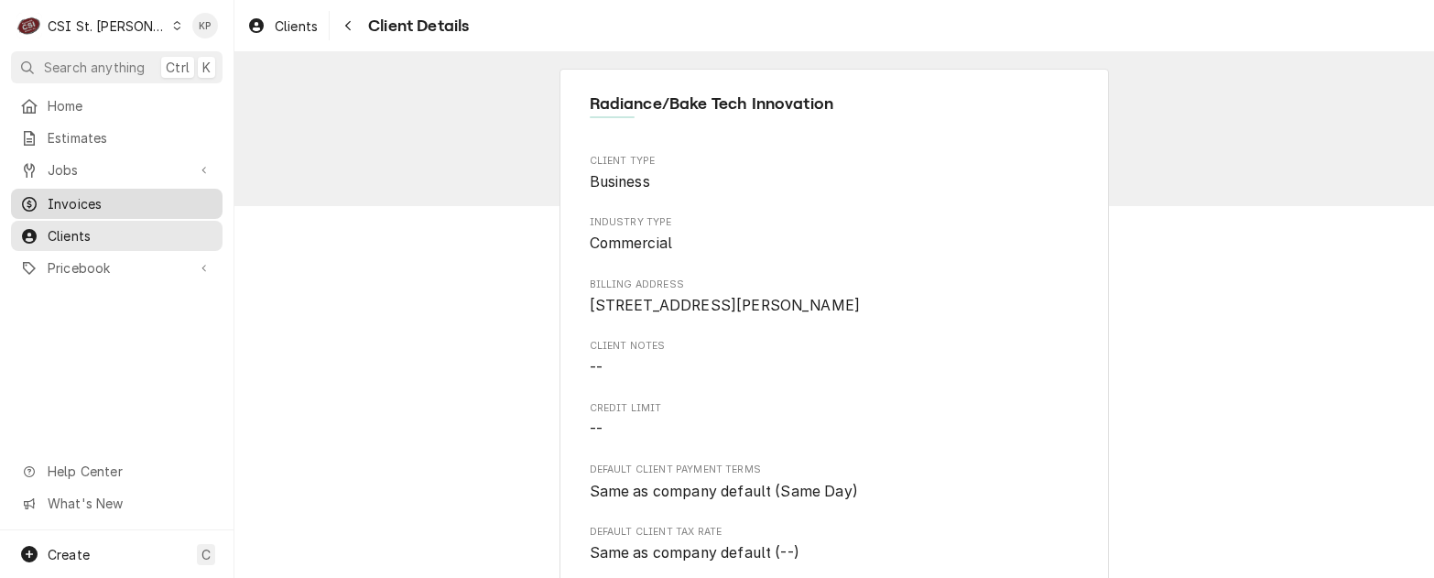
click at [88, 196] on span "Invoices" at bounding box center [131, 203] width 166 height 19
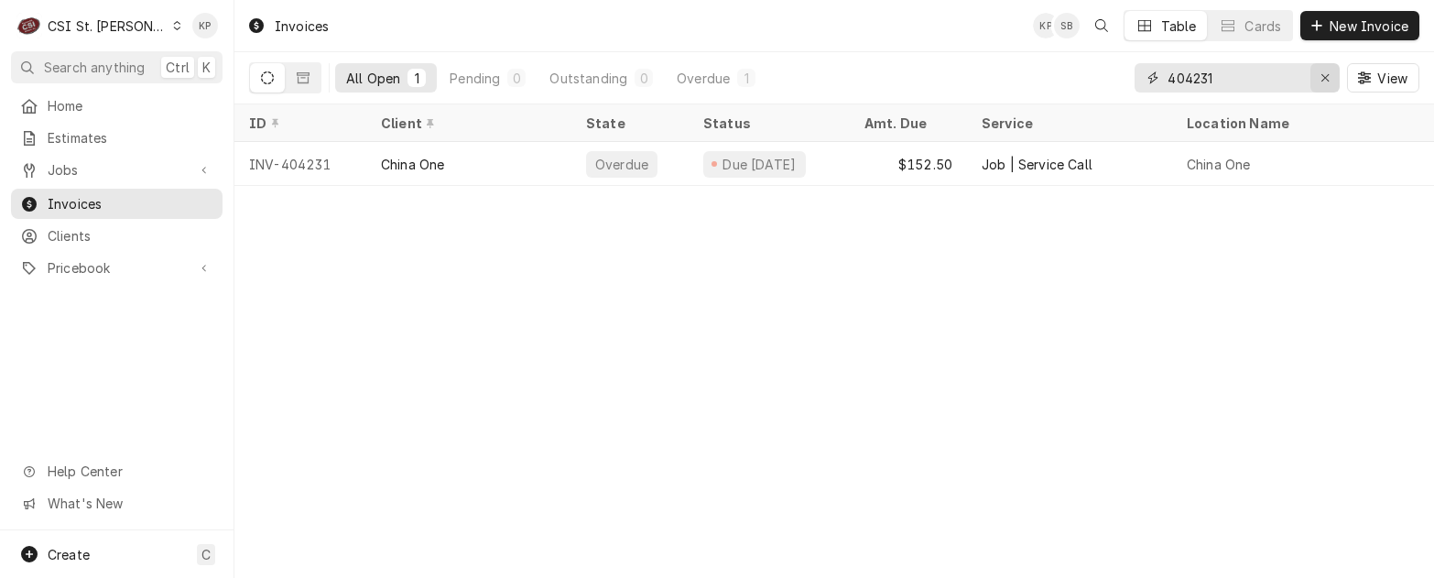
click at [1325, 79] on icon "Erase input" at bounding box center [1325, 77] width 7 height 7
click at [1305, 79] on input "Dynamic Content Wrapper" at bounding box center [1236, 77] width 137 height 29
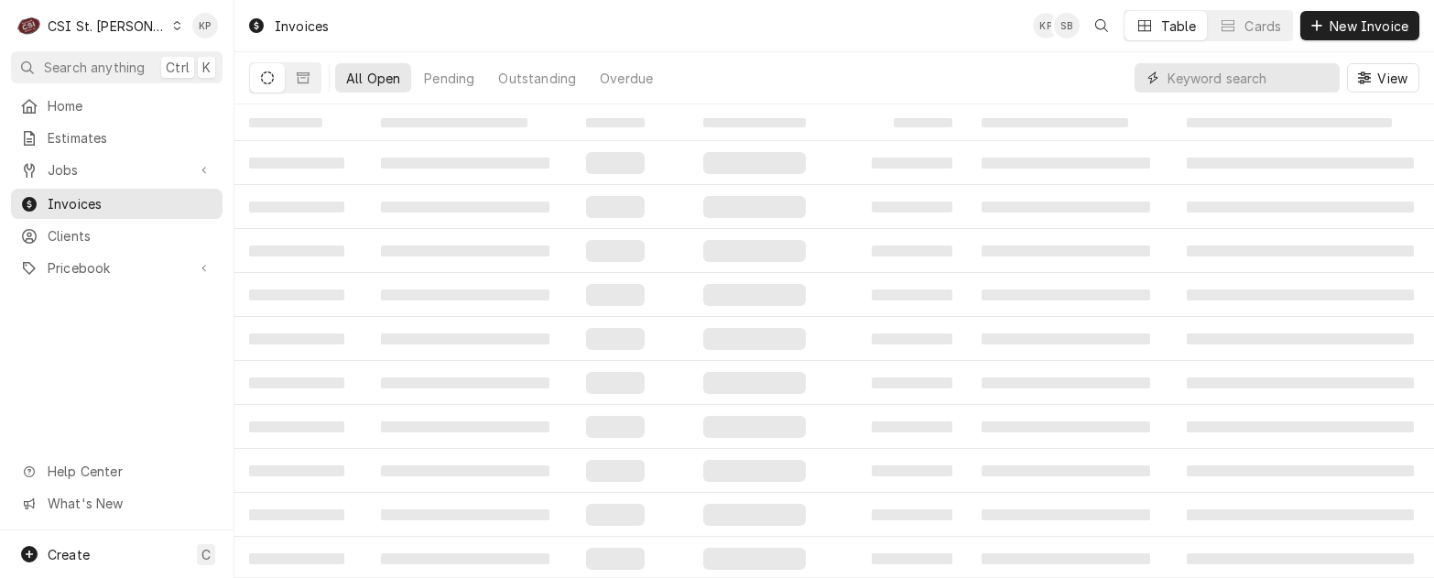
click at [1204, 83] on input "Dynamic Content Wrapper" at bounding box center [1249, 77] width 163 height 29
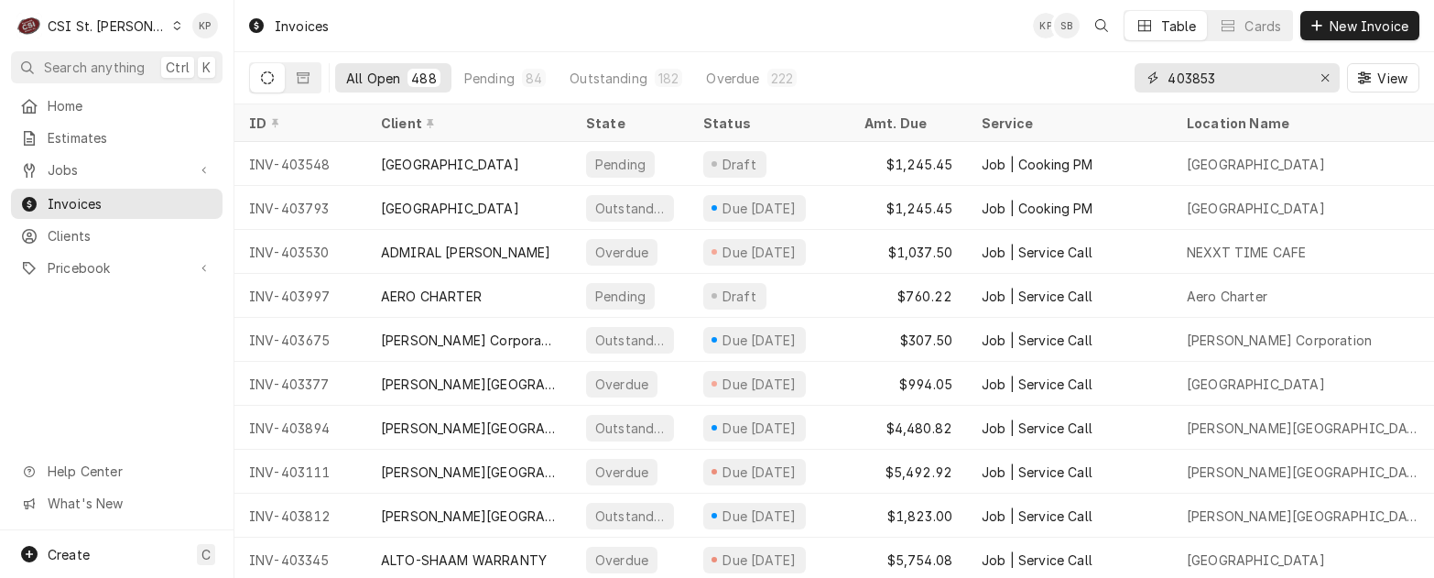
type input "403853"
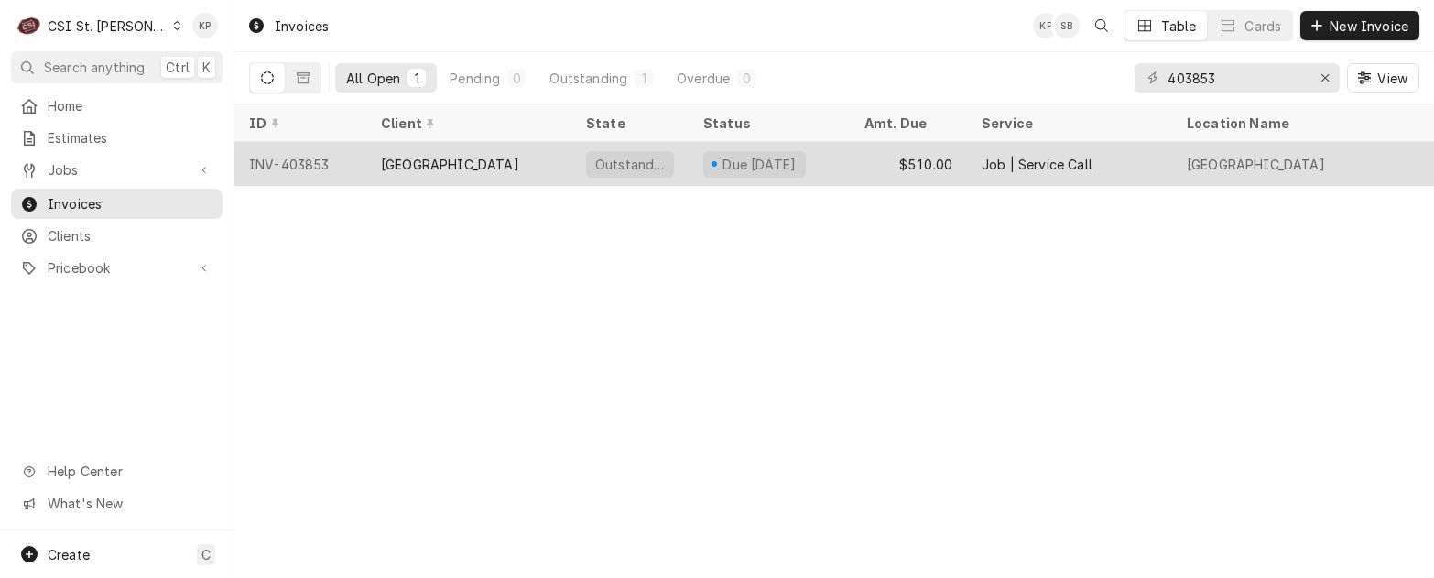
click at [290, 152] on div "INV-403853" at bounding box center [300, 164] width 132 height 44
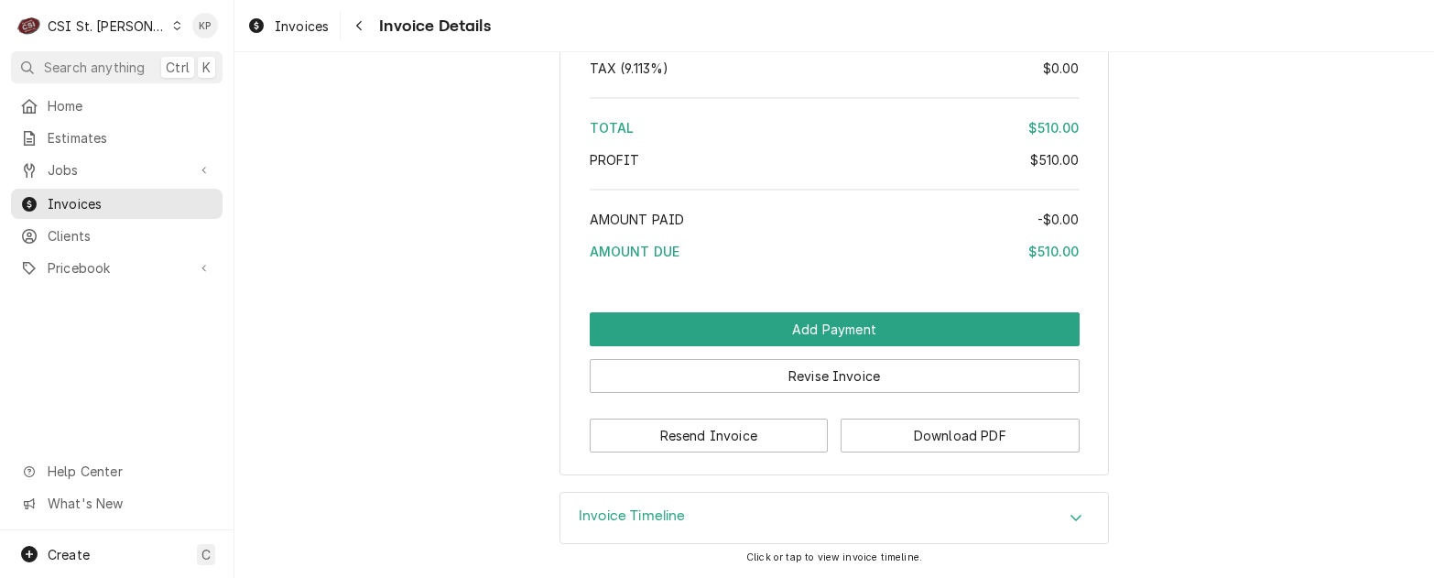
scroll to position [3132, 0]
click at [929, 444] on button "Download PDF" at bounding box center [960, 436] width 239 height 34
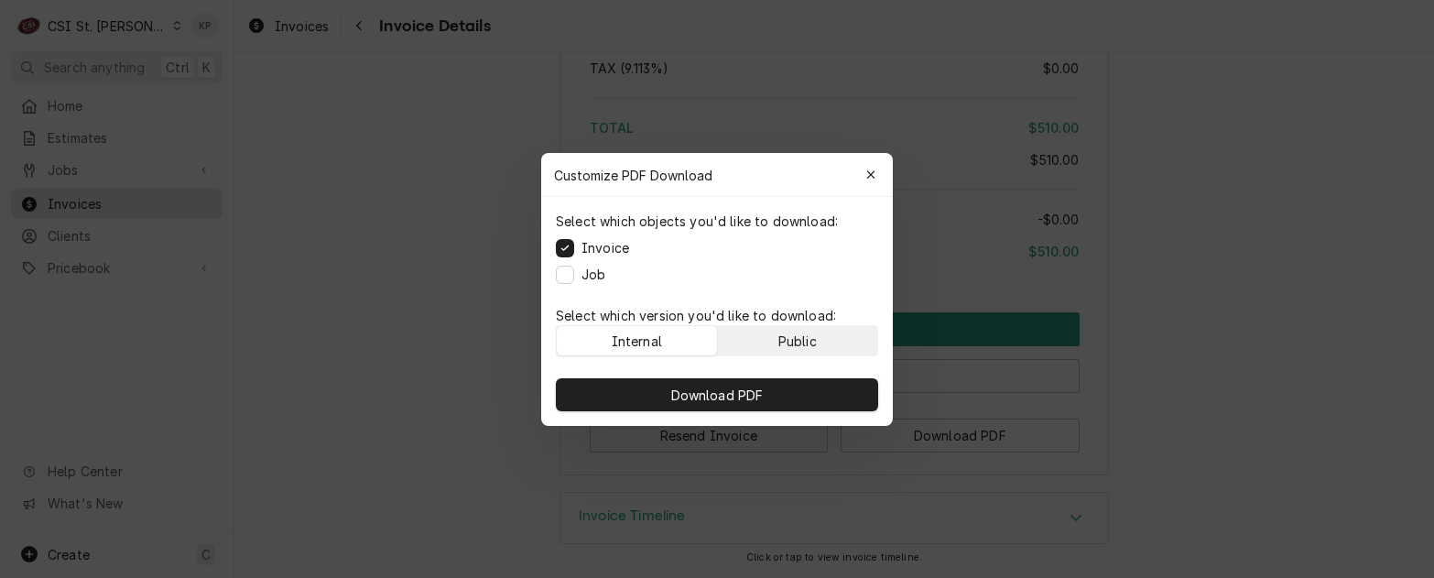
click at [833, 341] on button "Public" at bounding box center [798, 340] width 160 height 29
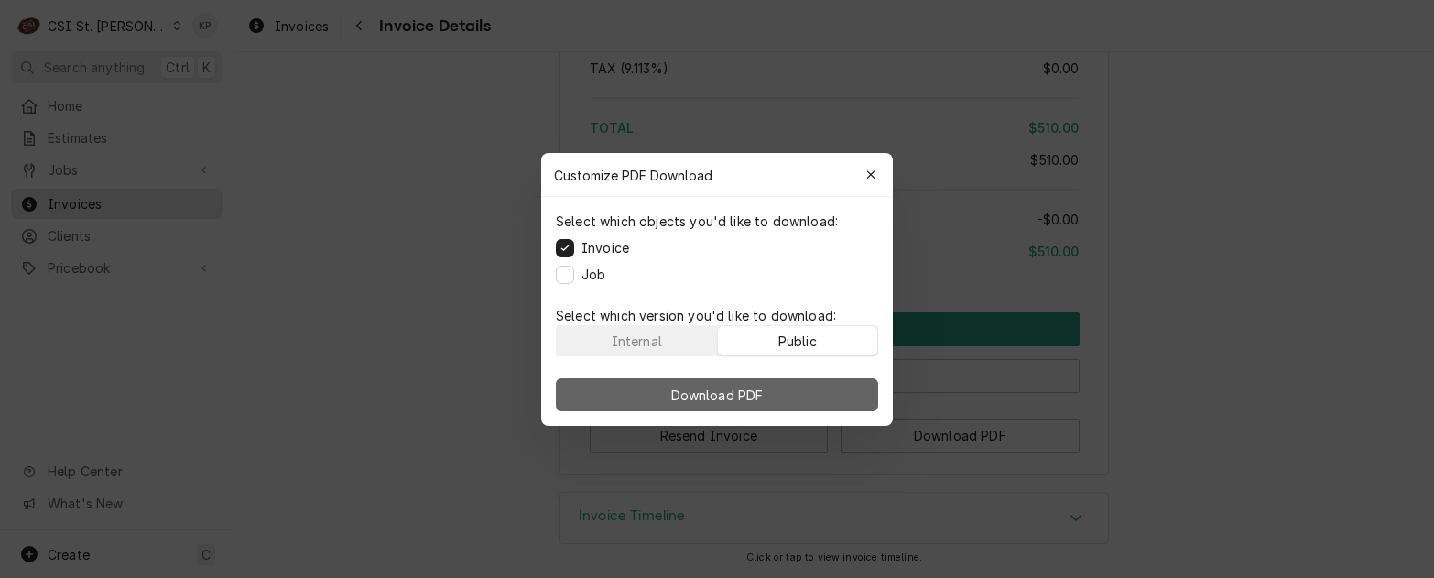
click at [834, 384] on button "Download PDF" at bounding box center [717, 394] width 322 height 33
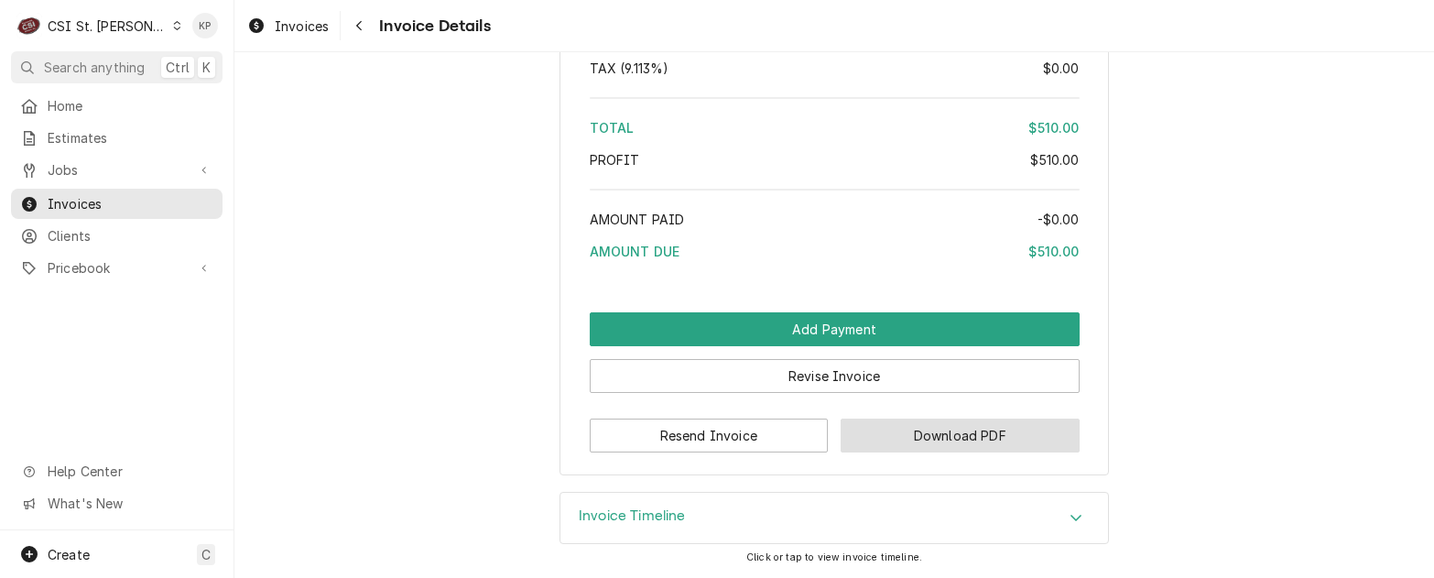
click at [927, 442] on button "Download PDF" at bounding box center [960, 436] width 239 height 34
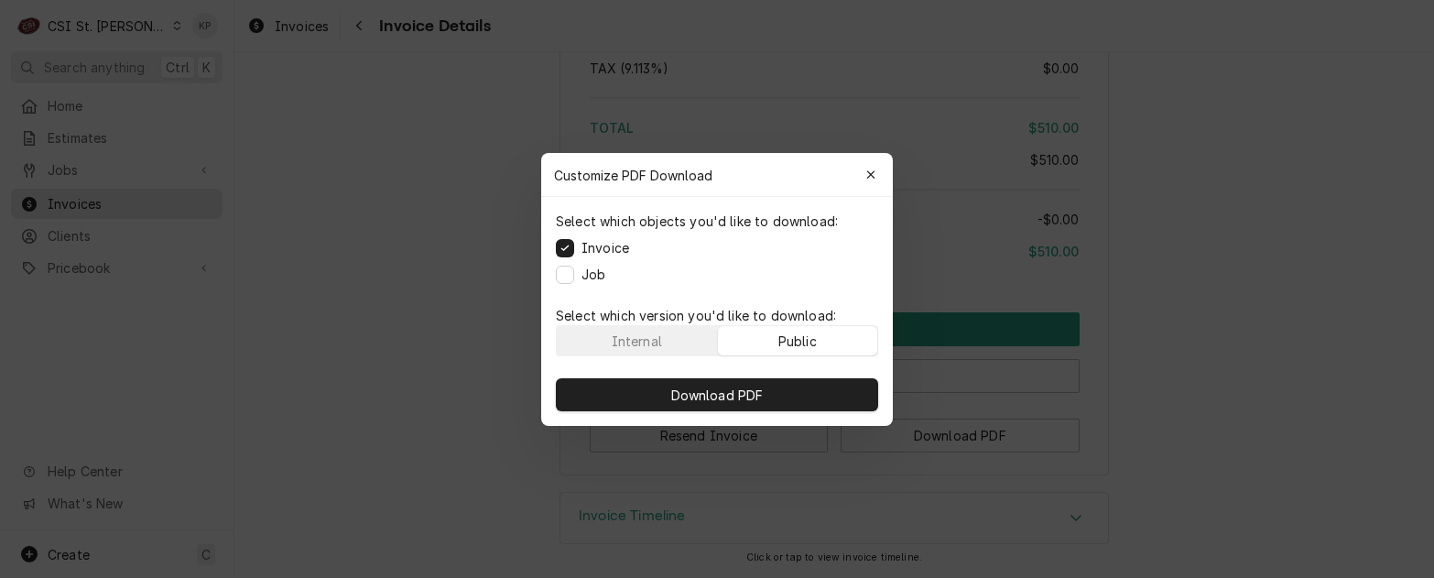
click at [837, 344] on button "Public" at bounding box center [798, 340] width 160 height 29
click at [748, 340] on button "Public" at bounding box center [798, 340] width 160 height 29
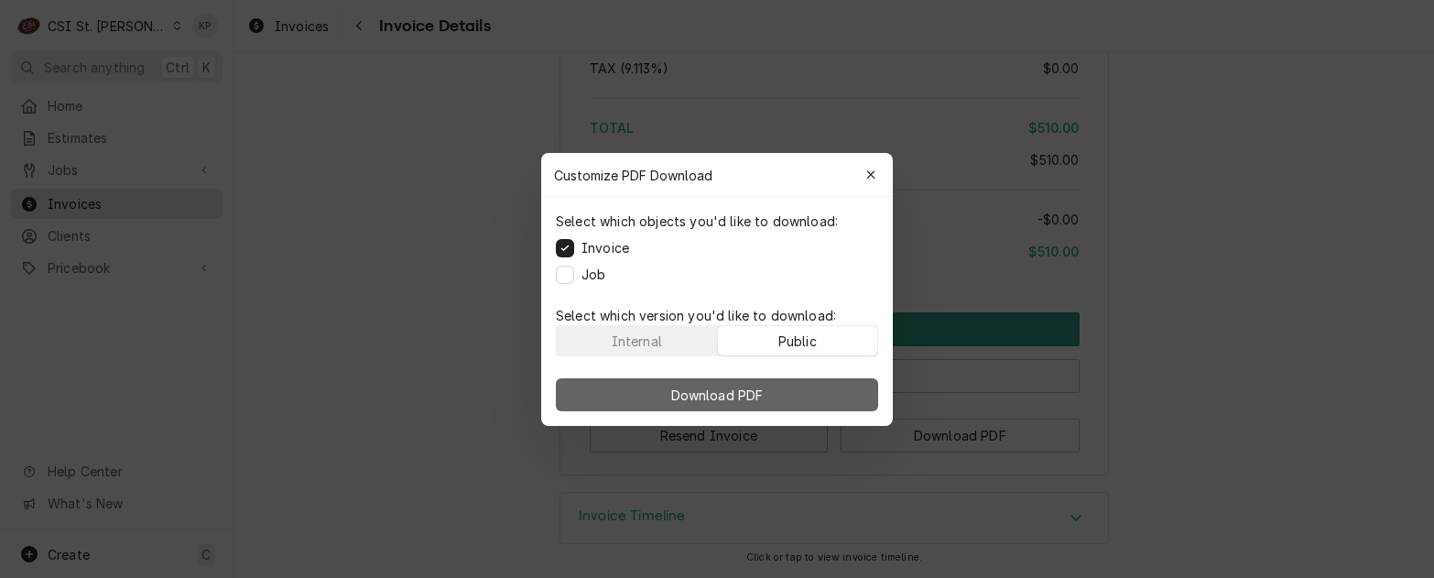
click at [758, 390] on span "Download PDF" at bounding box center [718, 394] width 100 height 19
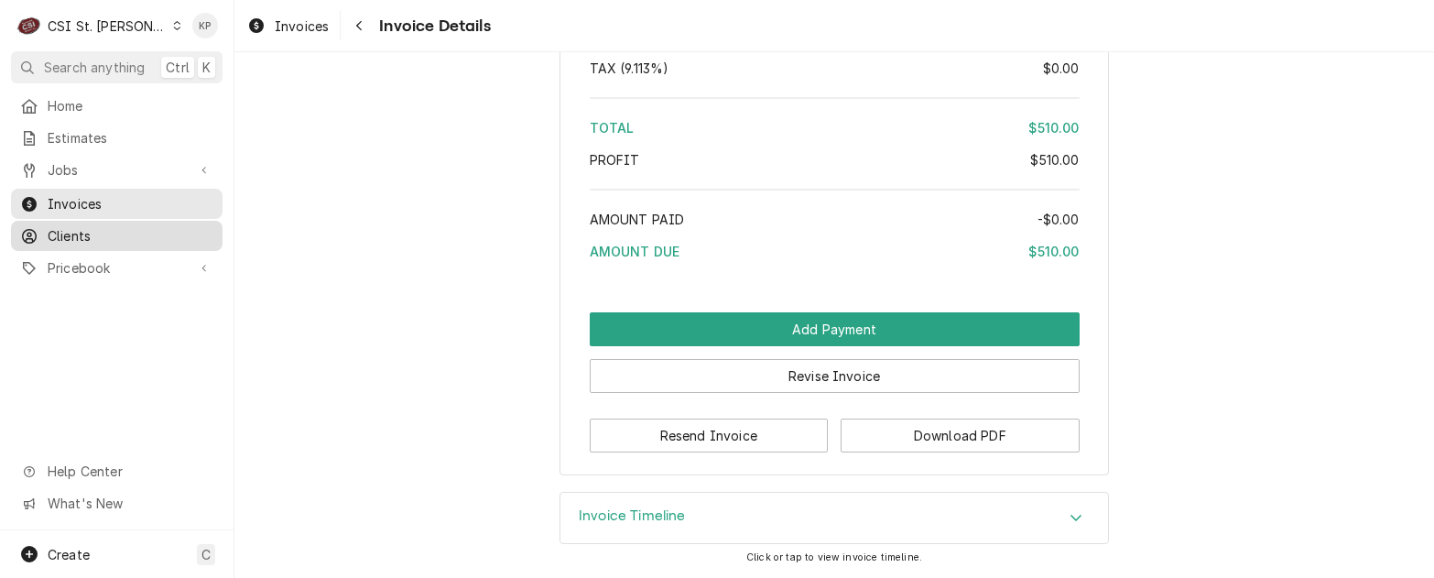
click at [91, 226] on span "Clients" at bounding box center [131, 235] width 166 height 19
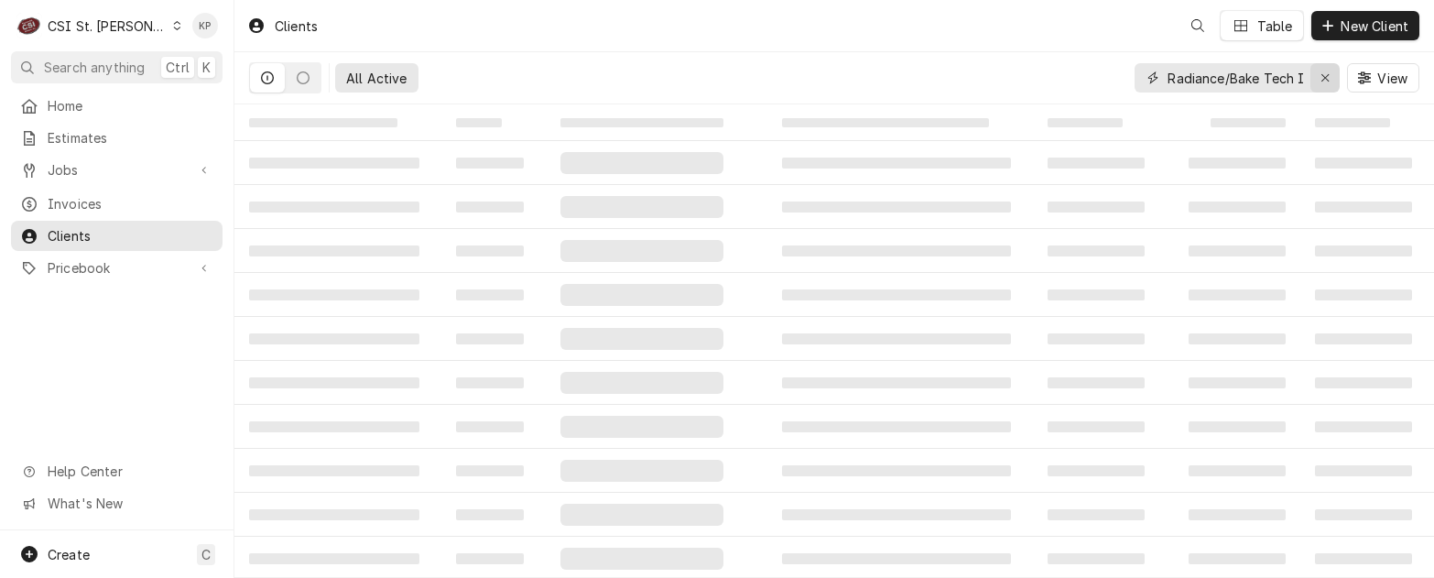
click at [1332, 71] on div "Erase input" at bounding box center [1325, 78] width 18 height 18
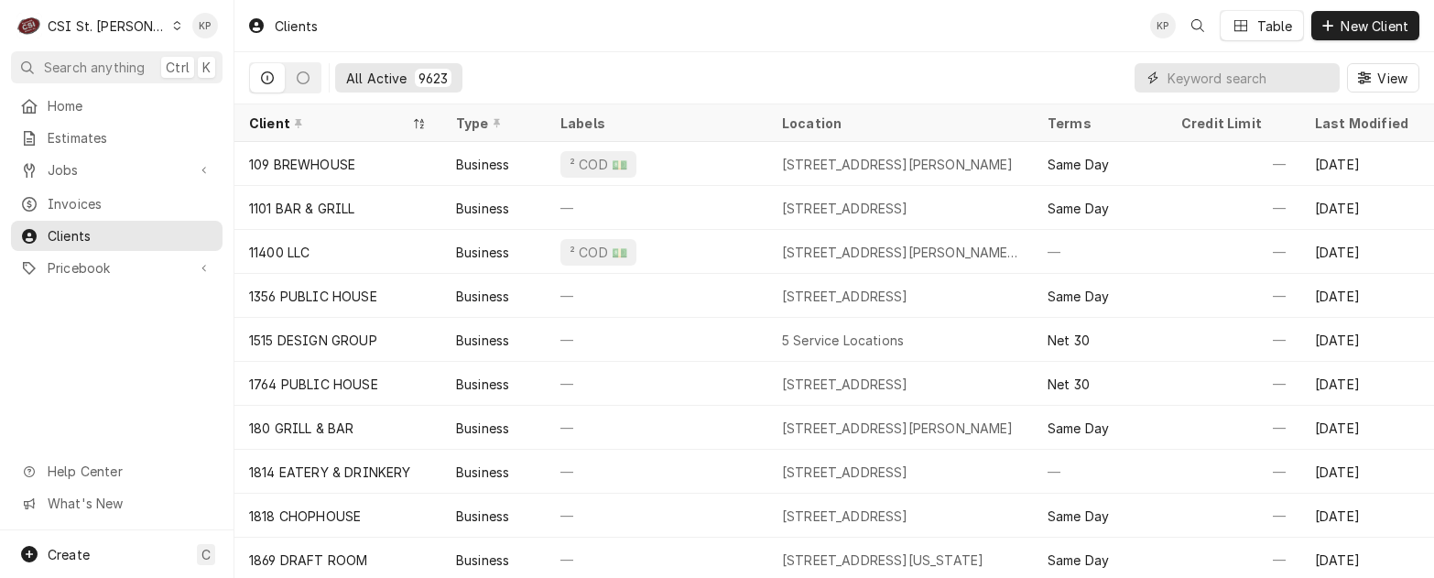
paste input "[GEOGRAPHIC_DATA]"
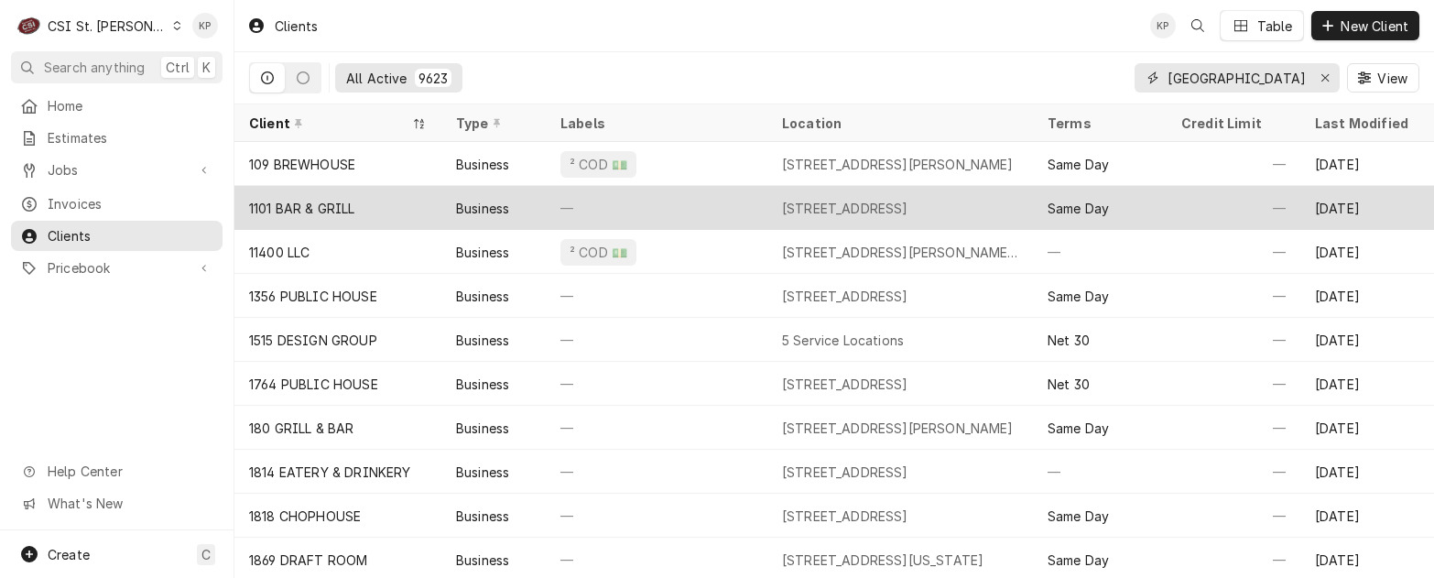
scroll to position [0, 47]
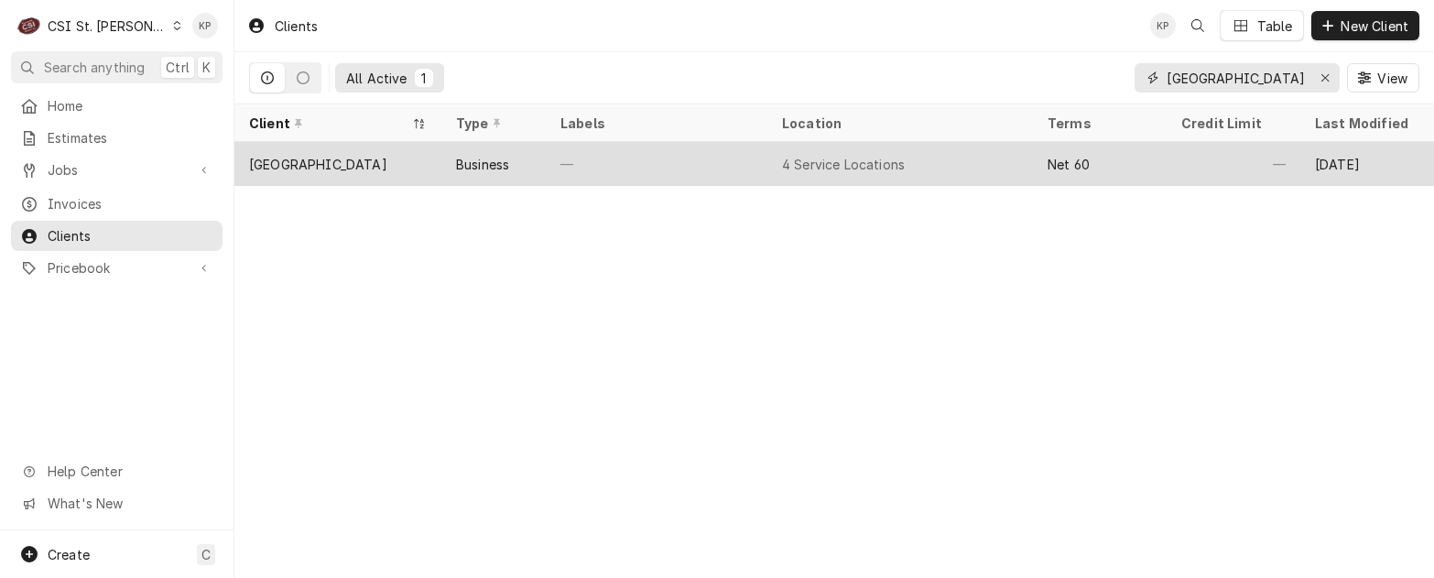
type input "[GEOGRAPHIC_DATA]"
click at [353, 166] on div "[GEOGRAPHIC_DATA]" at bounding box center [318, 164] width 138 height 19
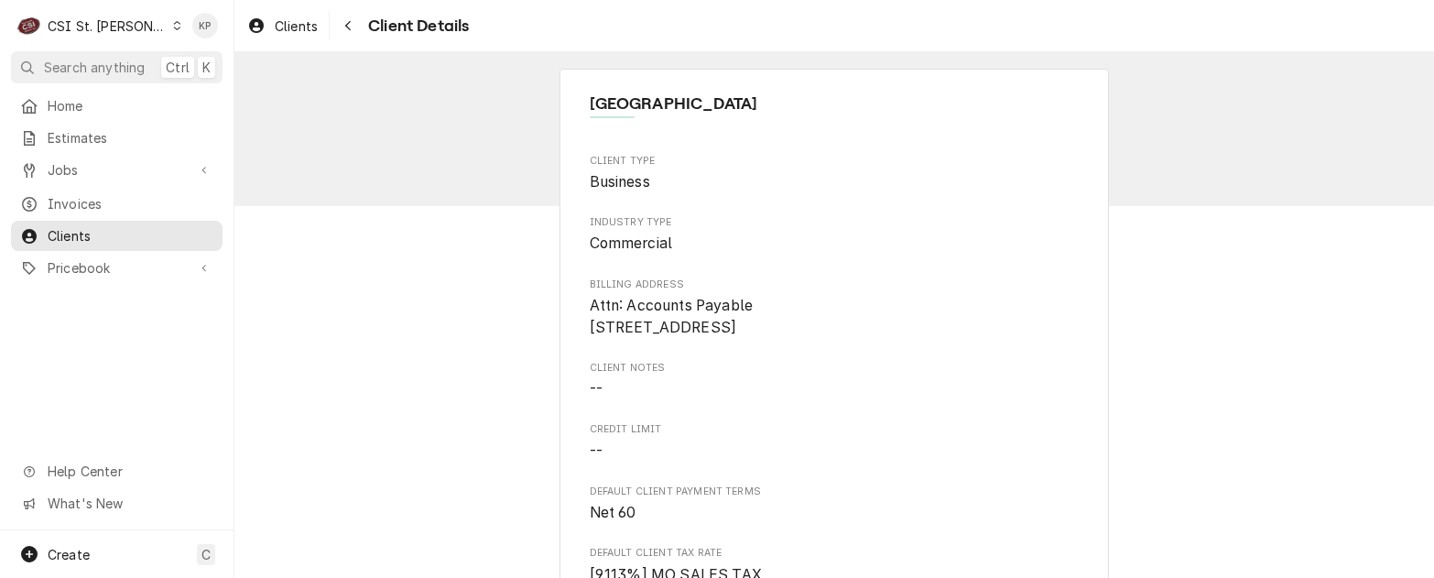
scroll to position [526, 0]
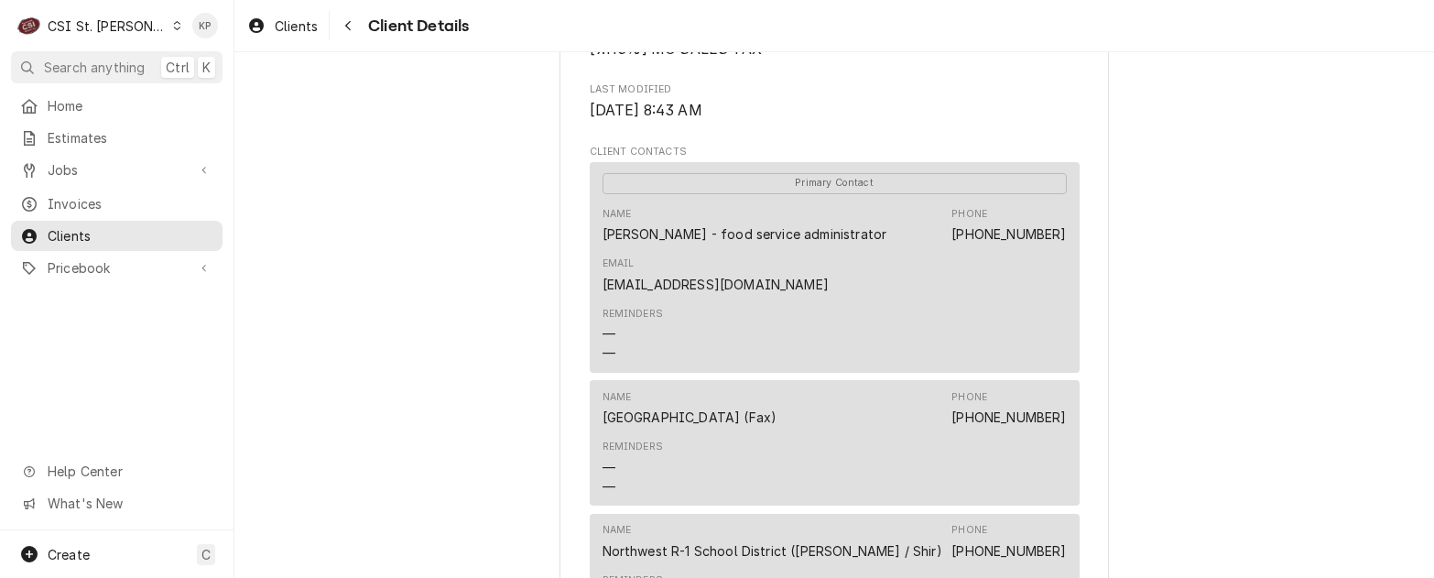
click at [1177, 317] on div "[GEOGRAPHIC_DATA]-1 School District Client Type Business Industry Type Commerci…" at bounding box center [834, 393] width 1200 height 1735
drag, startPoint x: 797, startPoint y: 305, endPoint x: 590, endPoint y: 303, distance: 207.0
click at [590, 303] on div "Primary Contact Name [PERSON_NAME] - food service administrator Phone [PHONE_NU…" at bounding box center [835, 267] width 490 height 211
drag, startPoint x: 590, startPoint y: 303, endPoint x: 633, endPoint y: 303, distance: 43.0
copy link "[EMAIL_ADDRESS][DOMAIN_NAME]"
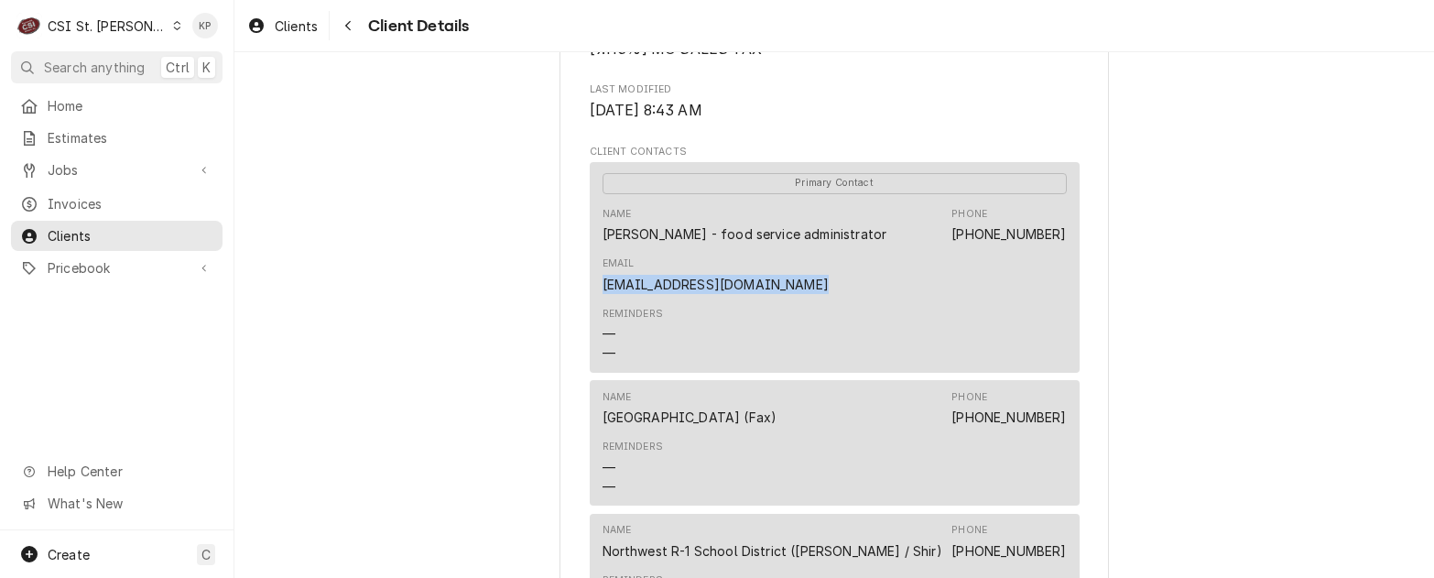
drag, startPoint x: 878, startPoint y: 337, endPoint x: 735, endPoint y: 277, distance: 155.1
click at [876, 335] on div "Reminders — —" at bounding box center [835, 334] width 464 height 69
drag, startPoint x: 877, startPoint y: 256, endPoint x: 594, endPoint y: 257, distance: 282.1
click at [594, 257] on div "Primary Contact Name [PERSON_NAME] - food service administrator Phone [PHONE_NU…" at bounding box center [835, 267] width 490 height 211
drag, startPoint x: 594, startPoint y: 257, endPoint x: 615, endPoint y: 256, distance: 20.2
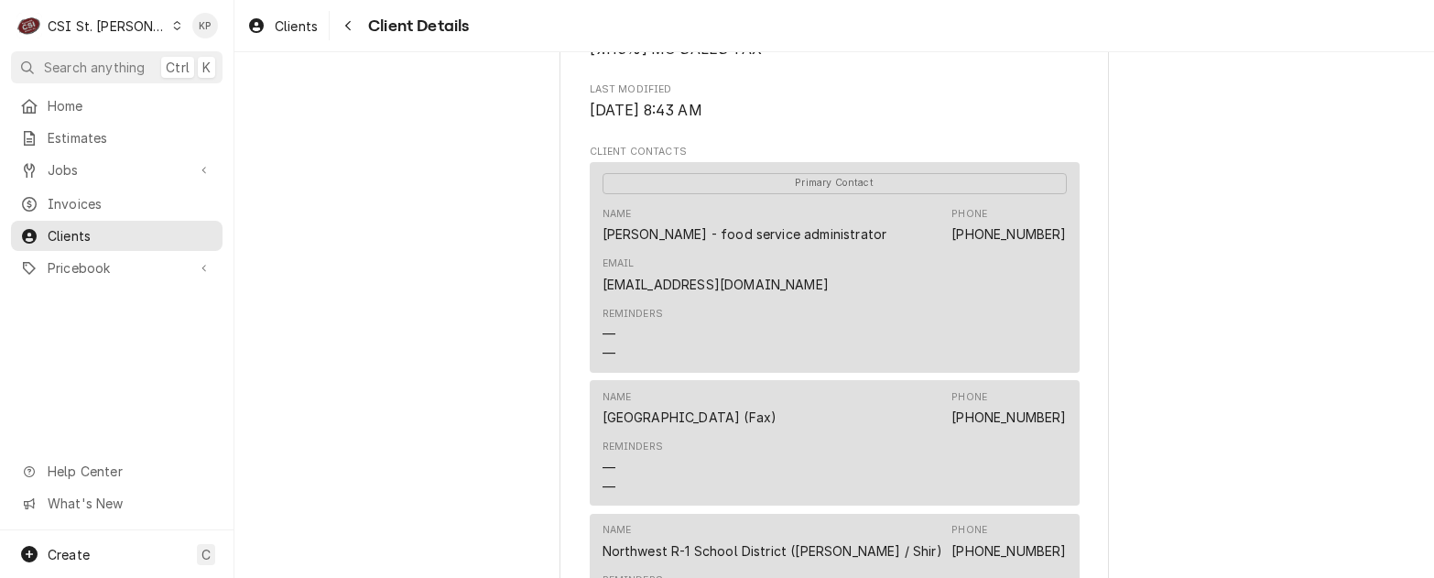
copy div "[PERSON_NAME] - food service administrator"
click at [1220, 403] on div "[GEOGRAPHIC_DATA]-1 School District Client Type Business Industry Type Commerci…" at bounding box center [834, 393] width 1200 height 1735
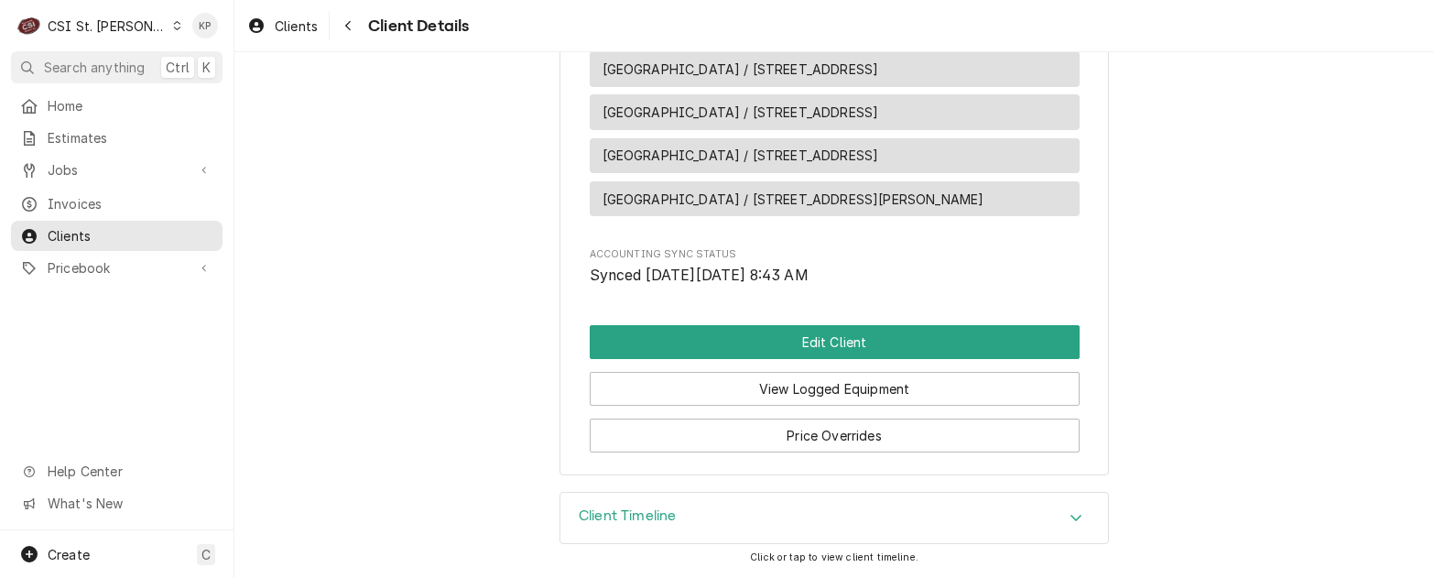
scroll to position [1062, 0]
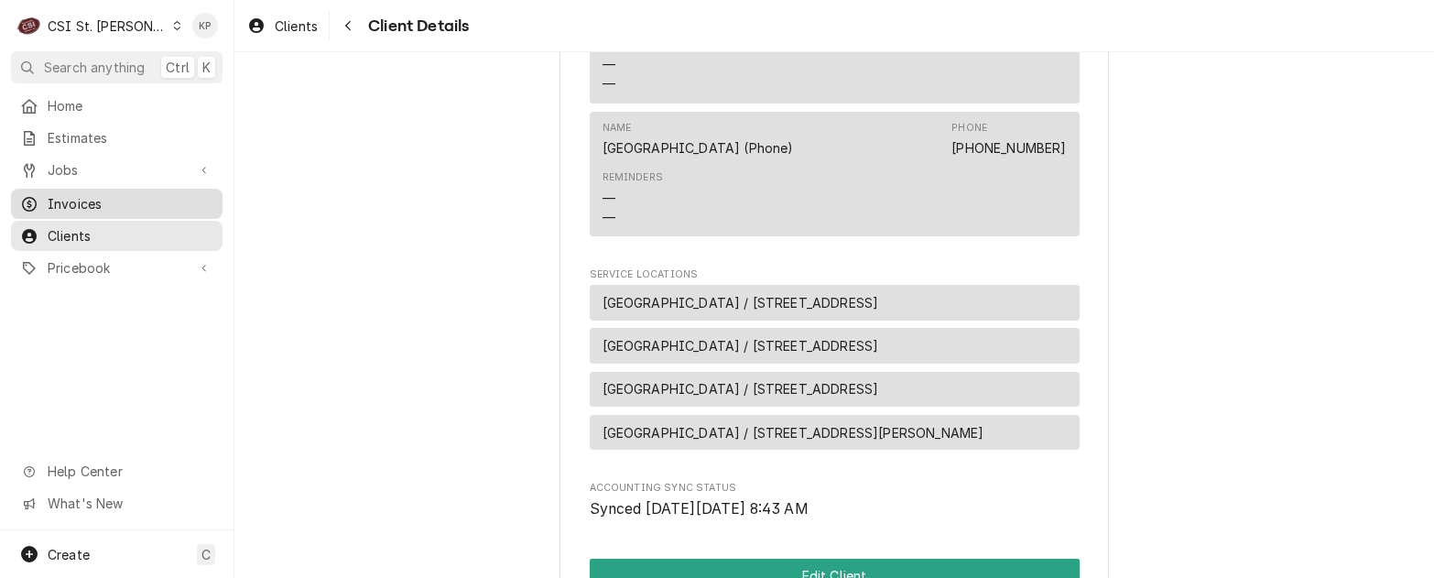
click at [76, 194] on span "Invoices" at bounding box center [131, 203] width 166 height 19
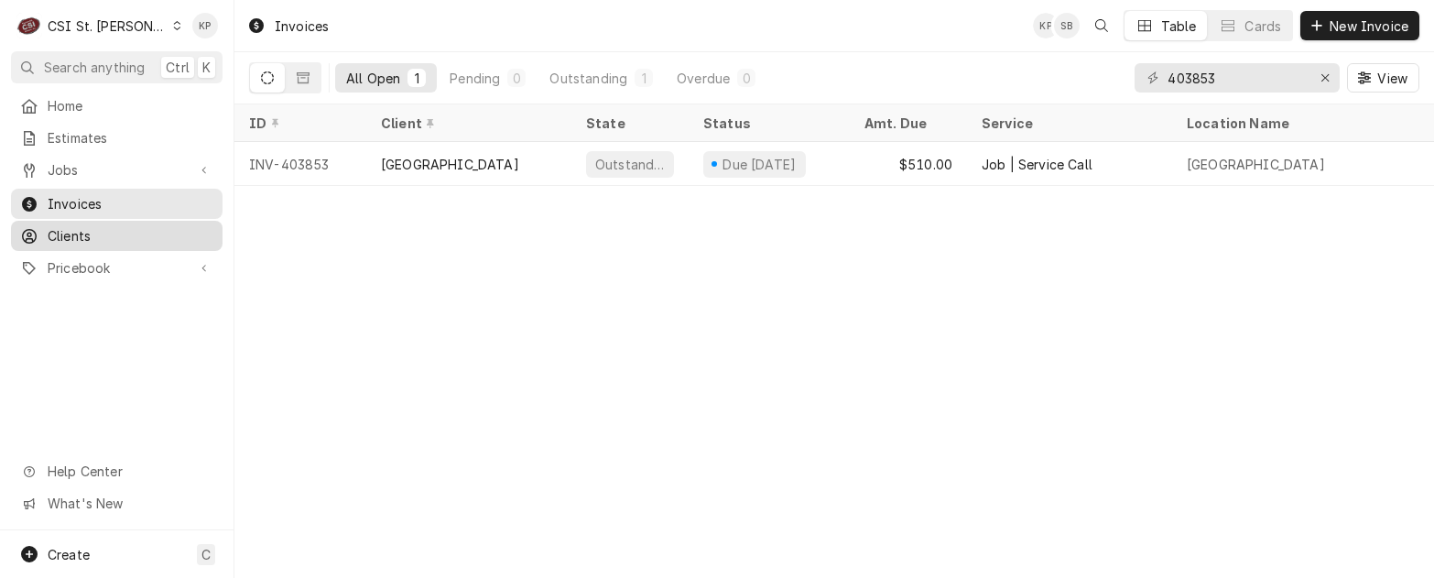
click at [73, 230] on span "Clients" at bounding box center [131, 235] width 166 height 19
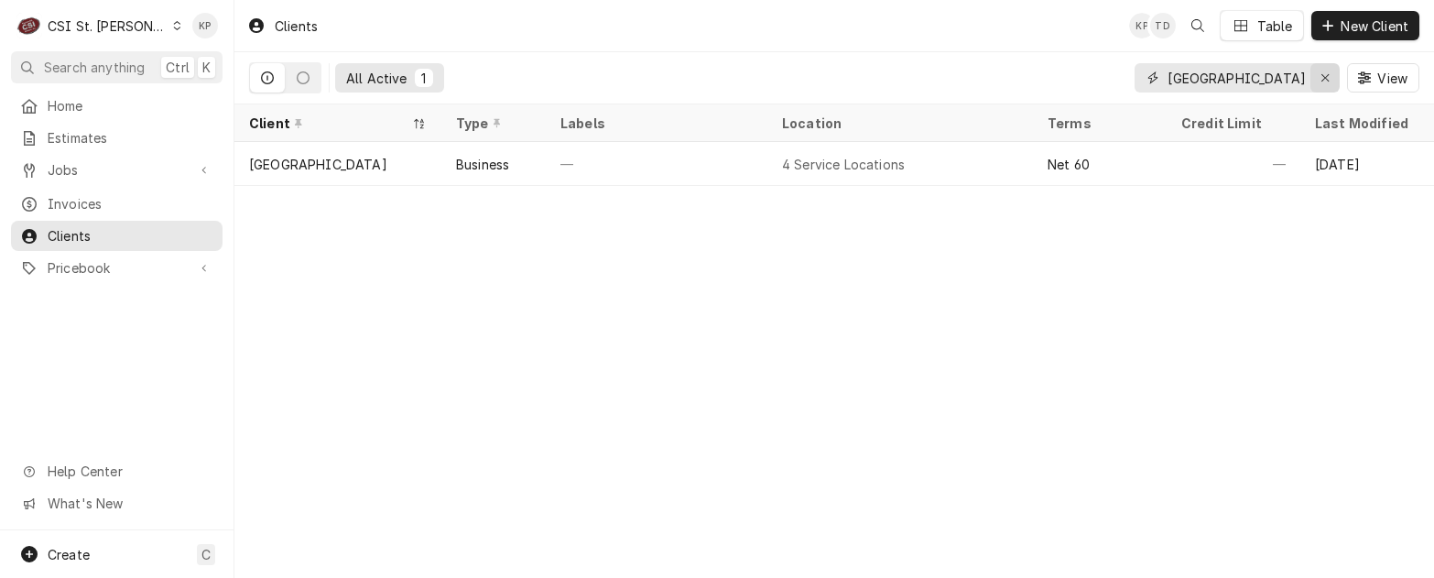
click at [1324, 75] on icon "Erase input" at bounding box center [1326, 77] width 10 height 13
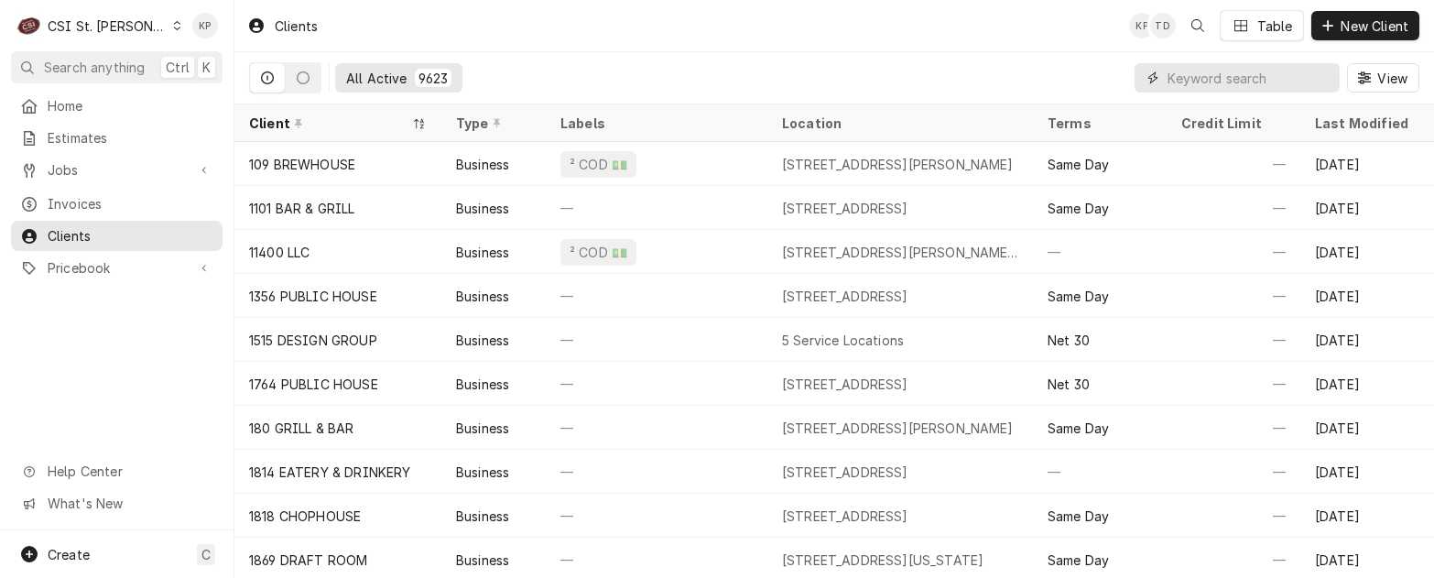
paste input "Seven Holy Founders"
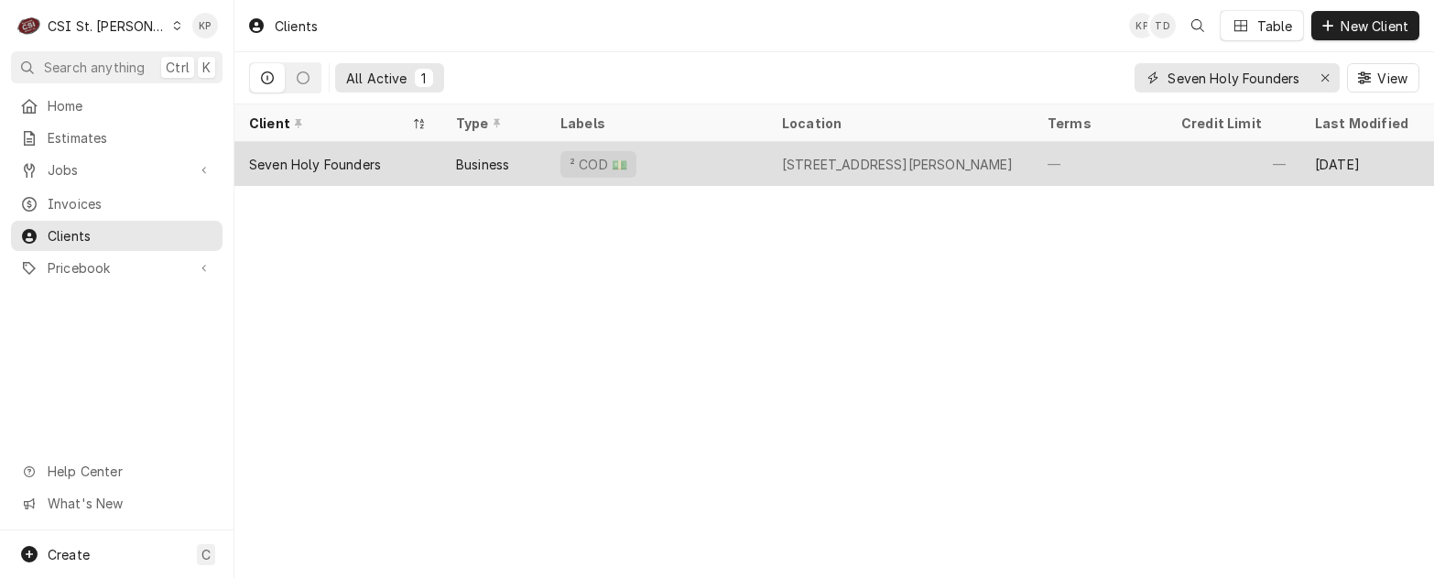
type input "Seven Holy Founders"
click at [347, 162] on div "Seven Holy Founders" at bounding box center [315, 164] width 132 height 19
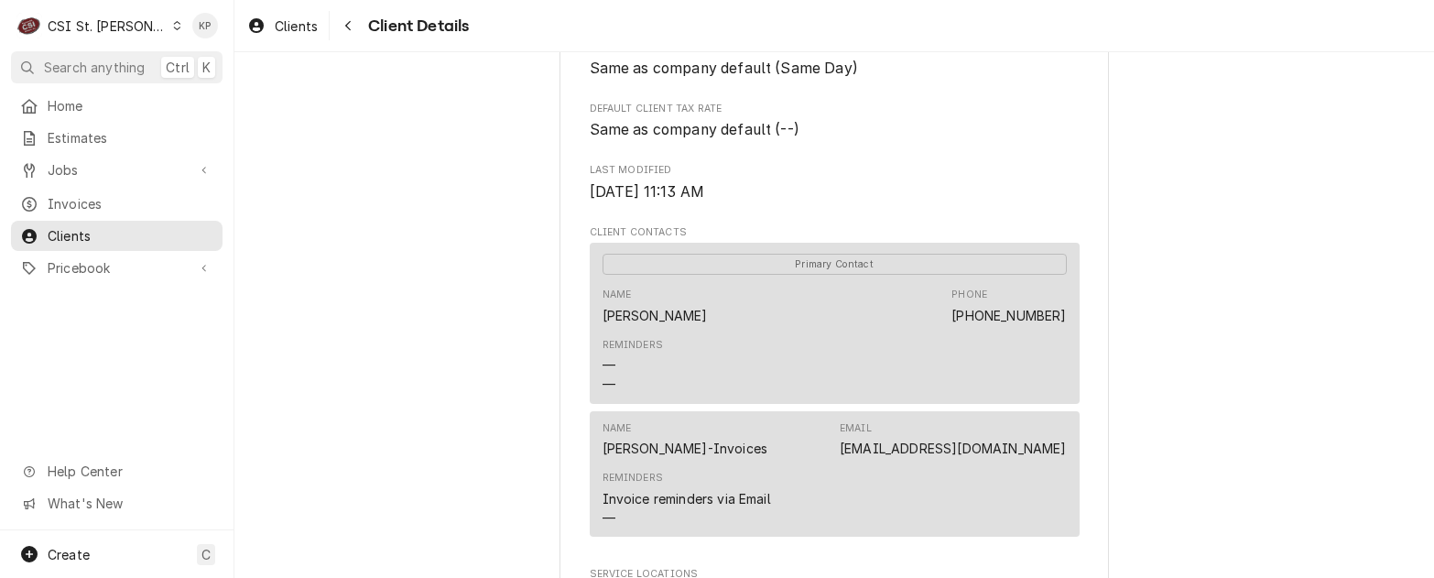
scroll to position [550, 0]
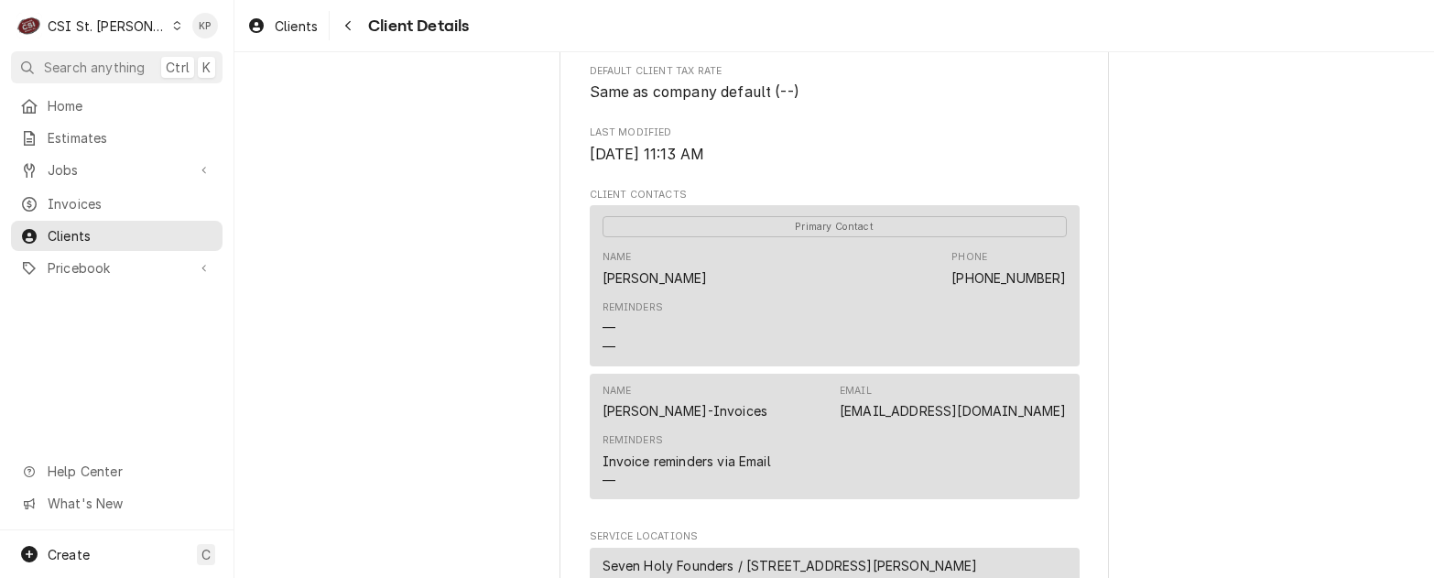
drag, startPoint x: 1195, startPoint y: 442, endPoint x: 1152, endPoint y: 444, distance: 43.1
click at [1195, 442] on div "Seven Holy Founders Client Type Business Industry Type Commercial Billing Addre…" at bounding box center [834, 181] width 1200 height 1356
click at [860, 427] on div "Name Ken Janorski-Invoices Email kjanorski@foundersaffton.org" at bounding box center [835, 401] width 464 height 49
drag, startPoint x: 865, startPoint y: 441, endPoint x: 1065, endPoint y: 439, distance: 200.6
click at [1065, 439] on div "Name Ken Janorski-Invoices Email kjanorski@foundersaffton.org Reminders Invoice…" at bounding box center [835, 436] width 490 height 125
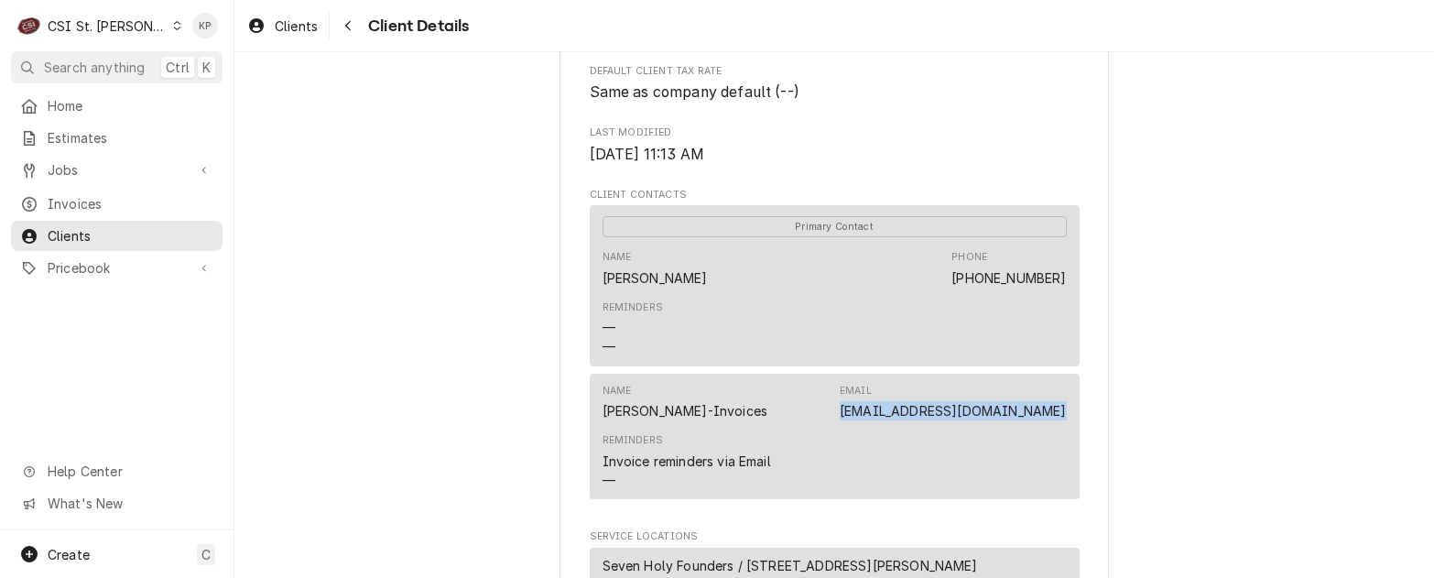
drag, startPoint x: 1065, startPoint y: 439, endPoint x: 1048, endPoint y: 436, distance: 17.6
copy link "kjanorski@foundersaffton.org"
drag, startPoint x: 774, startPoint y: 461, endPoint x: 765, endPoint y: 443, distance: 19.7
click at [773, 459] on div "Reminders Invoice reminders via Email —" at bounding box center [835, 461] width 464 height 69
drag, startPoint x: 736, startPoint y: 432, endPoint x: 592, endPoint y: 430, distance: 144.7
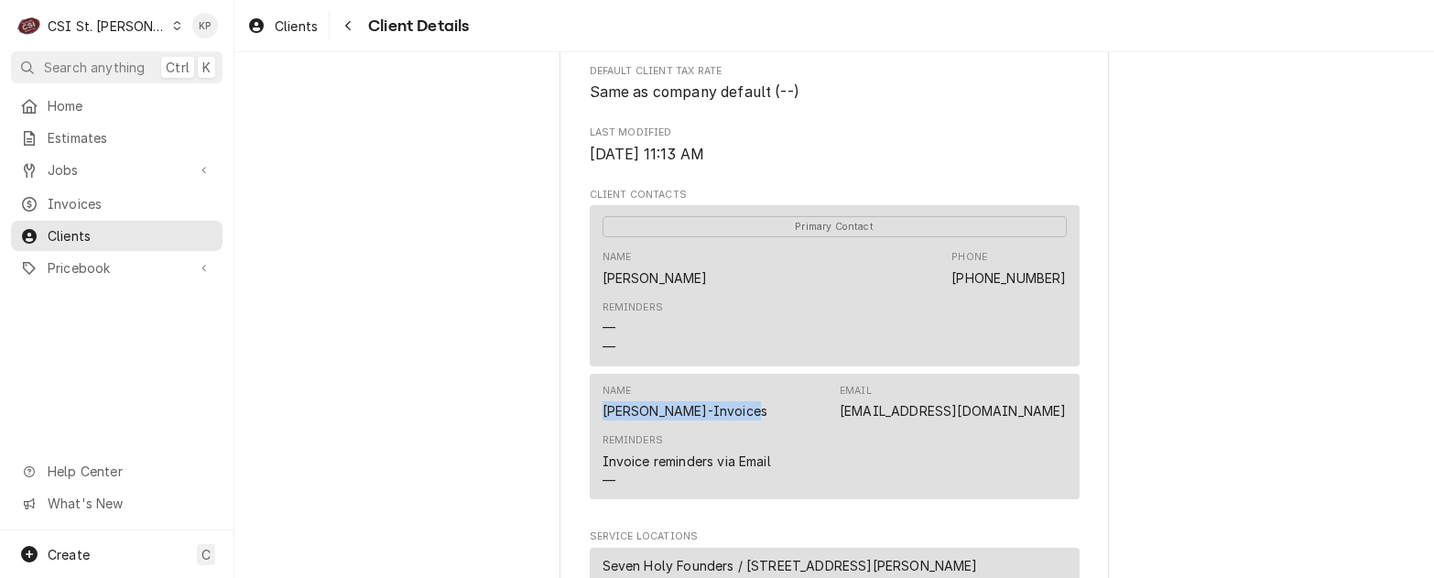
click at [592, 430] on div "Name Ken Janorski-Invoices Email kjanorski@foundersaffton.org Reminders Invoice…" at bounding box center [835, 436] width 490 height 125
drag, startPoint x: 592, startPoint y: 430, endPoint x: 618, endPoint y: 428, distance: 26.7
copy div "Ken Janorski-Invoices"
click at [839, 452] on div "Reminders Invoice reminders via Email —" at bounding box center [835, 461] width 464 height 69
click at [762, 293] on div "Name Genie Swanston Phone (314) 952-1080" at bounding box center [835, 268] width 464 height 49
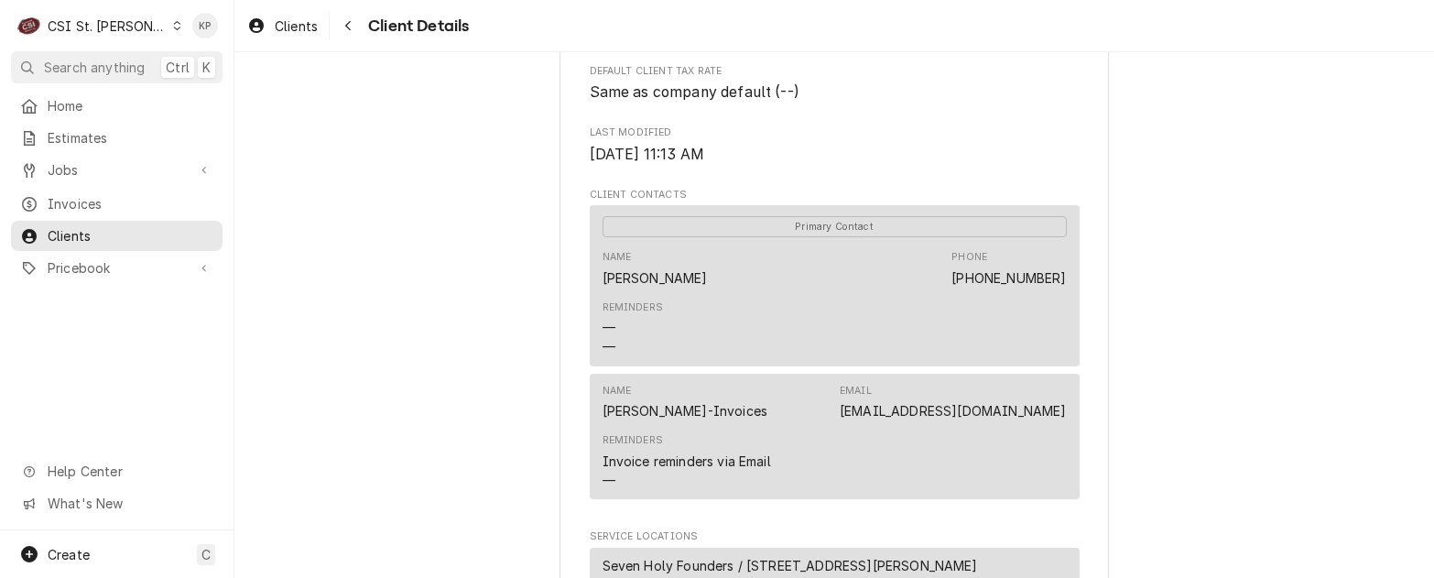
drag, startPoint x: 695, startPoint y: 300, endPoint x: 580, endPoint y: 297, distance: 115.5
click at [580, 297] on div "Seven Holy Founders Client Type Business Industry Type Commercial Billing Addre…" at bounding box center [835, 181] width 550 height 1324
drag, startPoint x: 580, startPoint y: 297, endPoint x: 632, endPoint y: 300, distance: 52.3
copy div "Genie Swanston"
drag, startPoint x: 746, startPoint y: 452, endPoint x: 716, endPoint y: 446, distance: 30.9
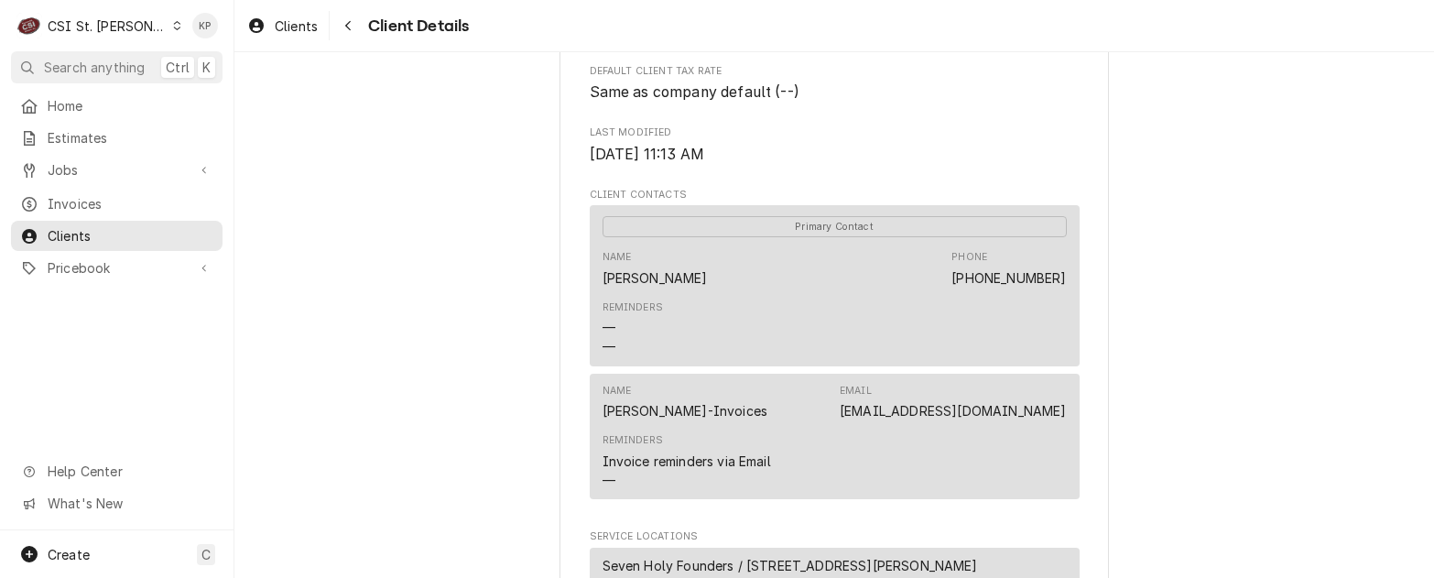
click at [746, 452] on div "Reminders Invoice reminders via Email —" at bounding box center [835, 461] width 464 height 69
drag, startPoint x: 707, startPoint y: 434, endPoint x: 595, endPoint y: 433, distance: 111.7
click at [603, 427] on div "Name Ken Janorski-Invoices Email kjanorski@foundersaffton.org" at bounding box center [835, 401] width 464 height 49
copy div "Ken Janorski-Invoices"
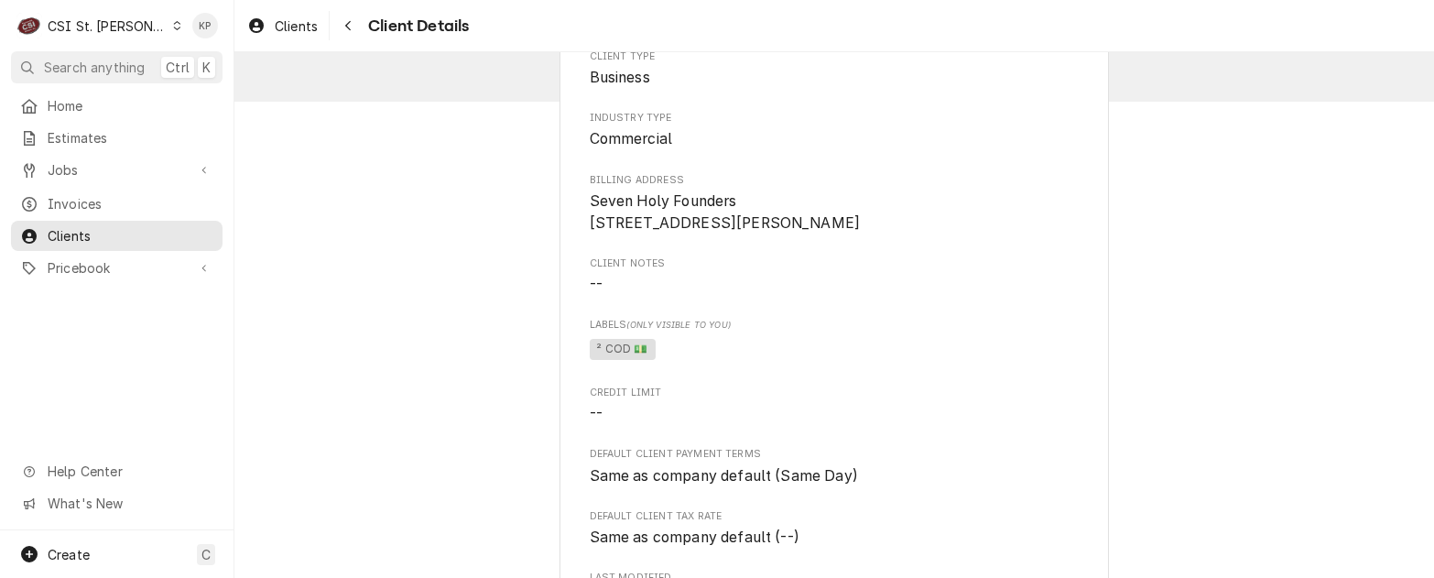
scroll to position [92, 0]
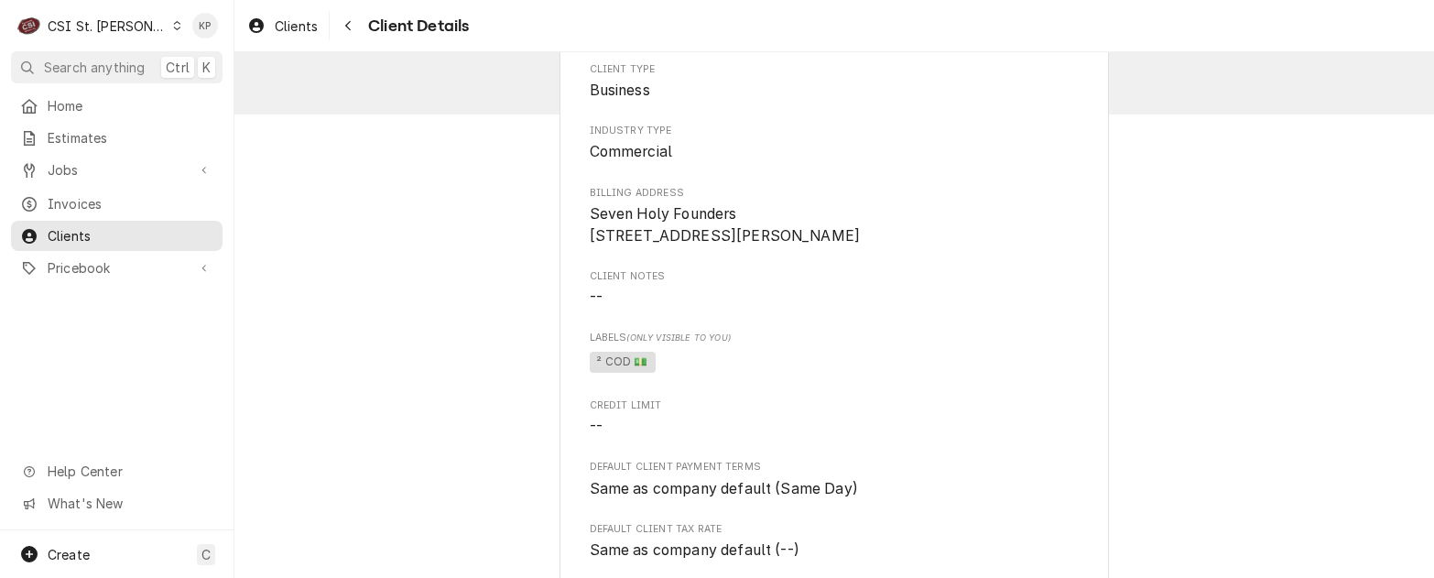
click at [1011, 347] on div "Client Type Business Industry Type Commercial Billing Address Seven Holy Founde…" at bounding box center [835, 586] width 490 height 1049
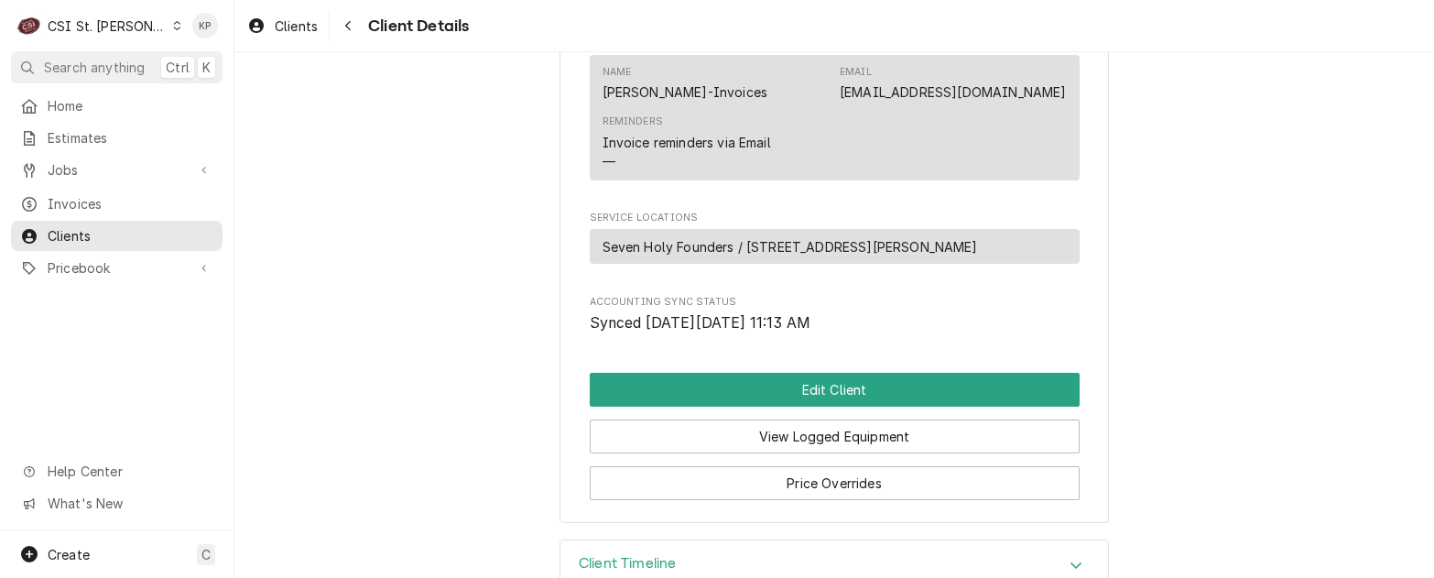
scroll to position [938, 0]
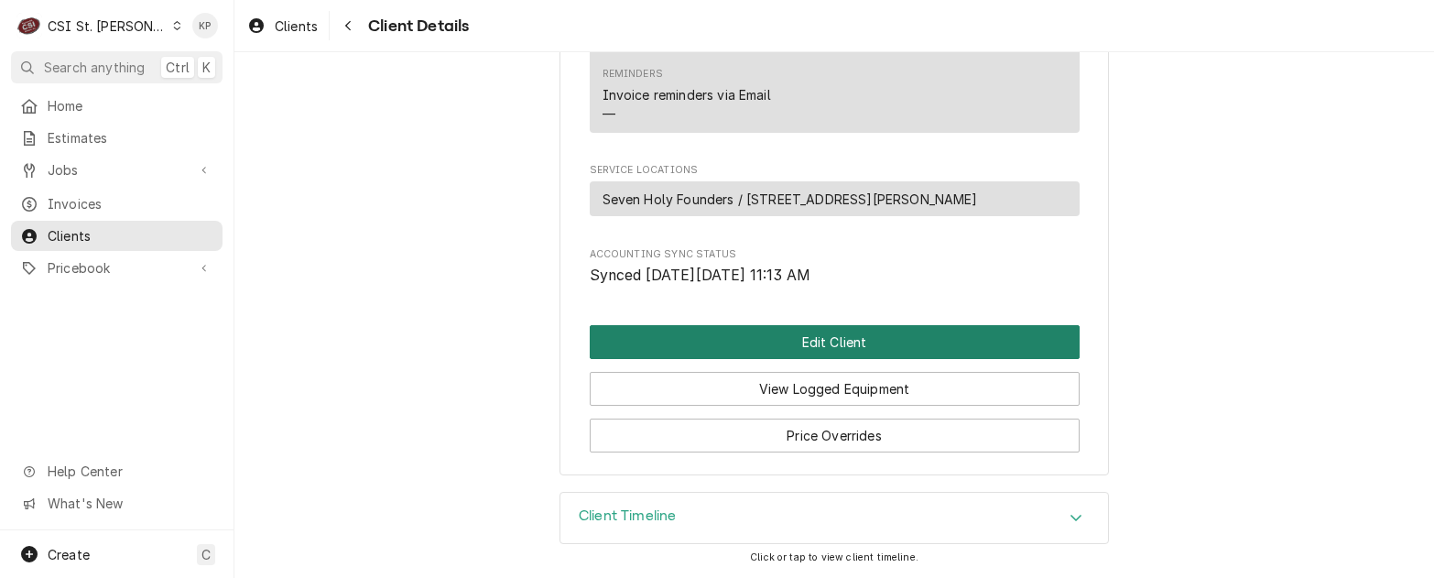
click at [871, 339] on button "Edit Client" at bounding box center [835, 342] width 490 height 34
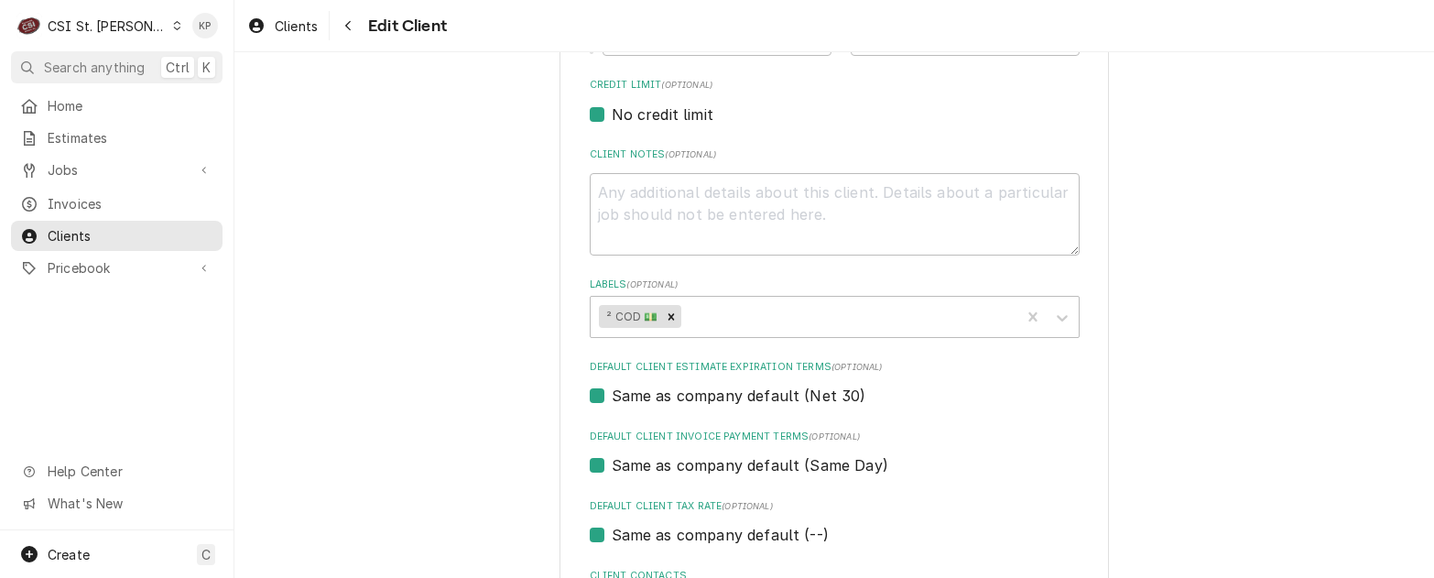
scroll to position [824, 0]
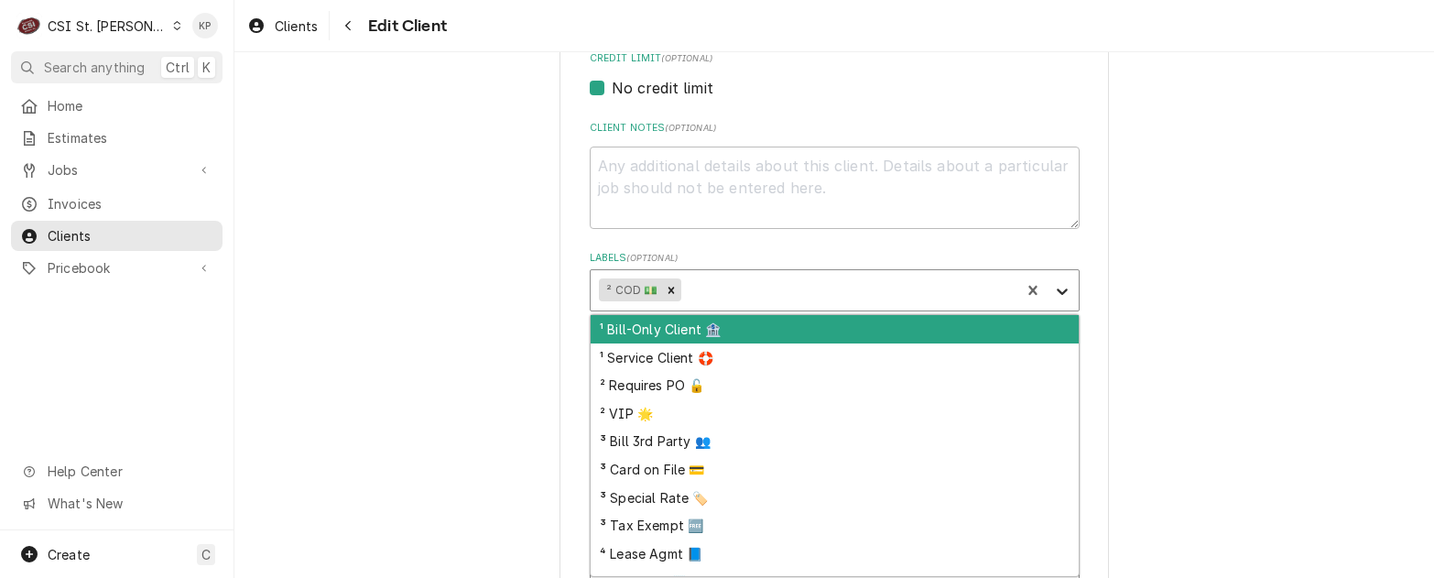
click at [1057, 294] on icon "Labels" at bounding box center [1062, 292] width 11 height 6
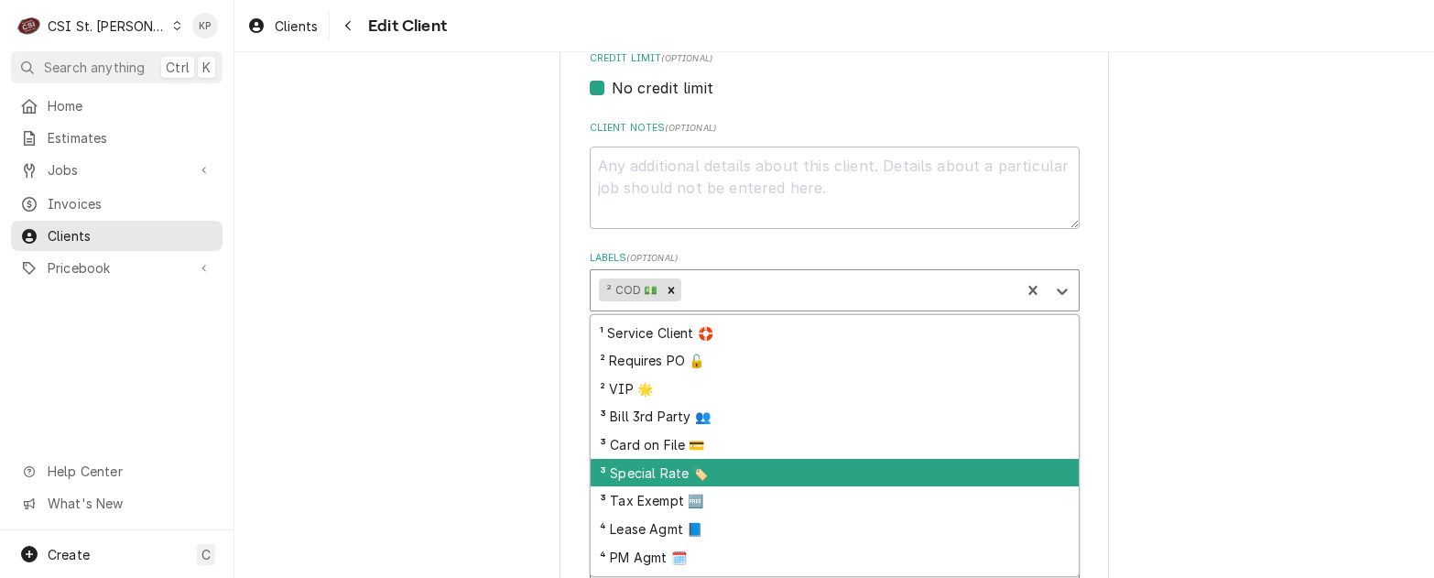
scroll to position [104, 0]
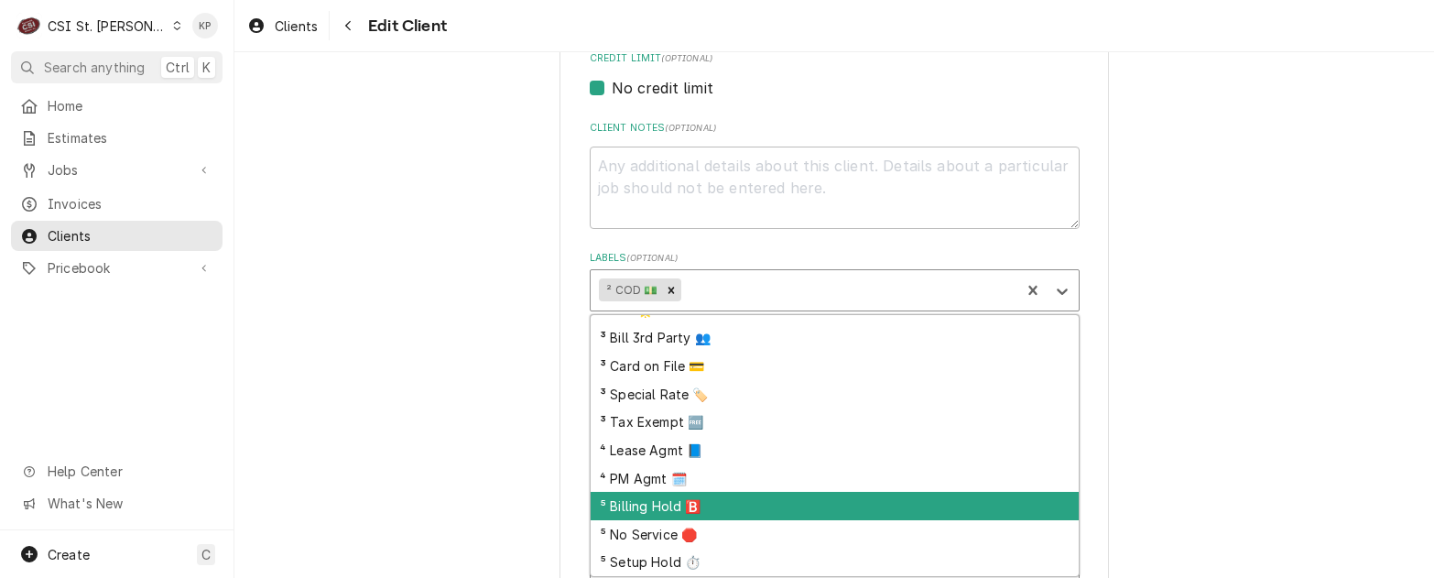
click at [659, 510] on div "⁵ Billing Hold 🅱️" at bounding box center [835, 506] width 488 height 28
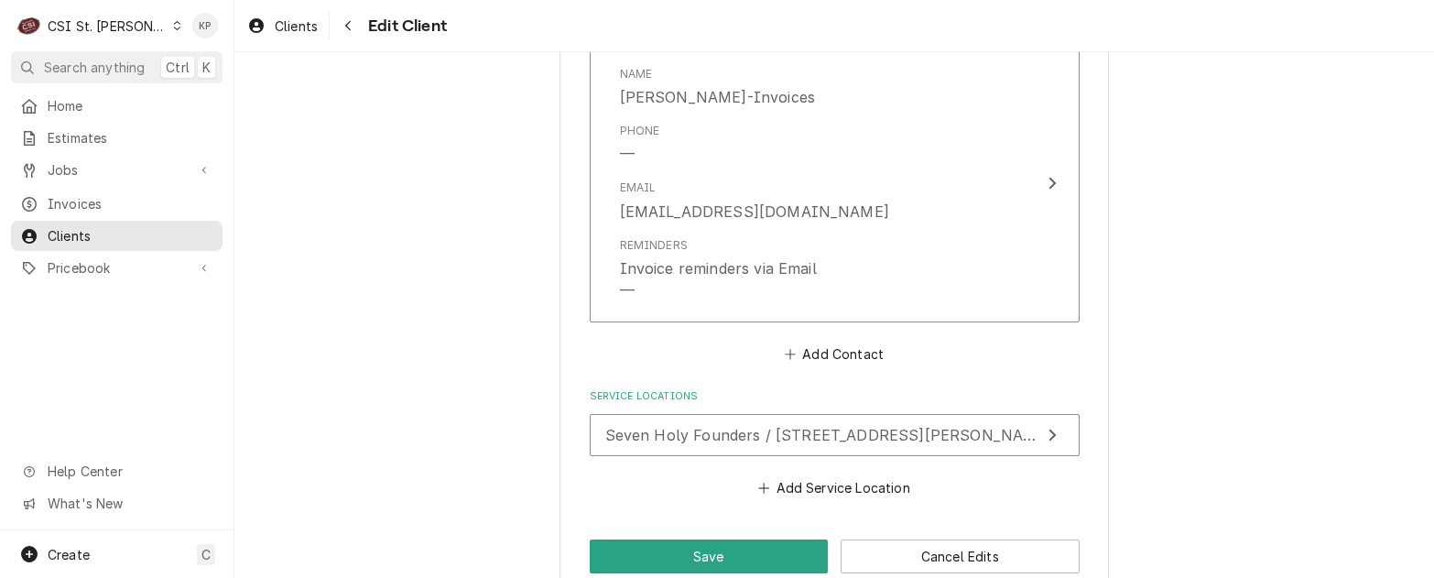
scroll to position [1706, 0]
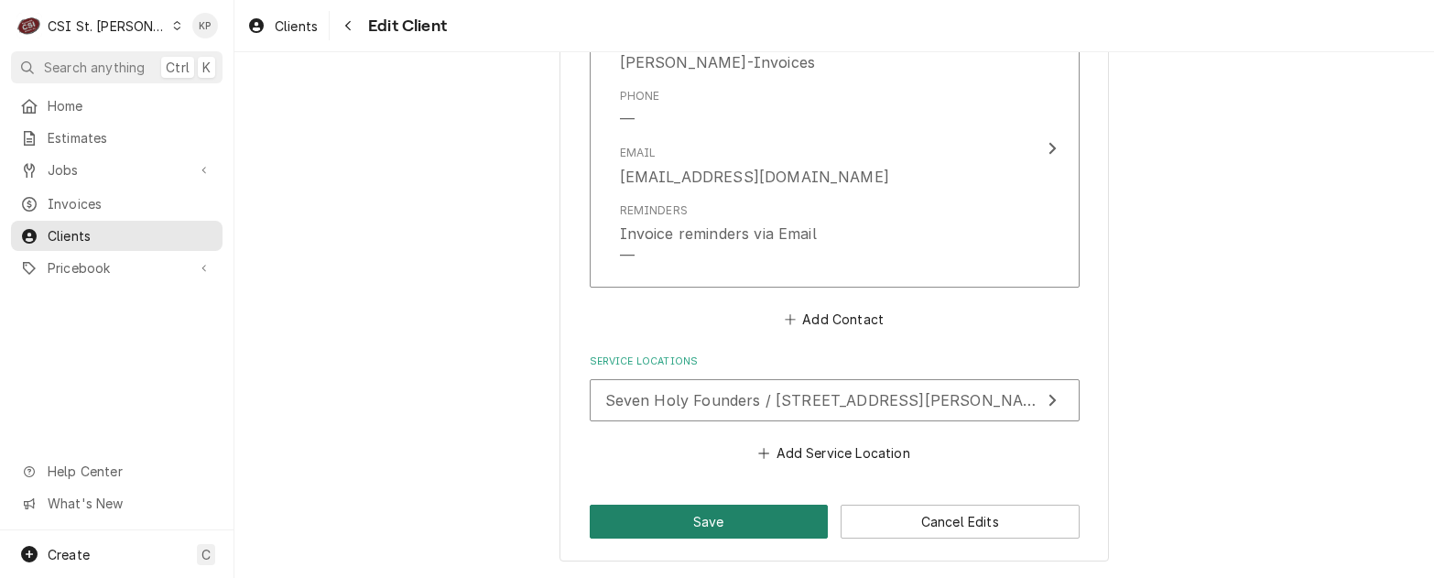
click at [782, 518] on button "Save" at bounding box center [709, 522] width 239 height 34
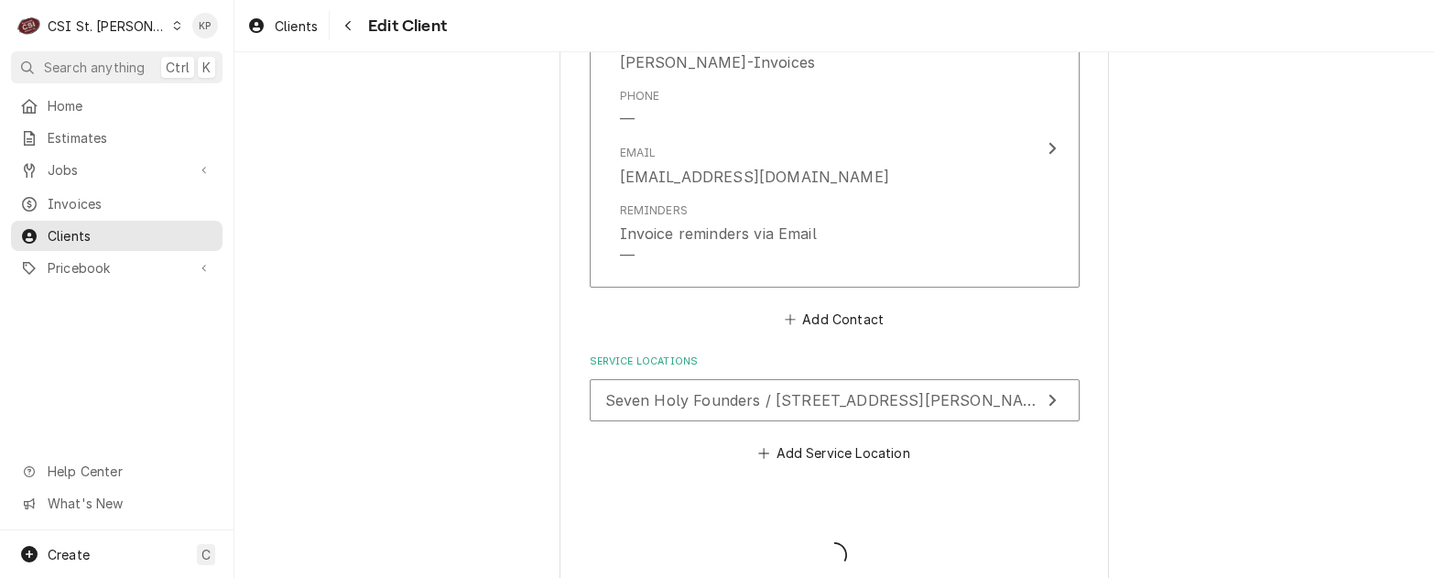
type textarea "x"
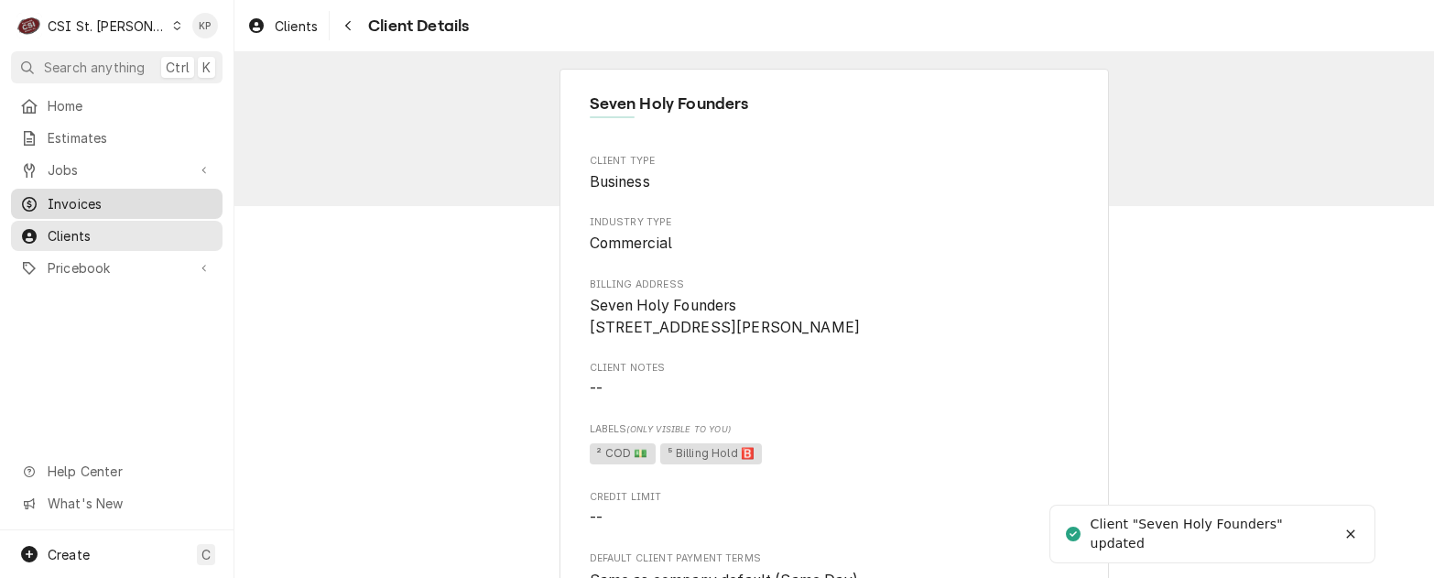
click at [76, 198] on span "Invoices" at bounding box center [131, 203] width 166 height 19
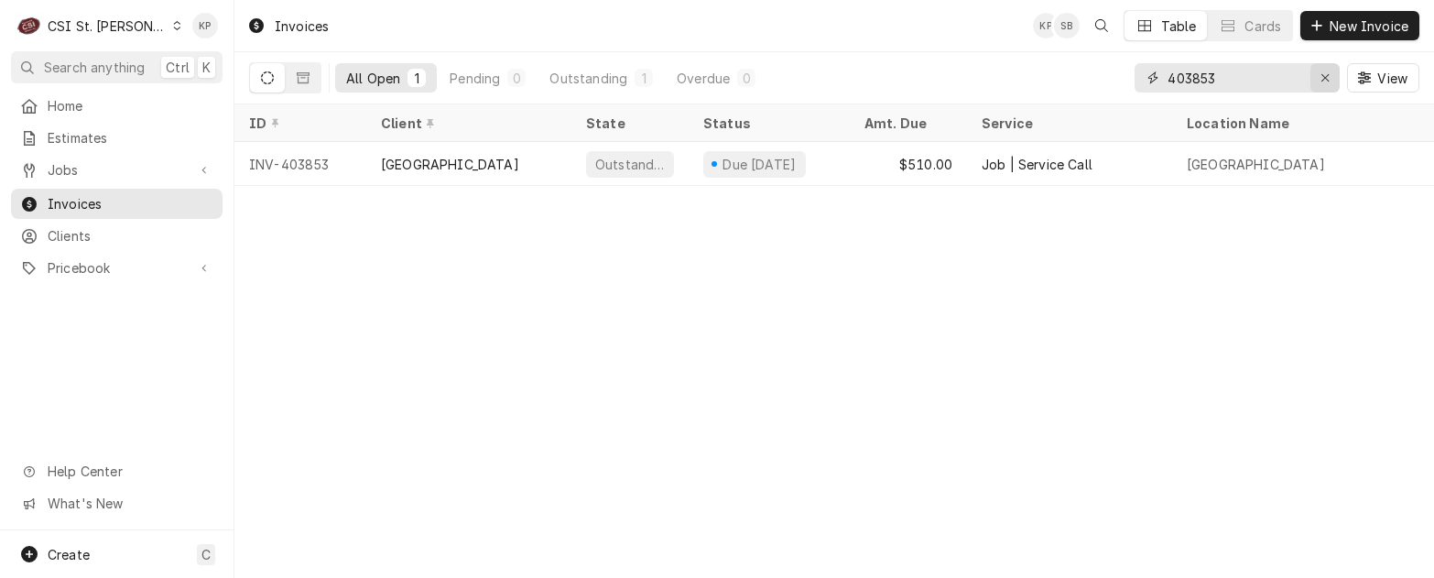
click at [1322, 73] on icon "Erase input" at bounding box center [1326, 77] width 10 height 13
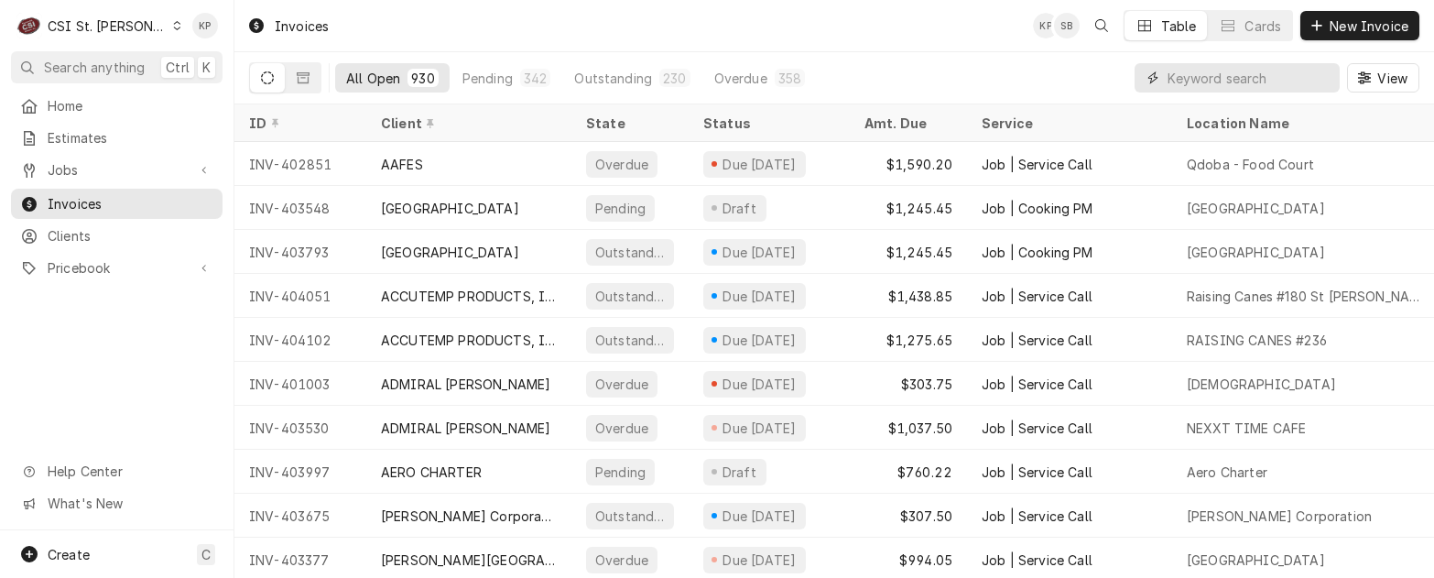
click at [1199, 81] on input "Dynamic Content Wrapper" at bounding box center [1249, 77] width 163 height 29
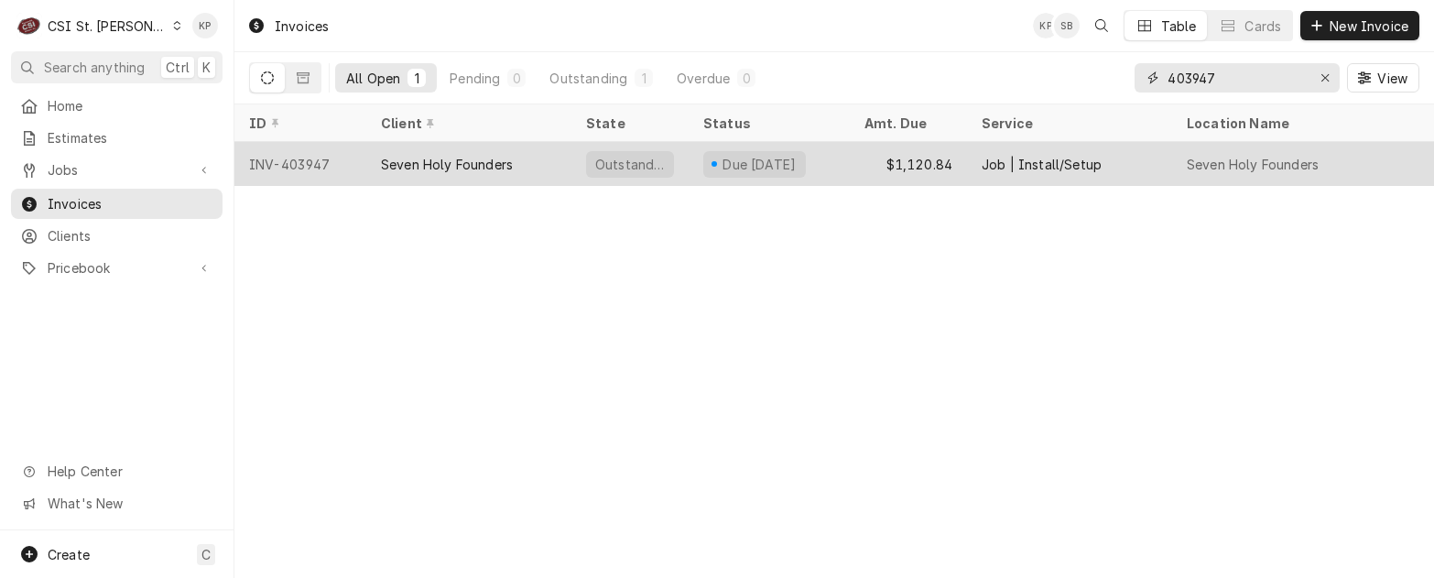
type input "403947"
click at [301, 162] on div "INV-403947" at bounding box center [300, 164] width 132 height 44
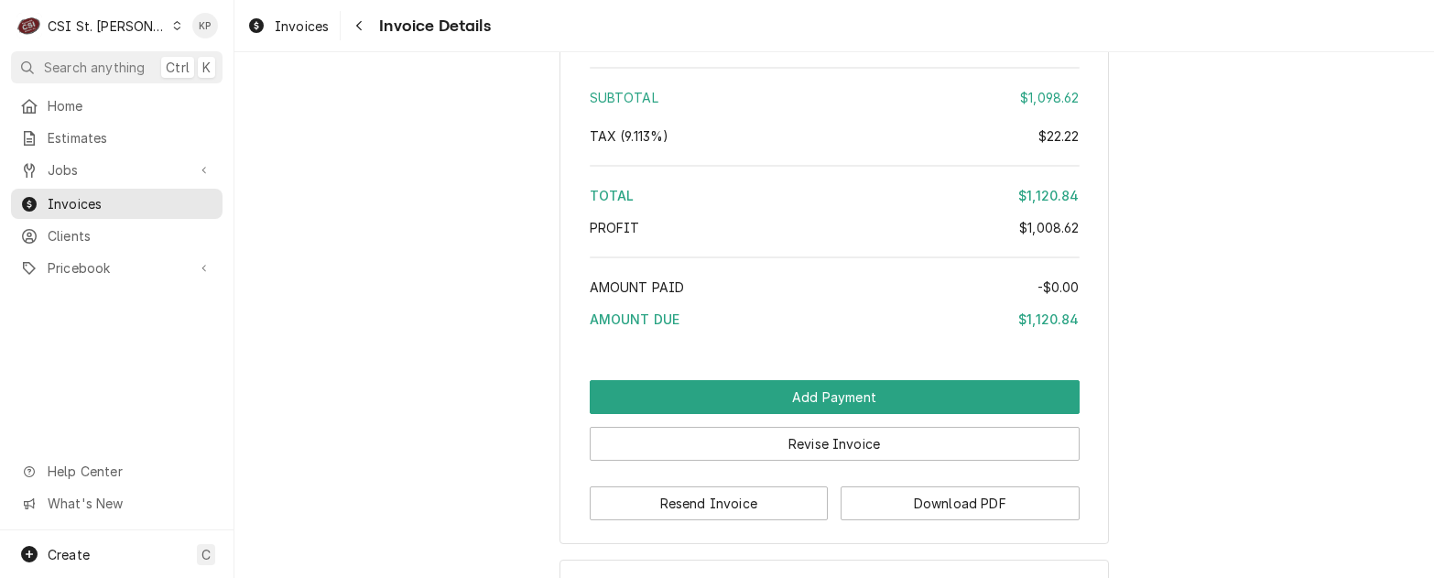
scroll to position [3700, 0]
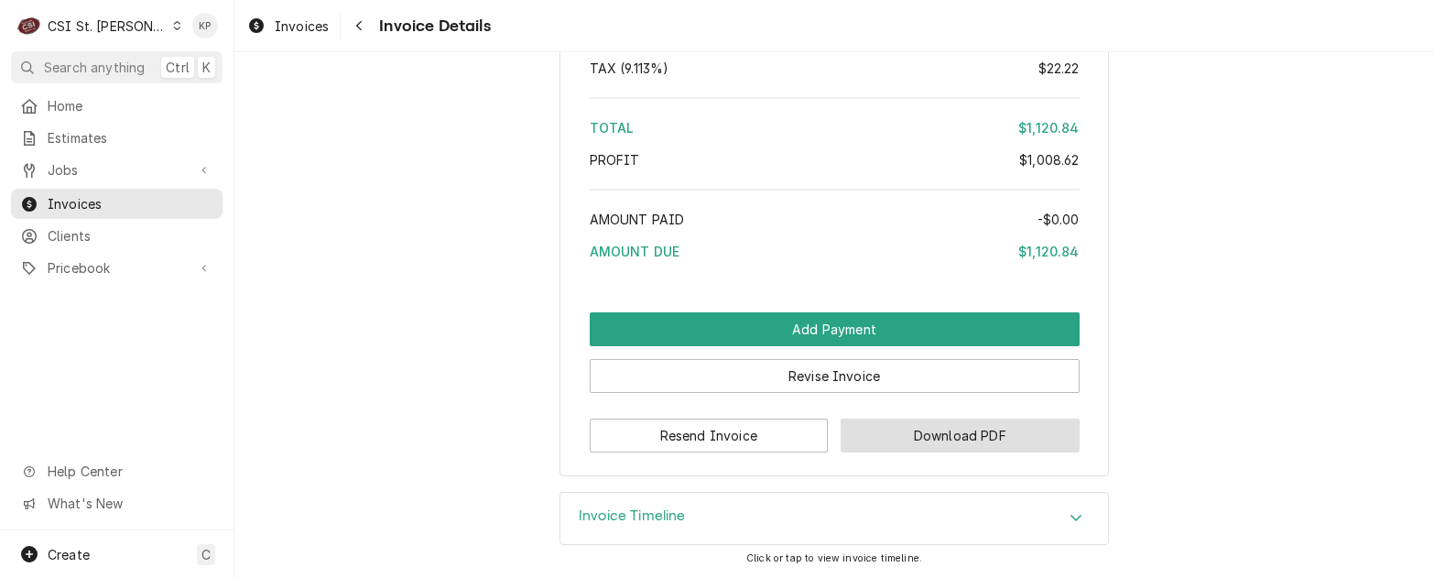
click at [930, 441] on button "Download PDF" at bounding box center [960, 436] width 239 height 34
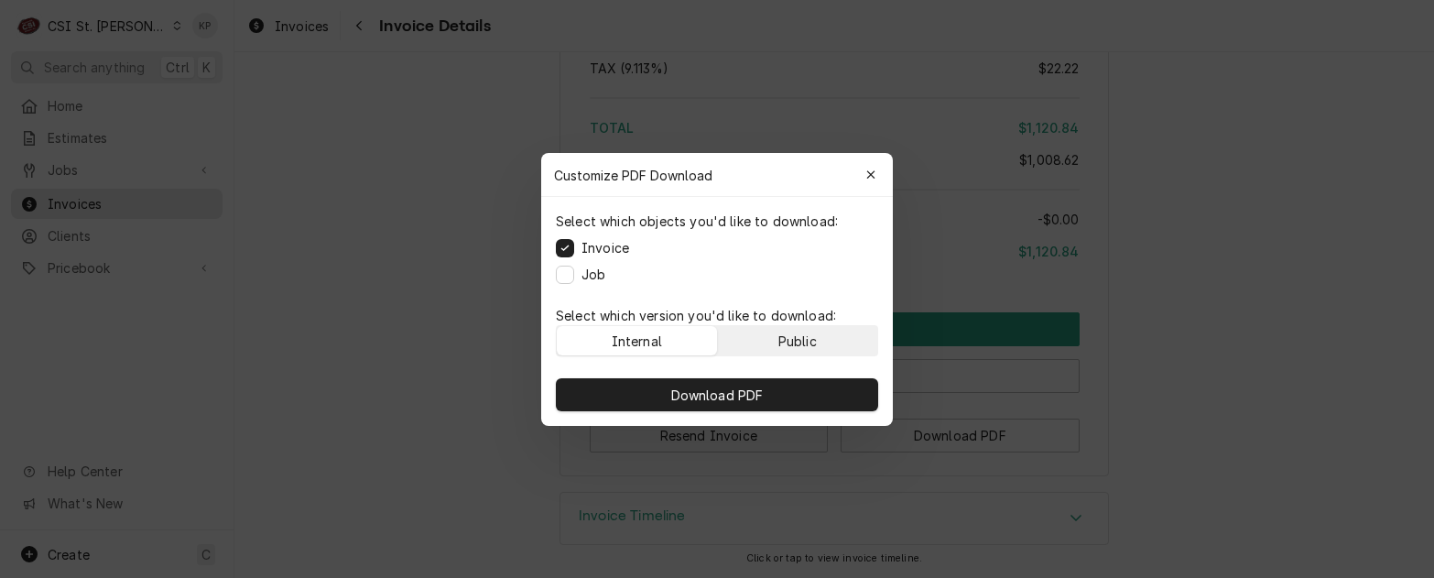
click at [805, 343] on div "Public" at bounding box center [798, 340] width 38 height 19
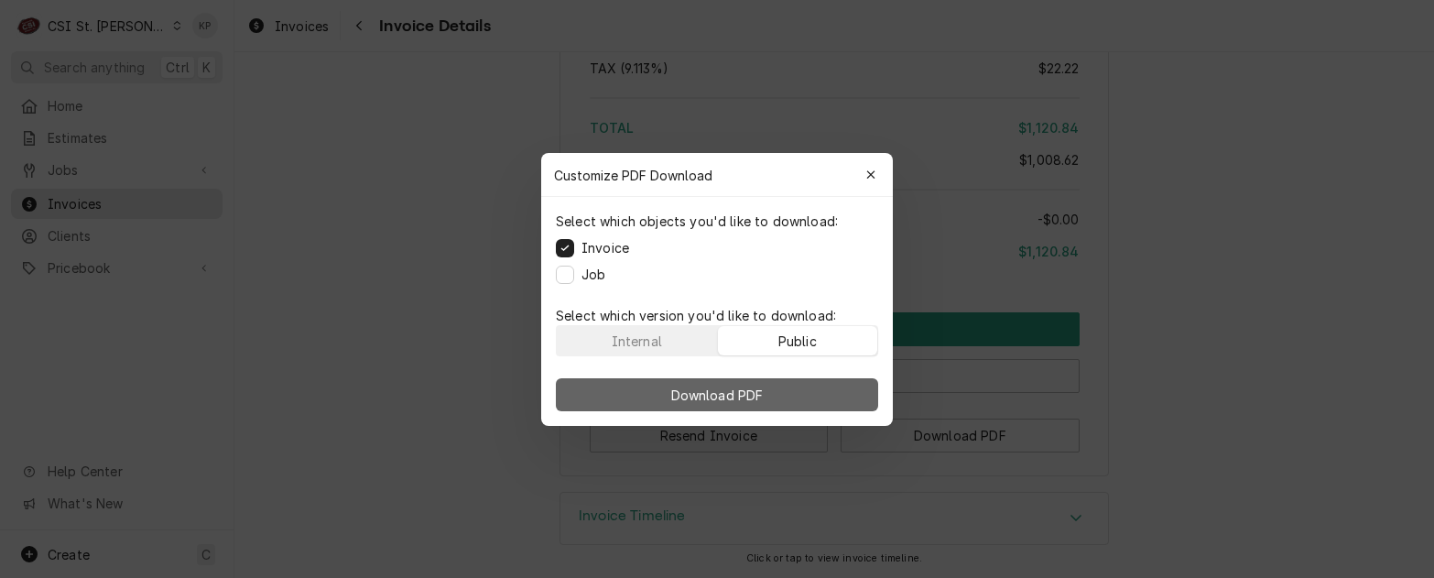
click at [813, 387] on button "Download PDF" at bounding box center [717, 394] width 322 height 33
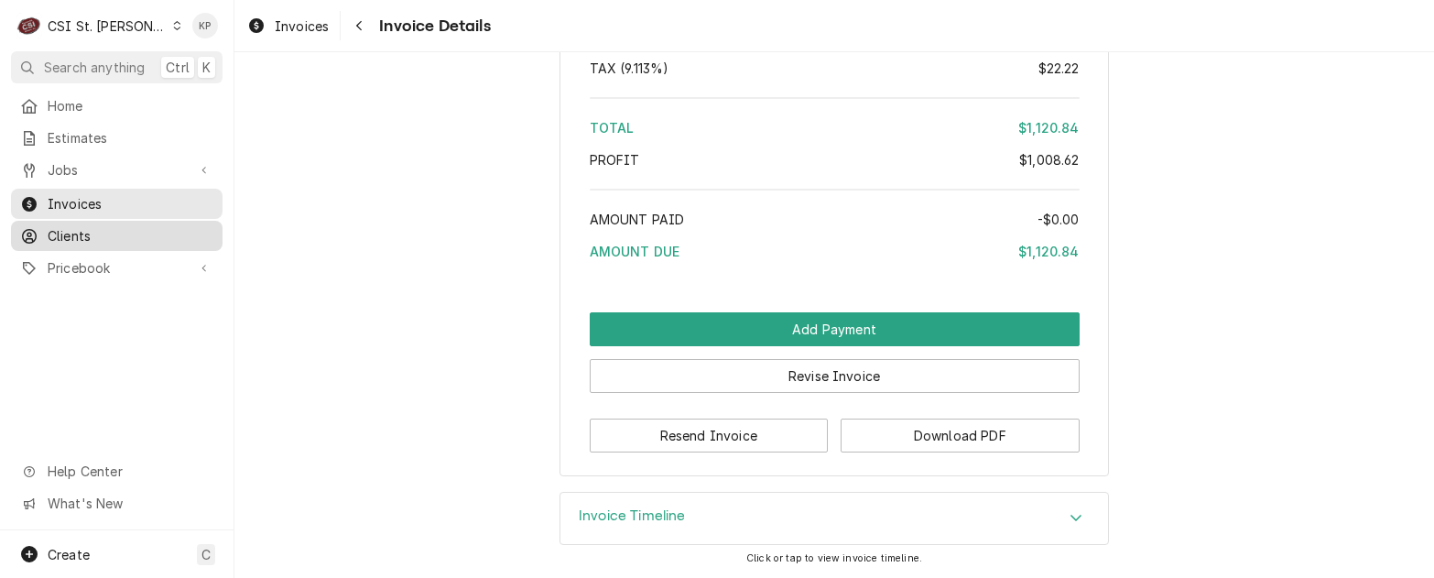
click at [73, 232] on span "Clients" at bounding box center [131, 235] width 166 height 19
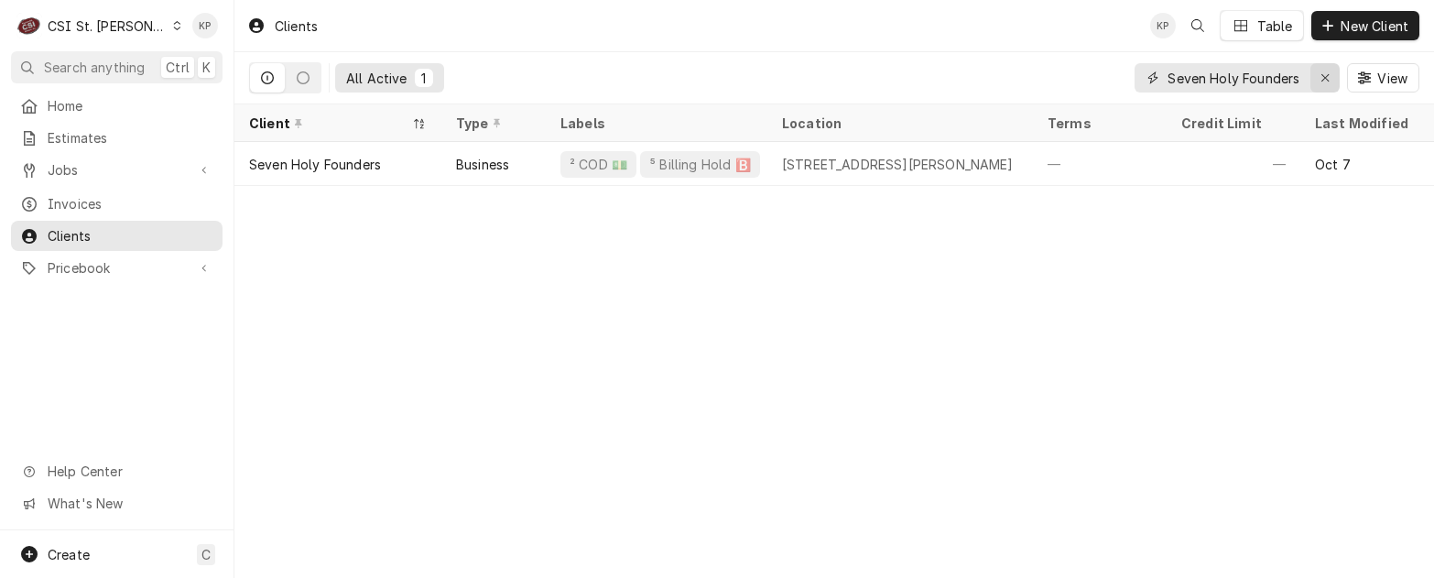
click at [1319, 77] on div "Erase input" at bounding box center [1325, 78] width 18 height 18
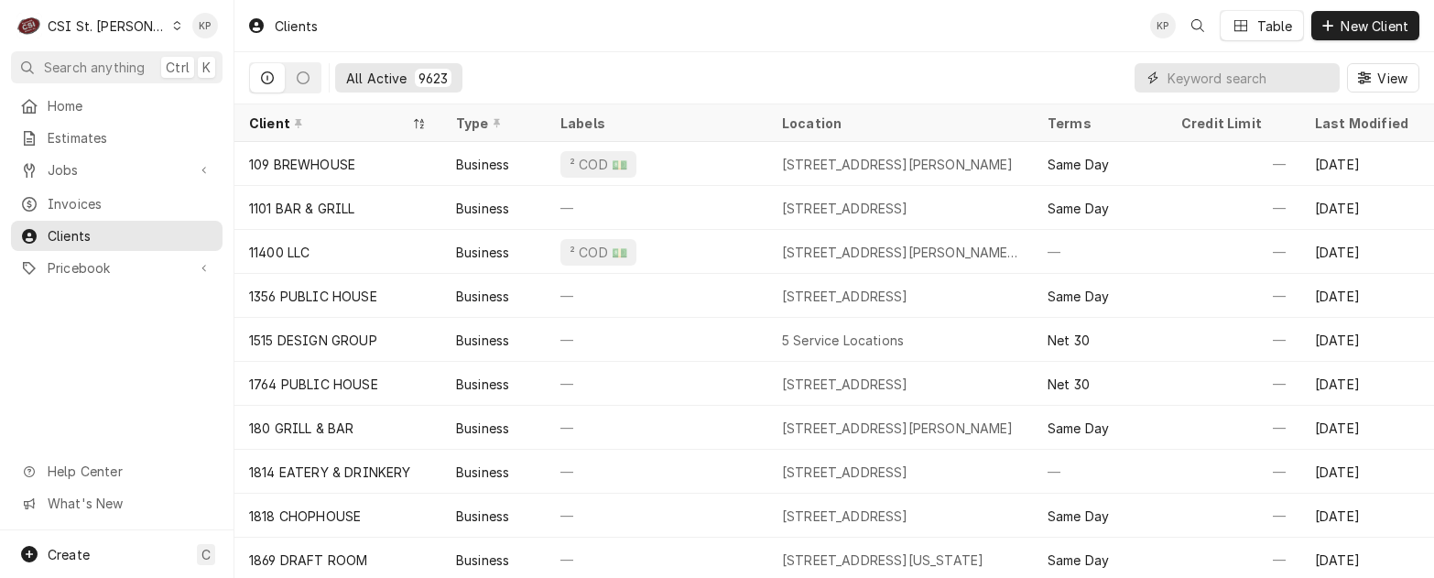
paste input "[GEOGRAPHIC_DATA]"
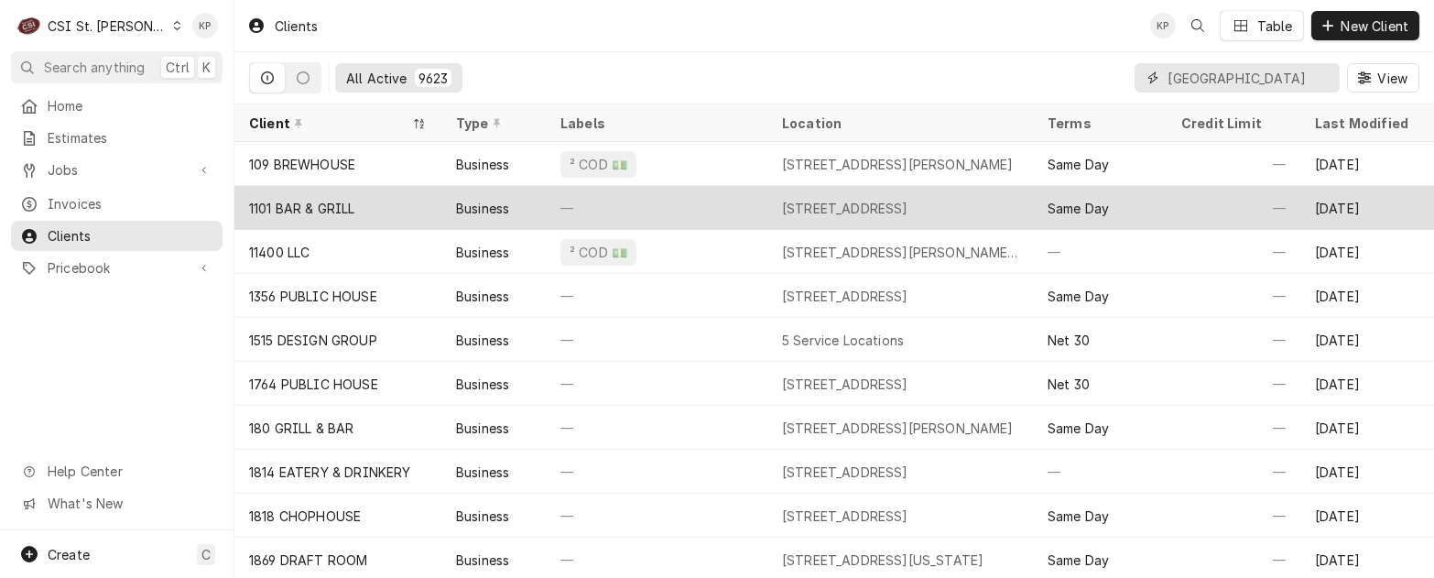
scroll to position [0, 9]
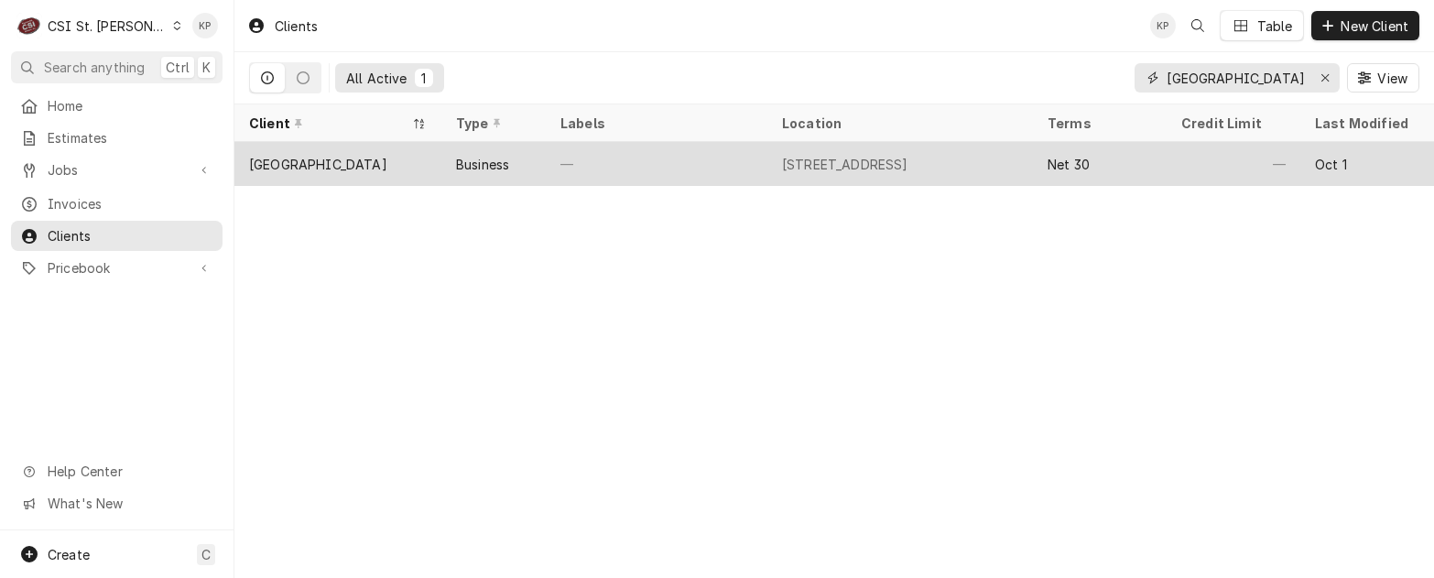
type input "[GEOGRAPHIC_DATA]"
click at [364, 158] on div "[GEOGRAPHIC_DATA]" at bounding box center [318, 164] width 138 height 19
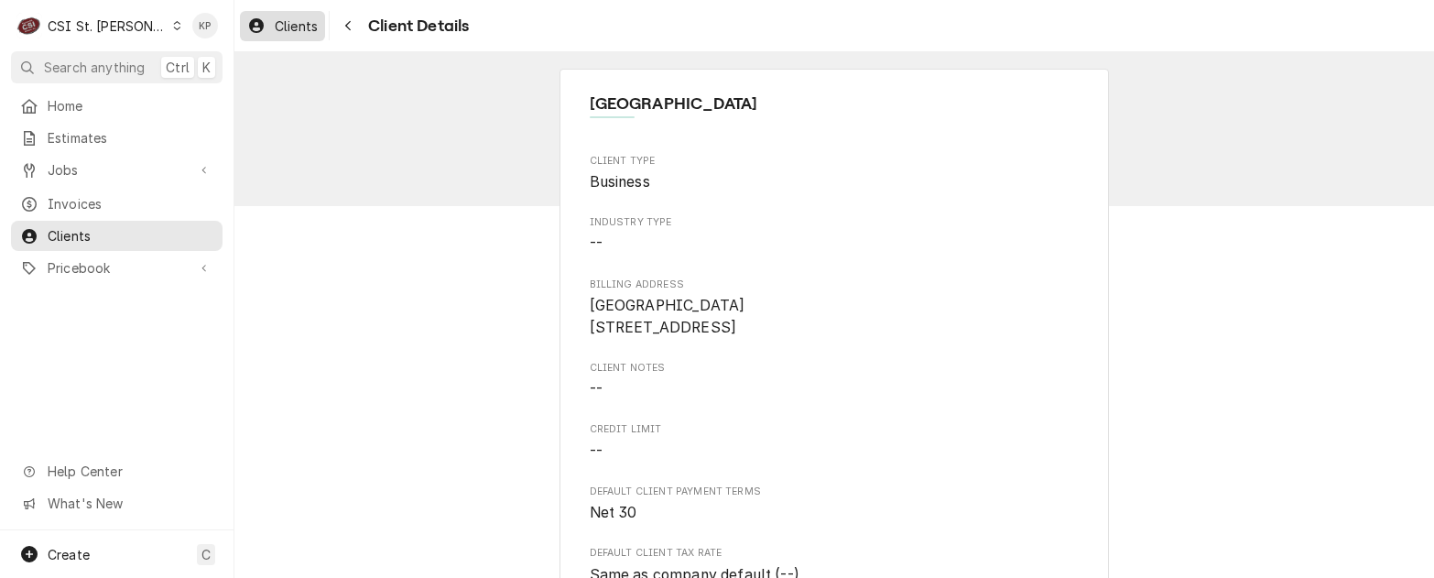
click at [285, 23] on span "Clients" at bounding box center [296, 25] width 43 height 19
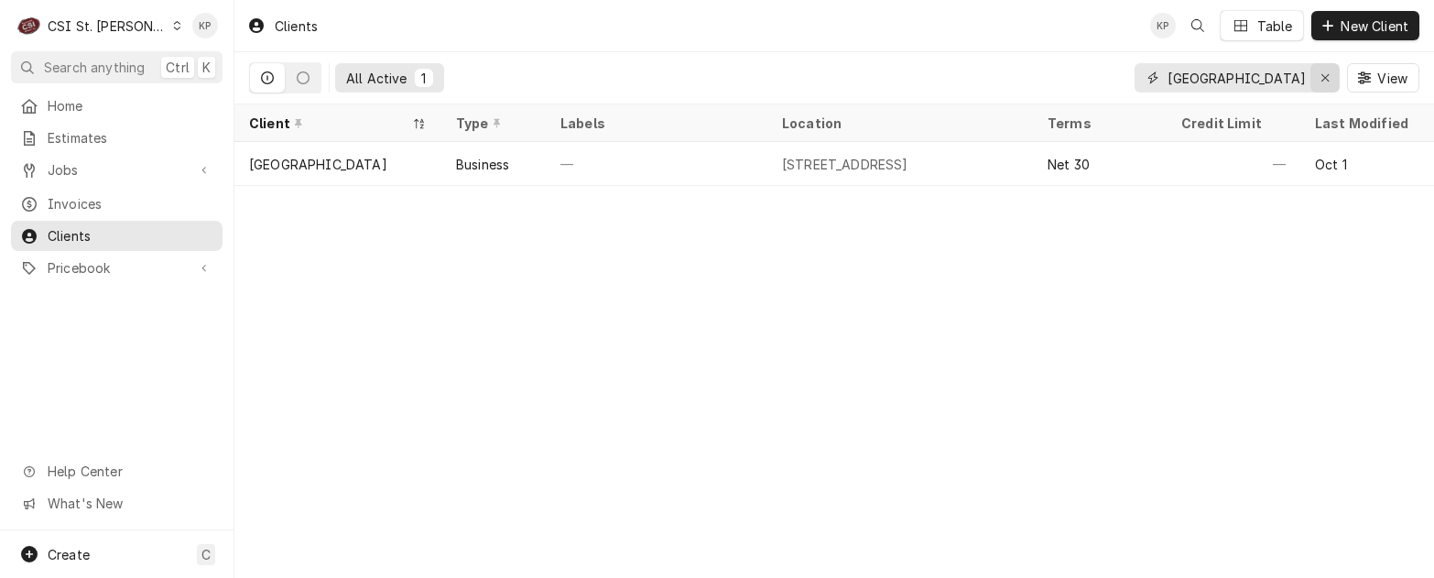
click at [1324, 75] on icon "Erase input" at bounding box center [1326, 77] width 10 height 13
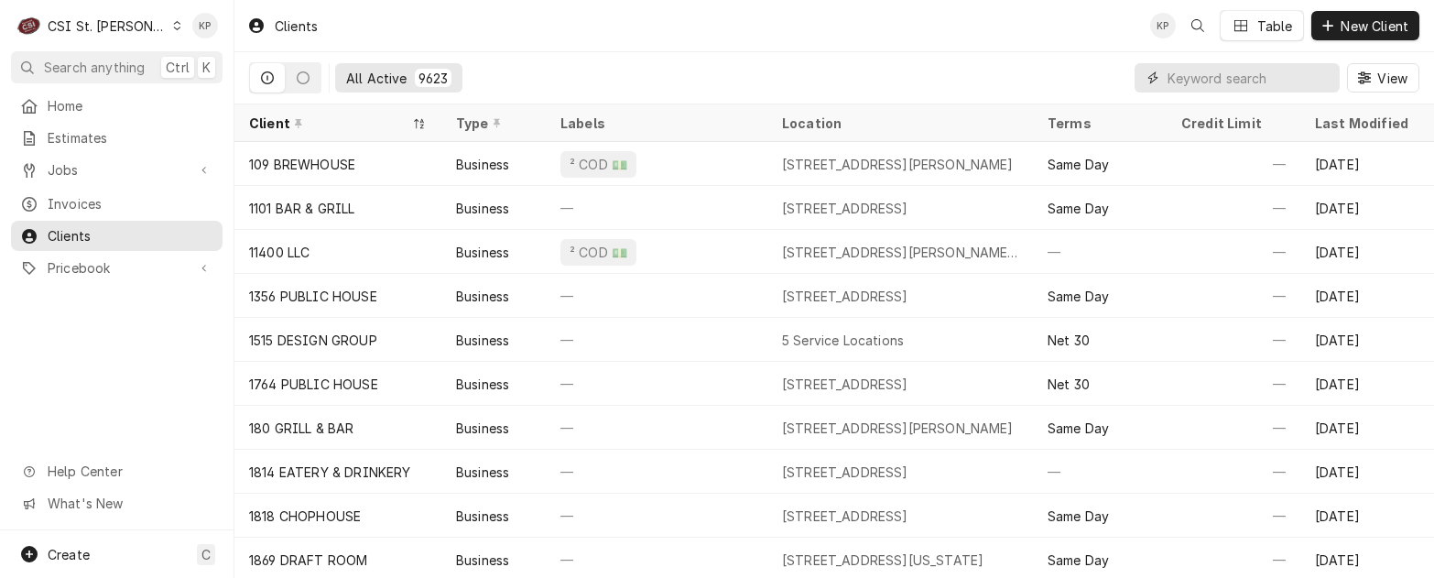
paste input "CITY OF OWENSVILLE"
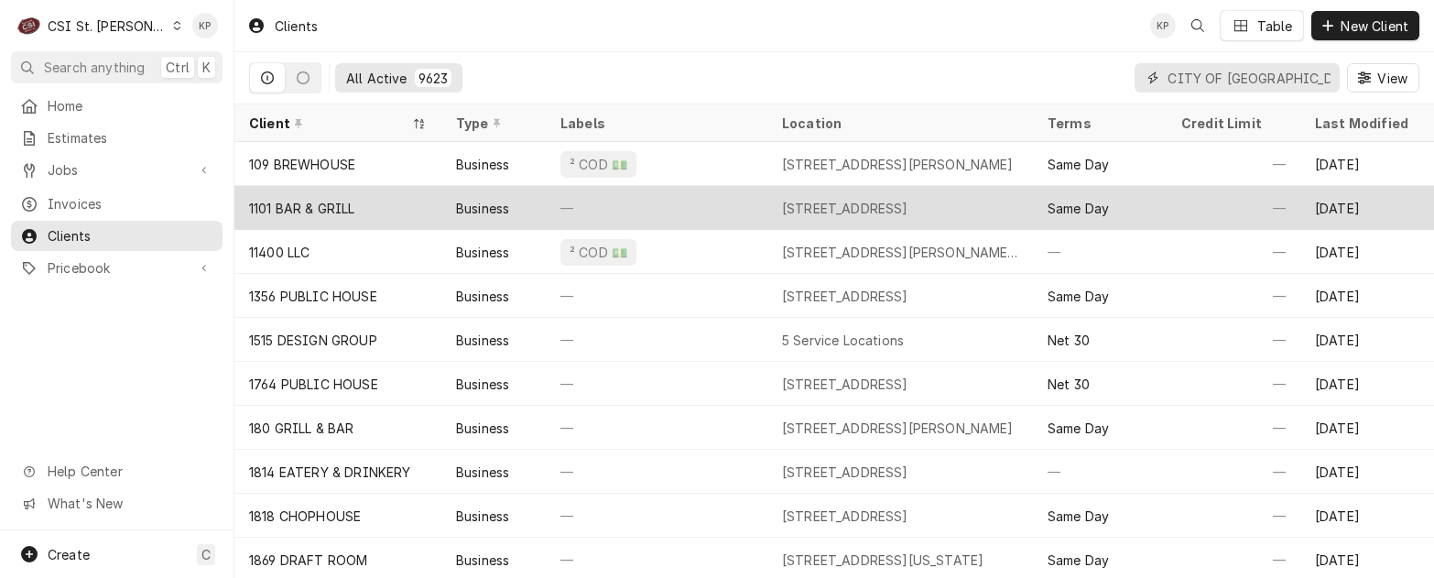
scroll to position [0, 7]
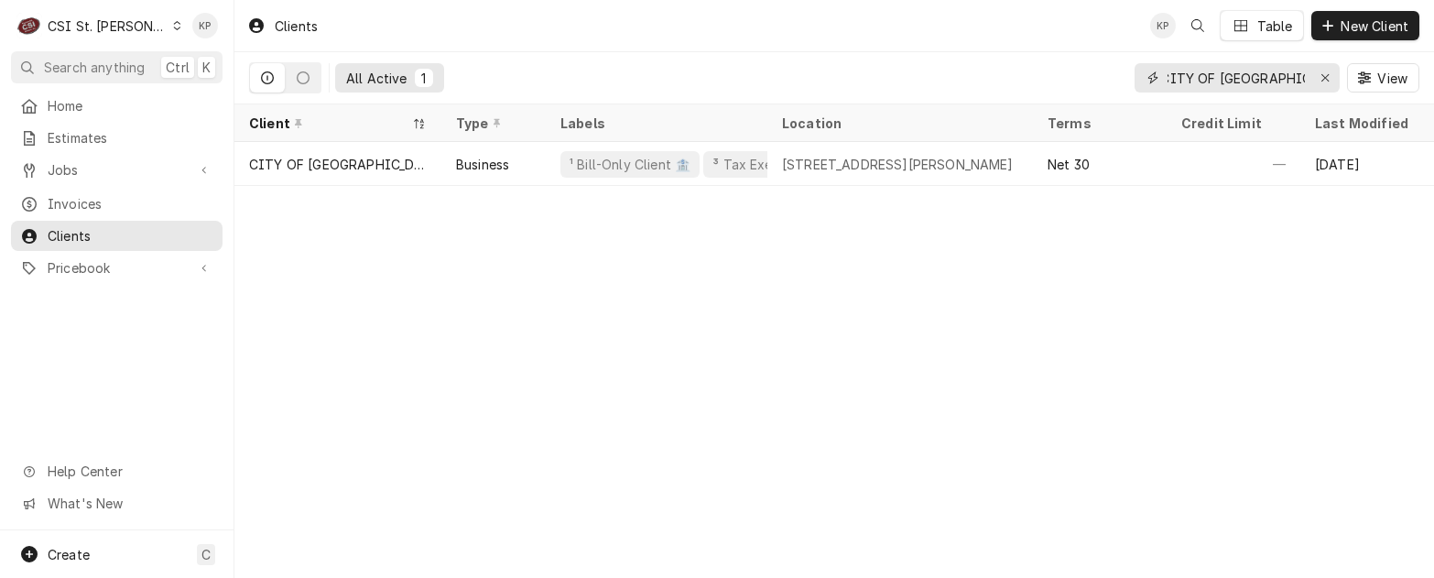
type input "CITY OF OWENSVILLE"
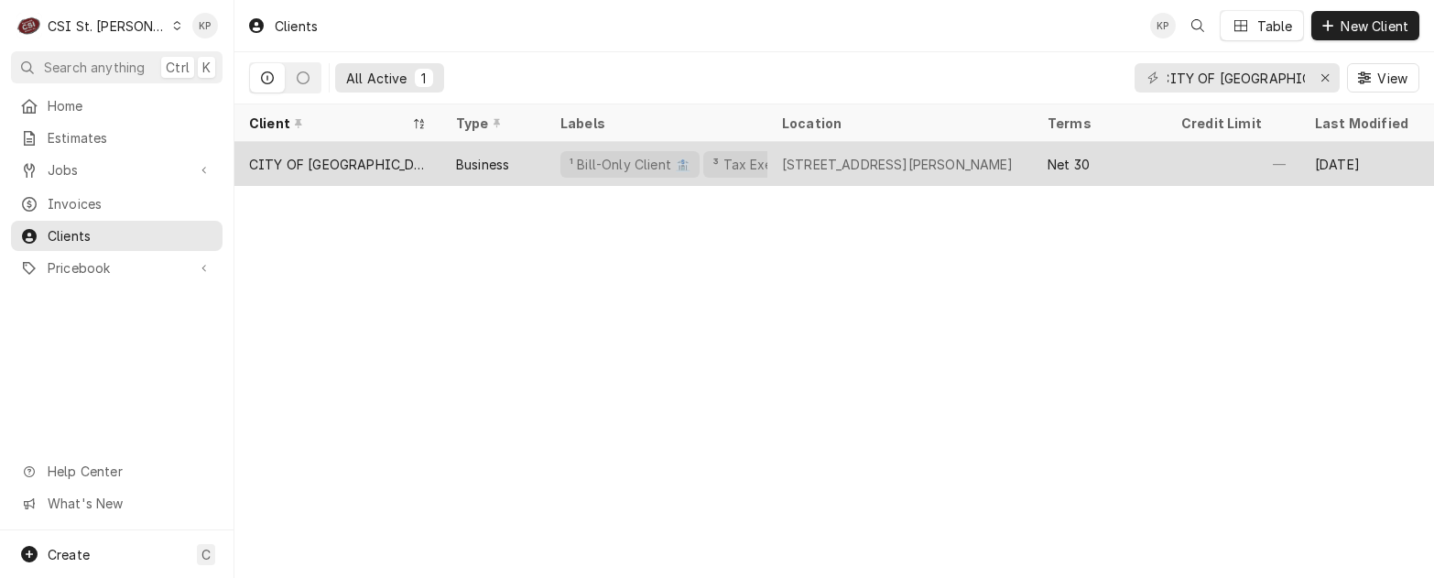
scroll to position [0, 0]
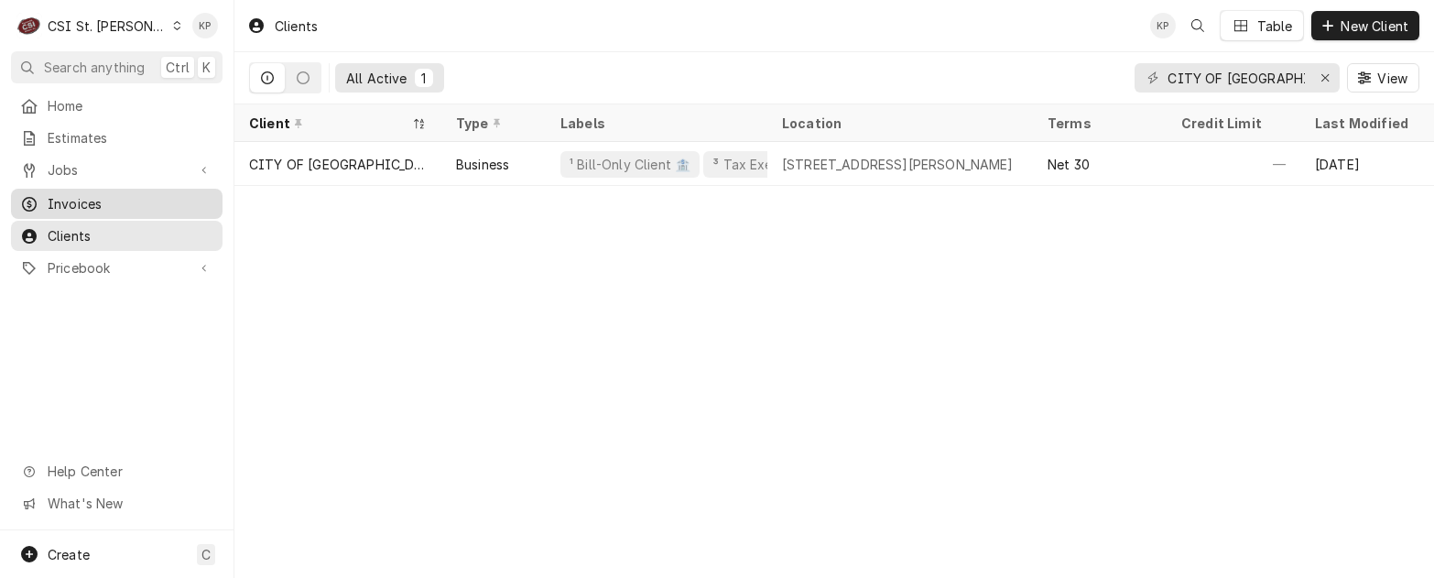
click at [89, 194] on span "Invoices" at bounding box center [131, 203] width 166 height 19
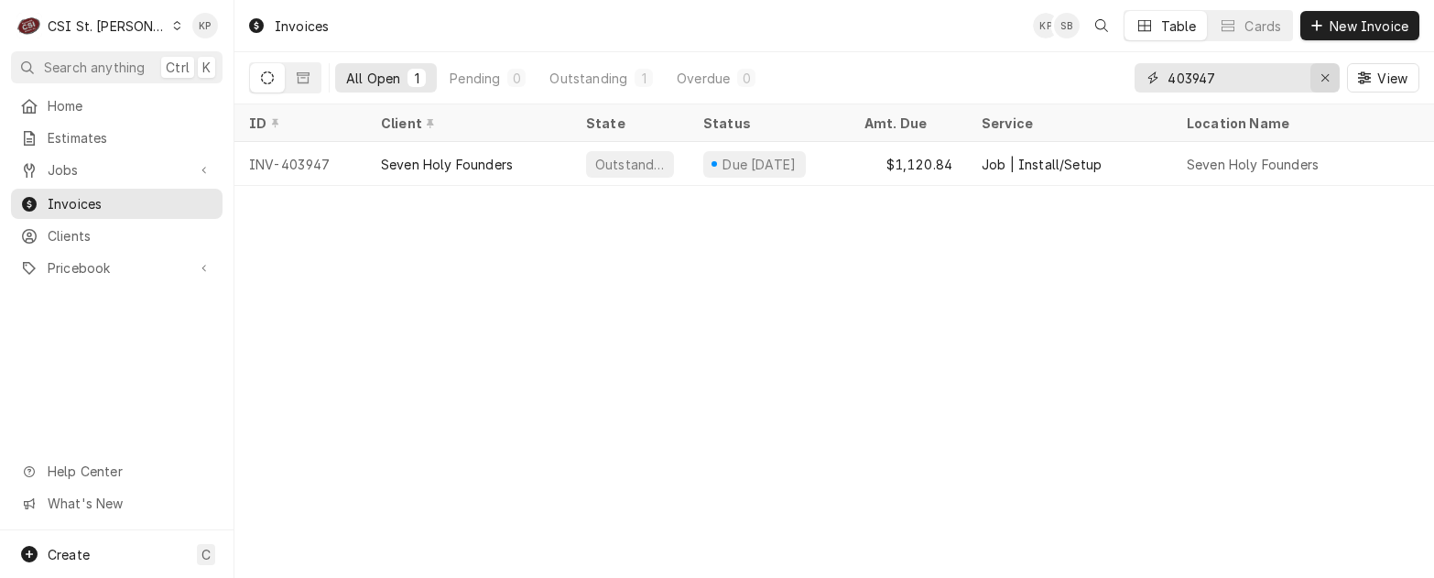
click at [1327, 78] on icon "Erase input" at bounding box center [1326, 77] width 10 height 13
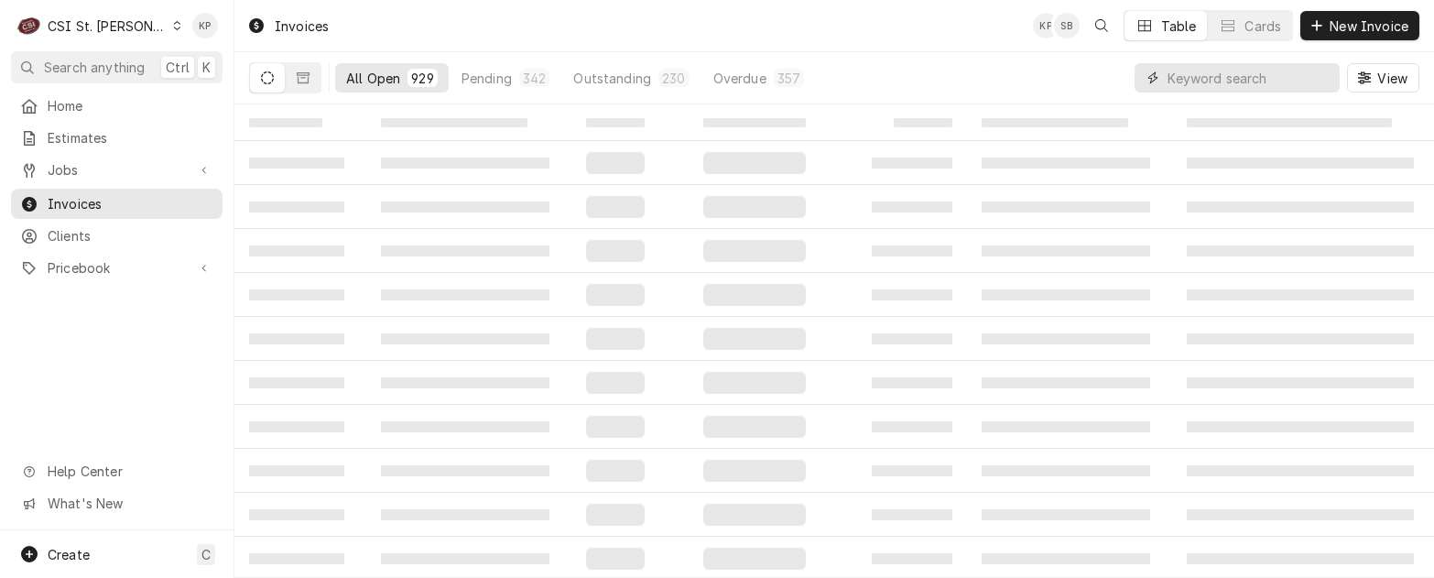
click at [1273, 78] on input "Dynamic Content Wrapper" at bounding box center [1249, 77] width 163 height 29
type input "404030"
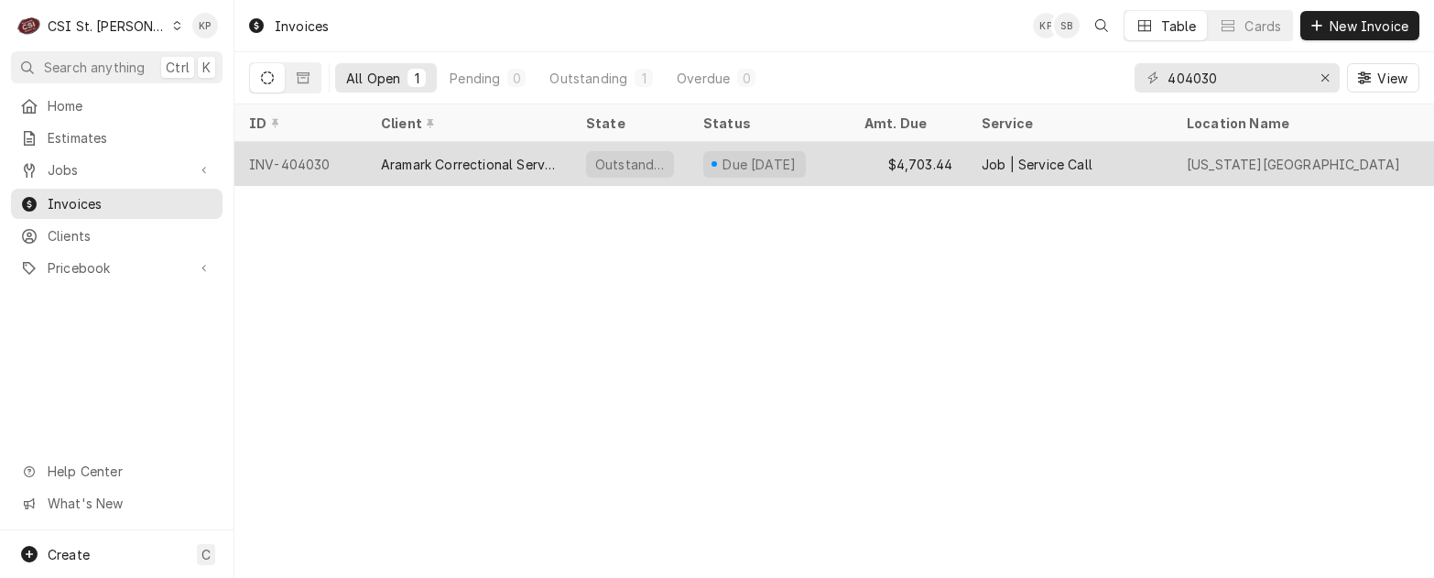
click at [321, 159] on div "INV-404030" at bounding box center [300, 164] width 132 height 44
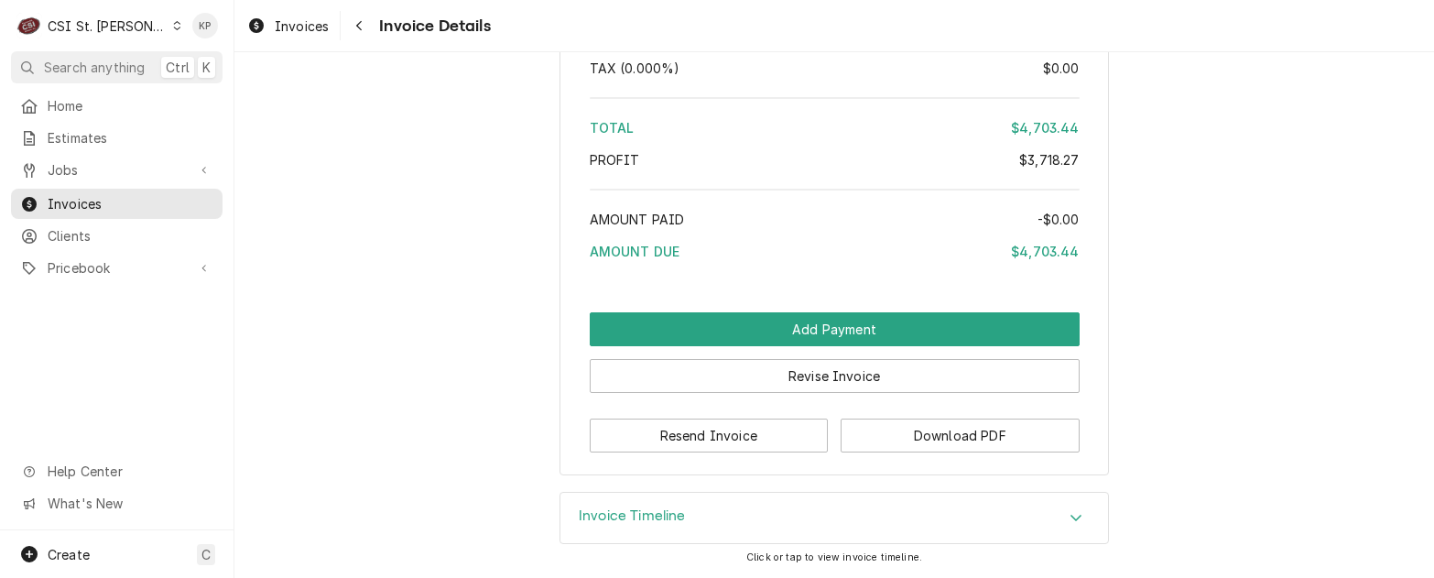
scroll to position [4876, 0]
click at [940, 437] on button "Download PDF" at bounding box center [960, 436] width 239 height 34
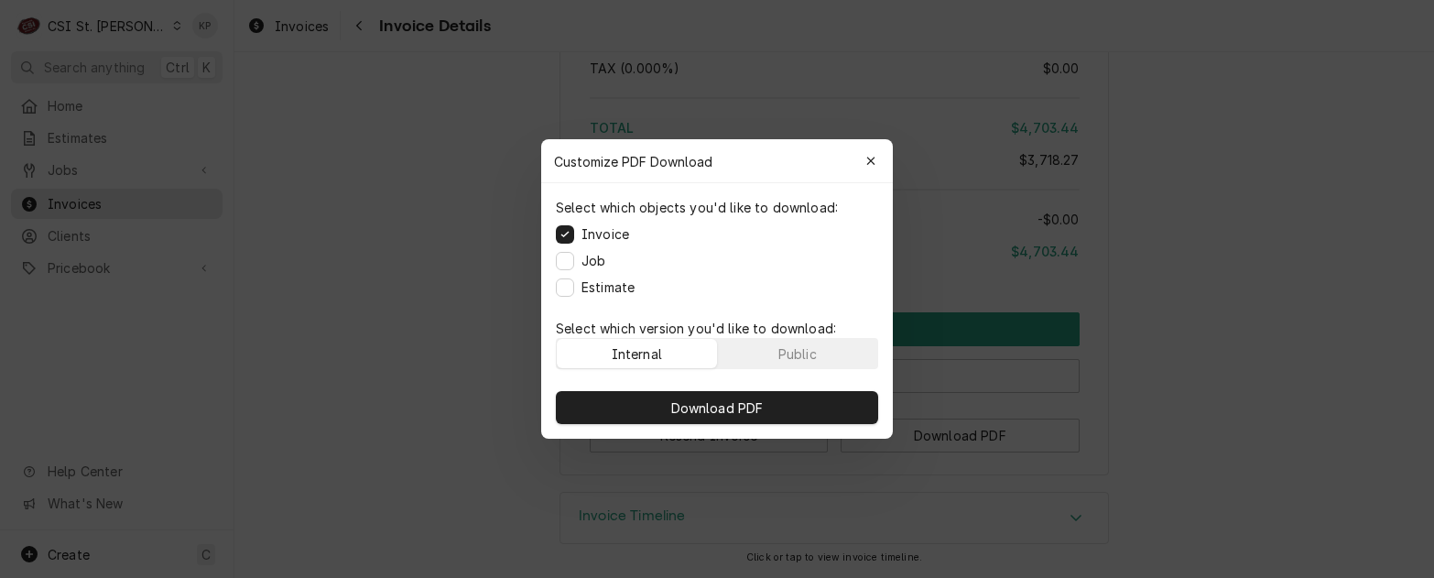
click at [817, 335] on p "Select which version you'd like to download:" at bounding box center [717, 328] width 322 height 19
click at [826, 351] on button "Public" at bounding box center [798, 353] width 160 height 29
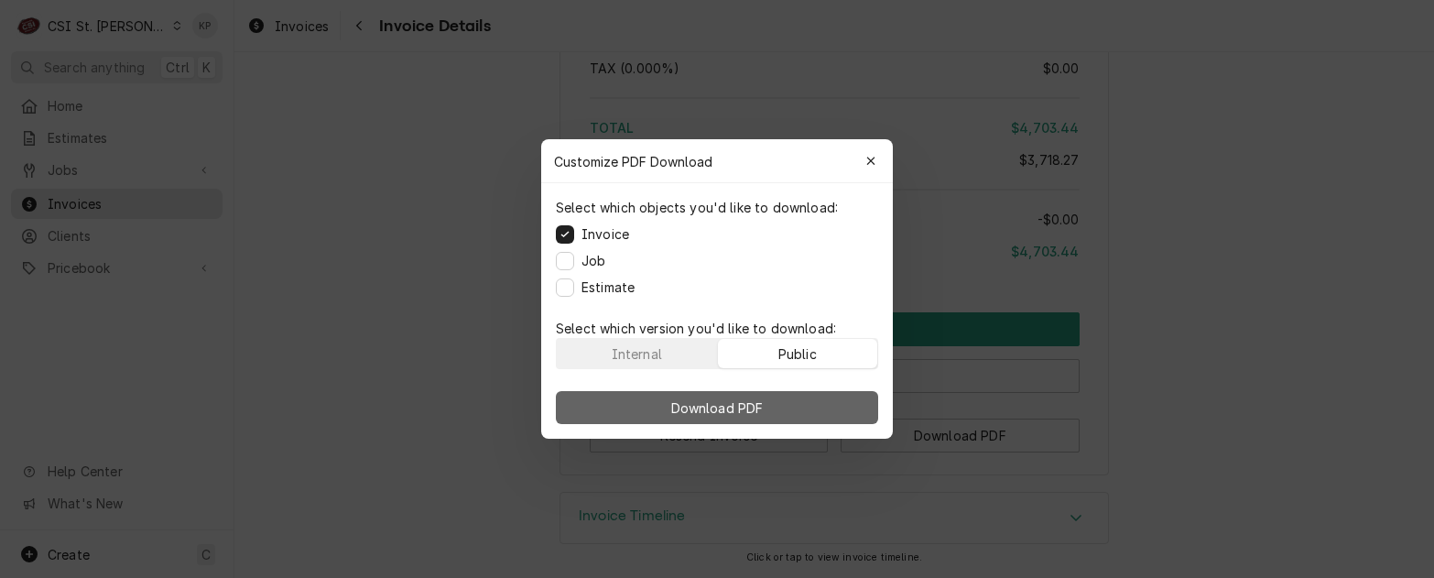
click at [823, 398] on button "Download PDF" at bounding box center [717, 407] width 322 height 33
